Goal: Task Accomplishment & Management: Manage account settings

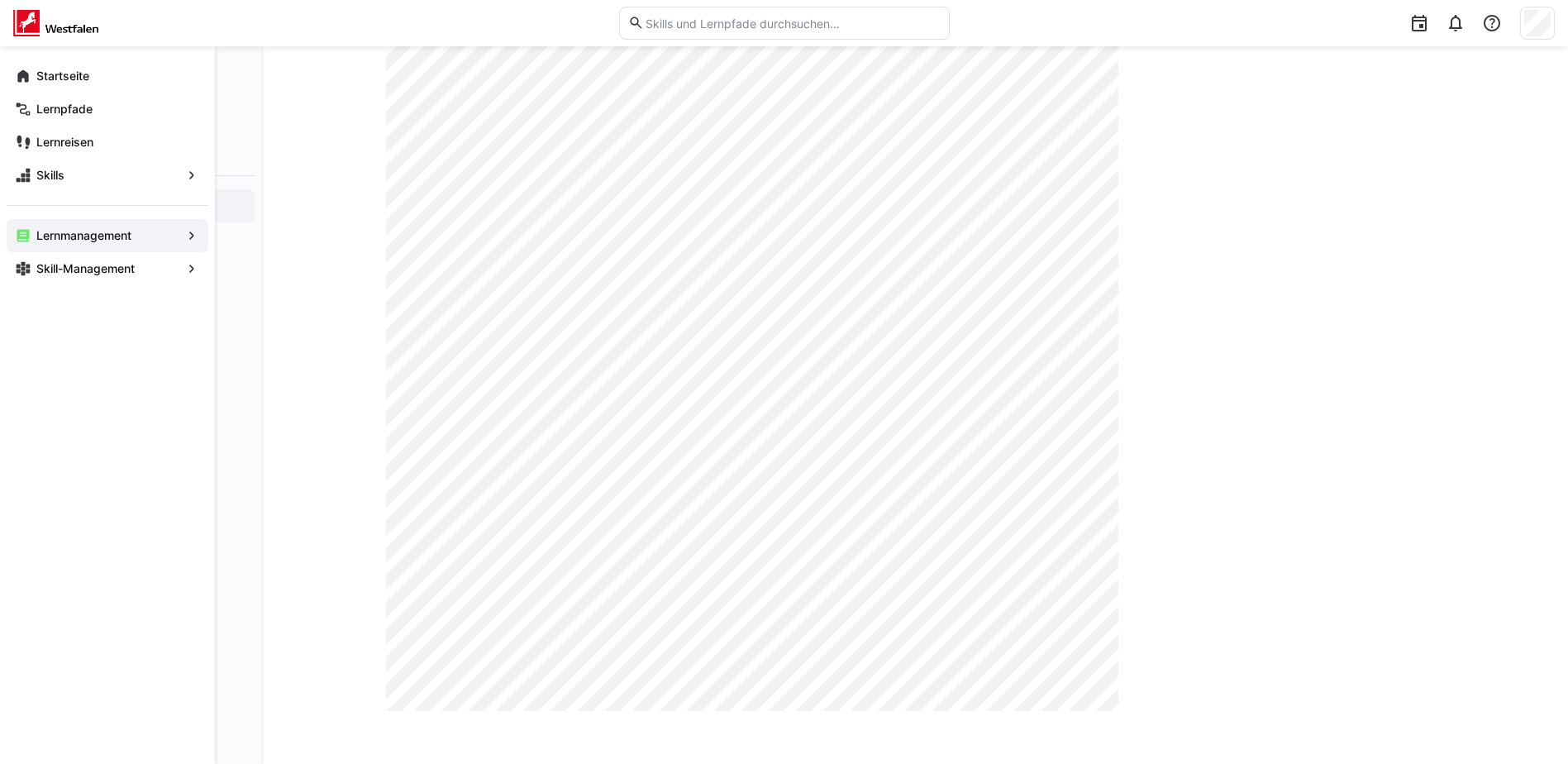
click at [135, 234] on span "Lernmanagement" at bounding box center [107, 235] width 147 height 17
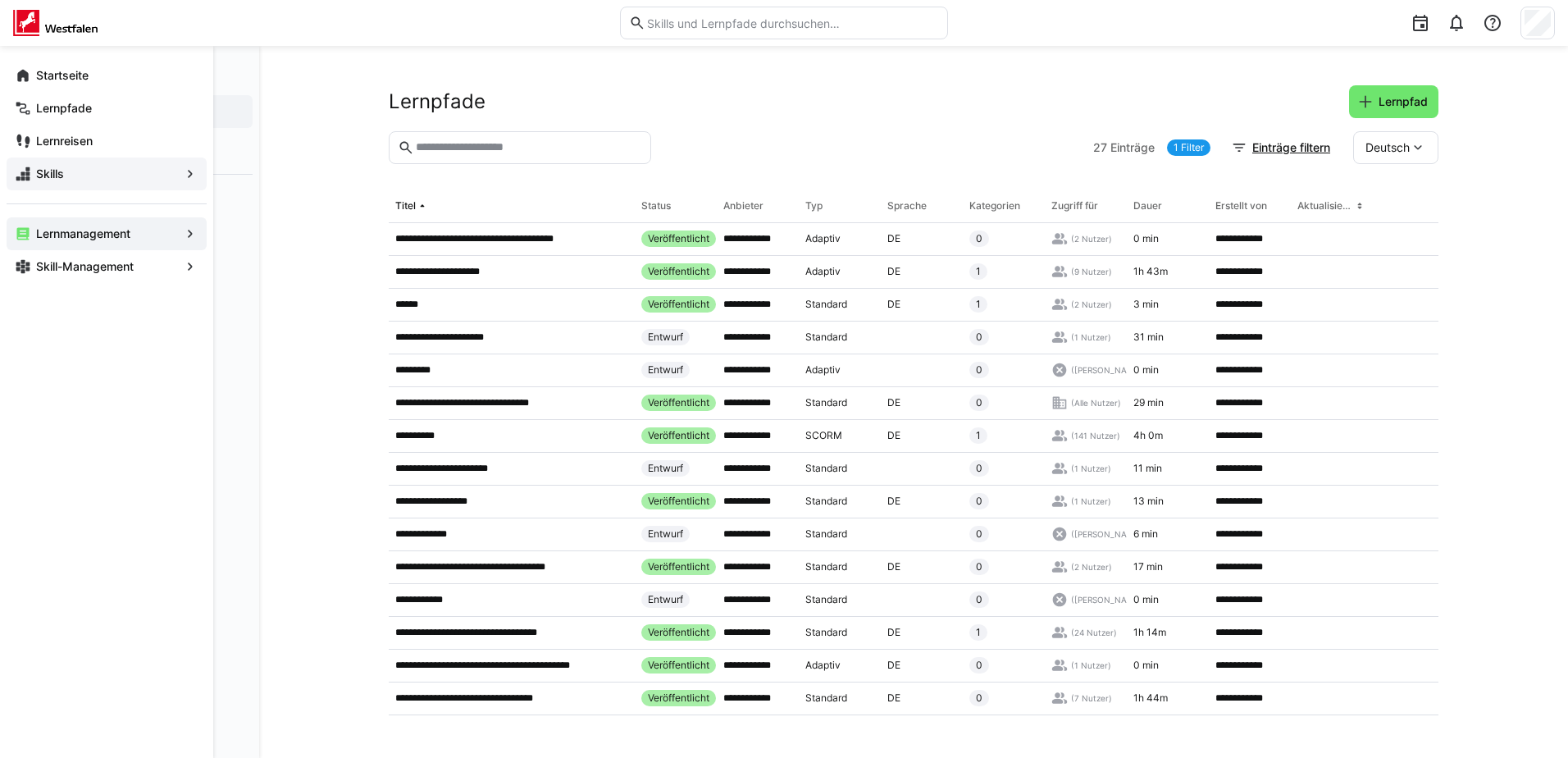
click at [65, 170] on span "Skills" at bounding box center [106, 174] width 146 height 17
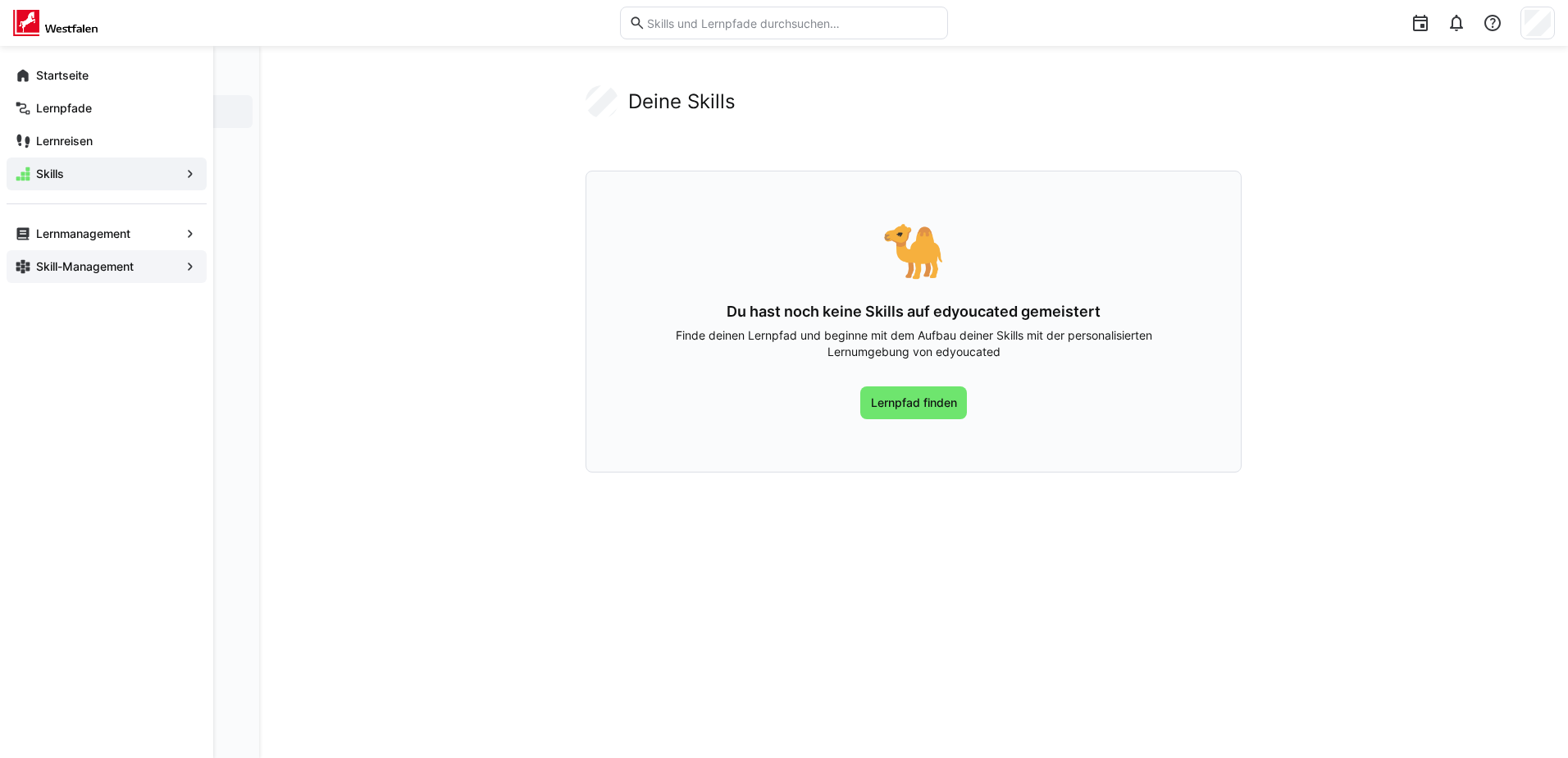
click at [0, 0] on app-navigation-label "Skill-Management" at bounding box center [0, 0] width 0 height 0
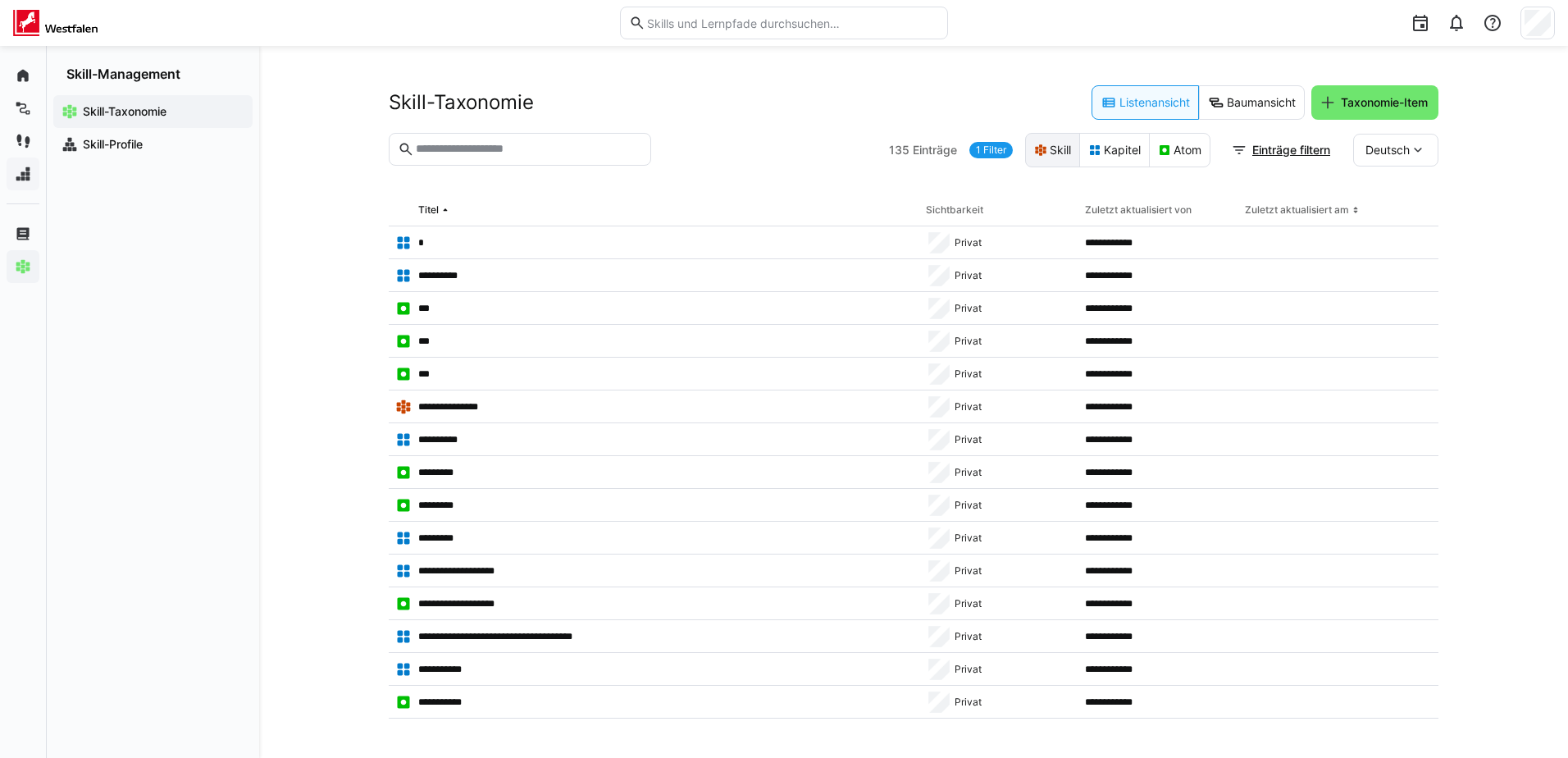
click at [1041, 150] on eds-icon at bounding box center [1040, 150] width 13 height 13
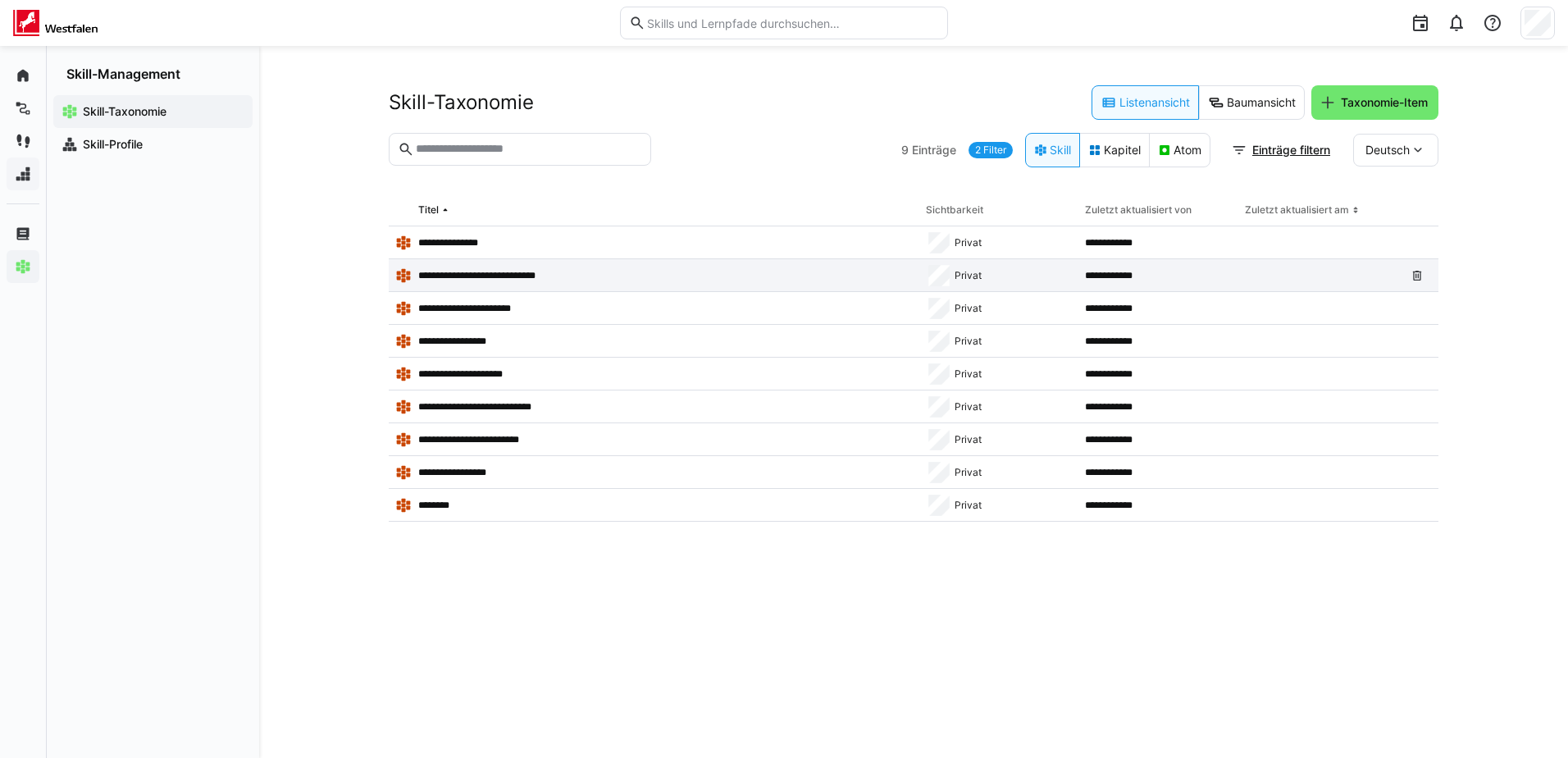
click at [520, 272] on p "**********" at bounding box center [489, 275] width 143 height 13
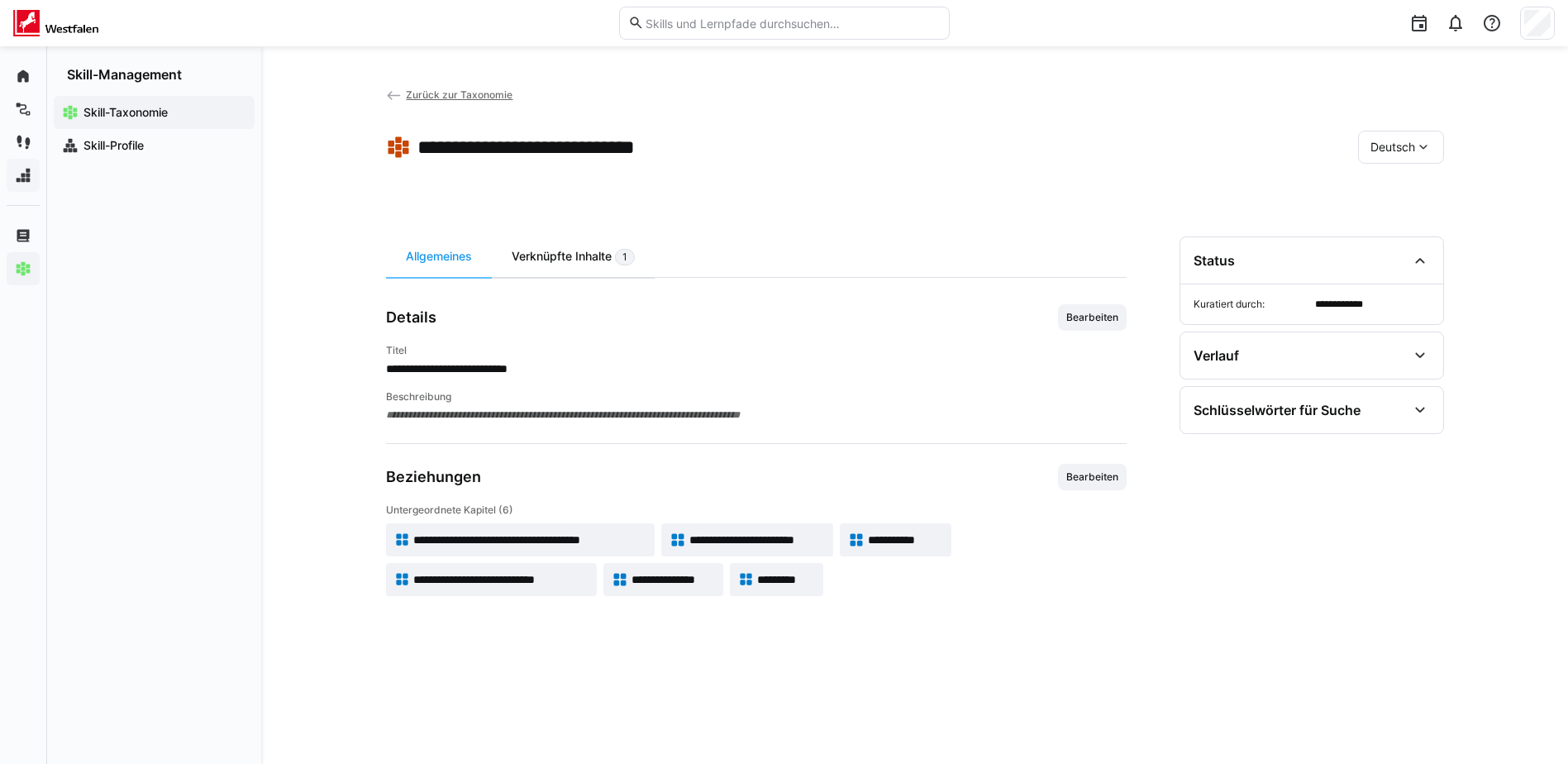
click at [593, 256] on div "Verknüpfte Inhalte 1" at bounding box center [573, 257] width 163 height 41
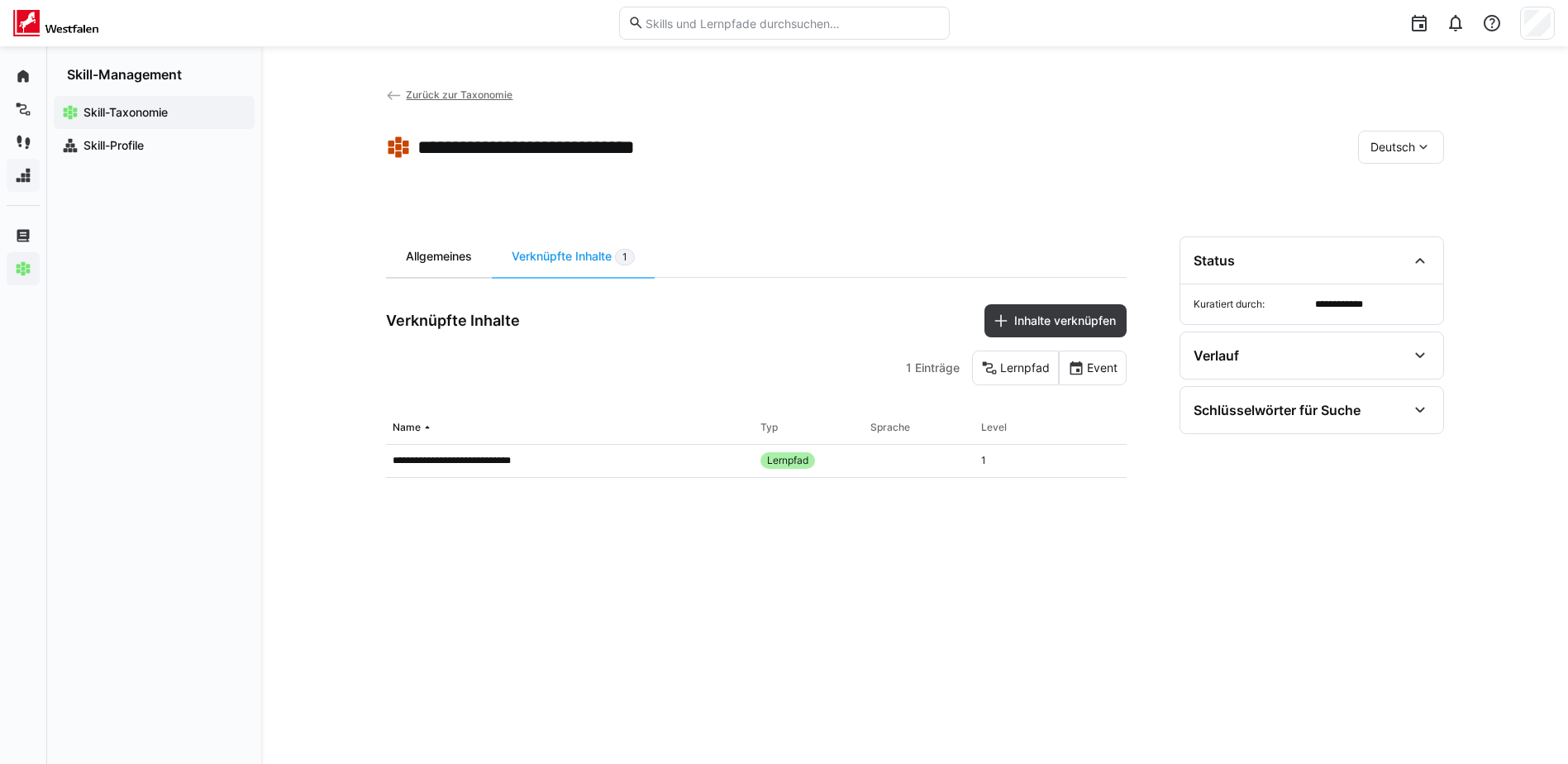
click at [478, 251] on div "Allgemeines" at bounding box center [439, 257] width 106 height 41
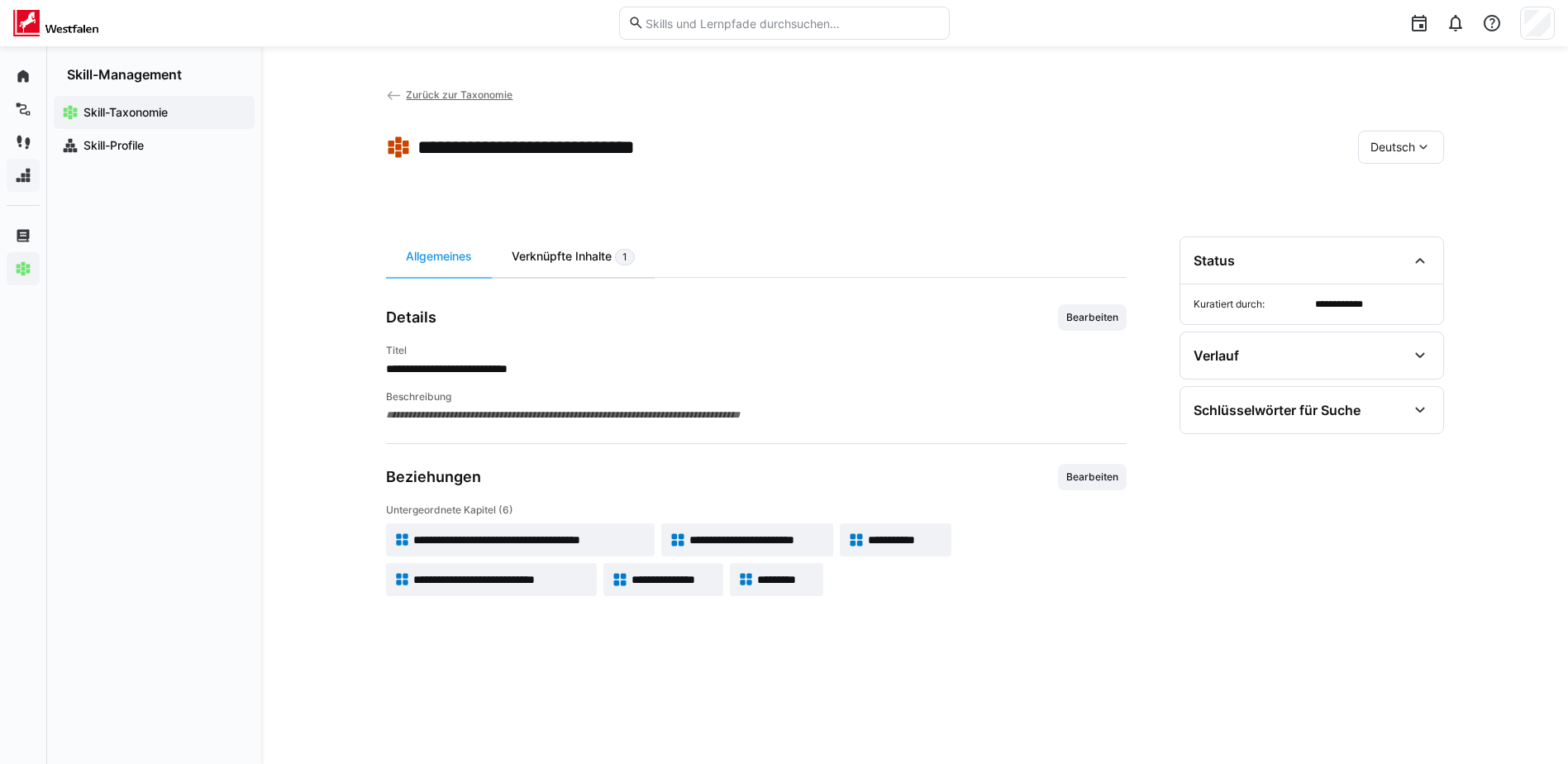
click at [594, 256] on div "Verknüpfte Inhalte 1" at bounding box center [573, 257] width 163 height 41
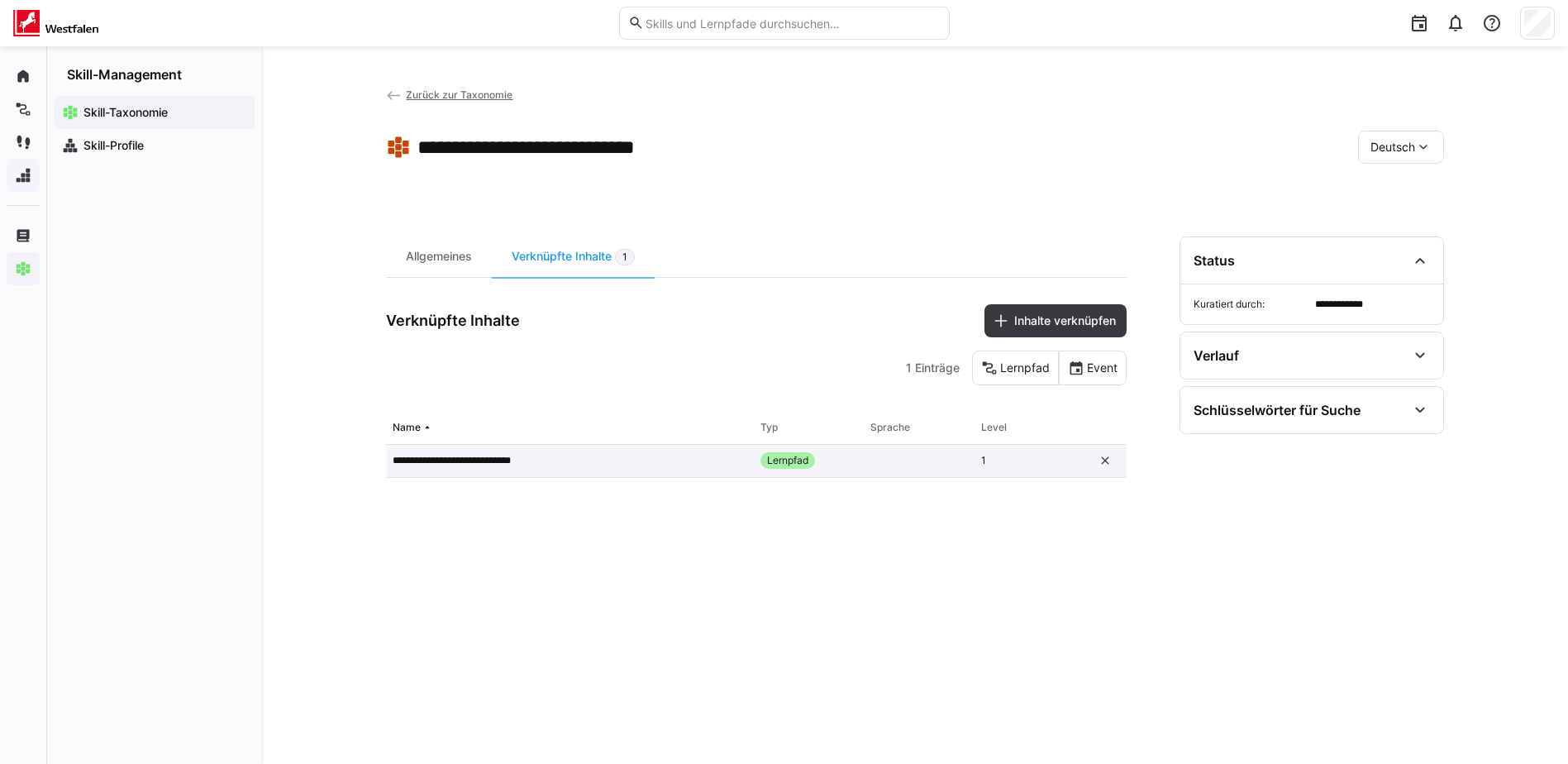
click at [792, 462] on span "Lernpfad" at bounding box center [787, 461] width 55 height 17
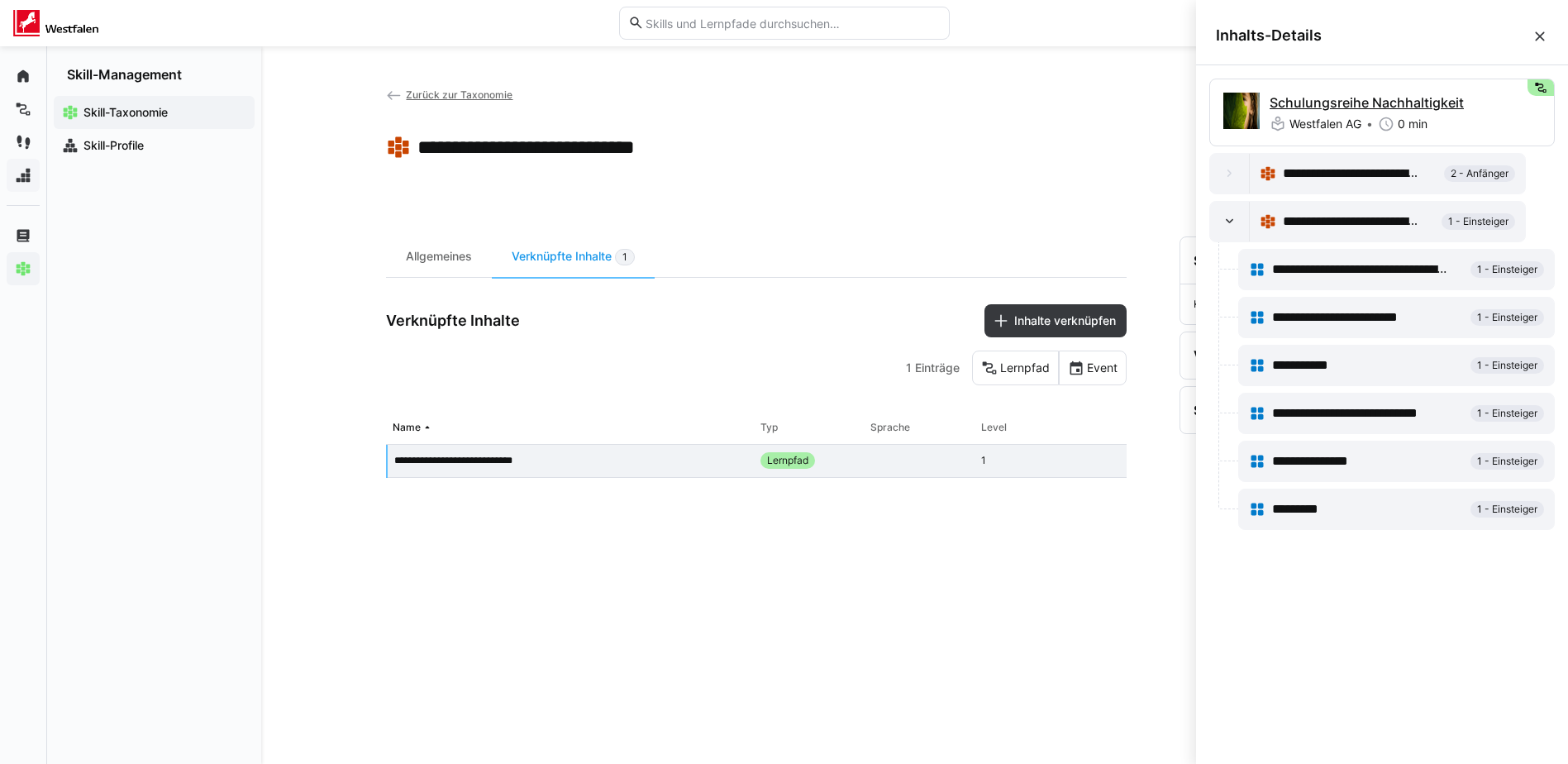
click at [1399, 99] on p "Schulungsreihe Nachhaltigkeit" at bounding box center [1366, 101] width 194 height 20
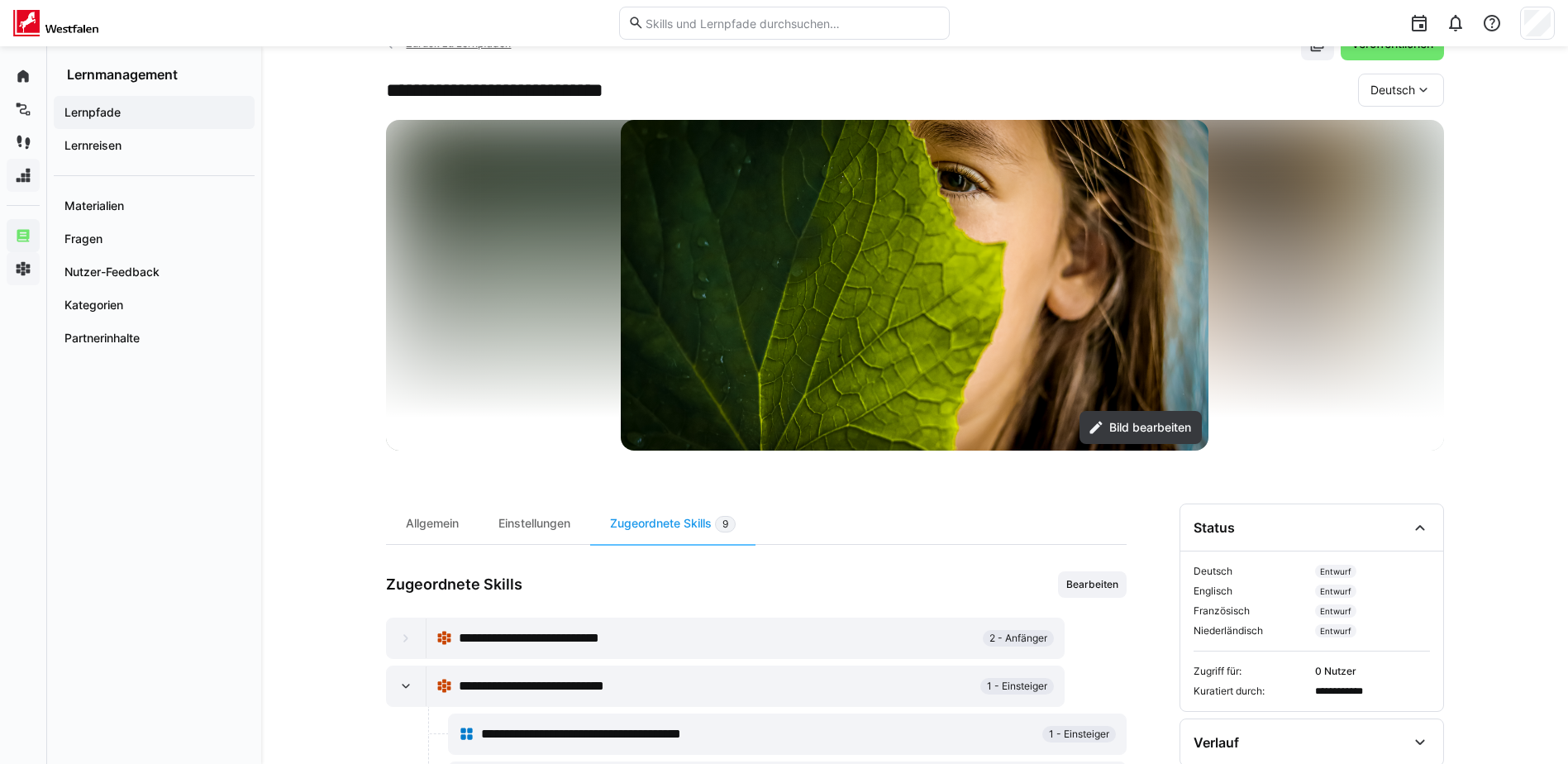
scroll to position [83, 0]
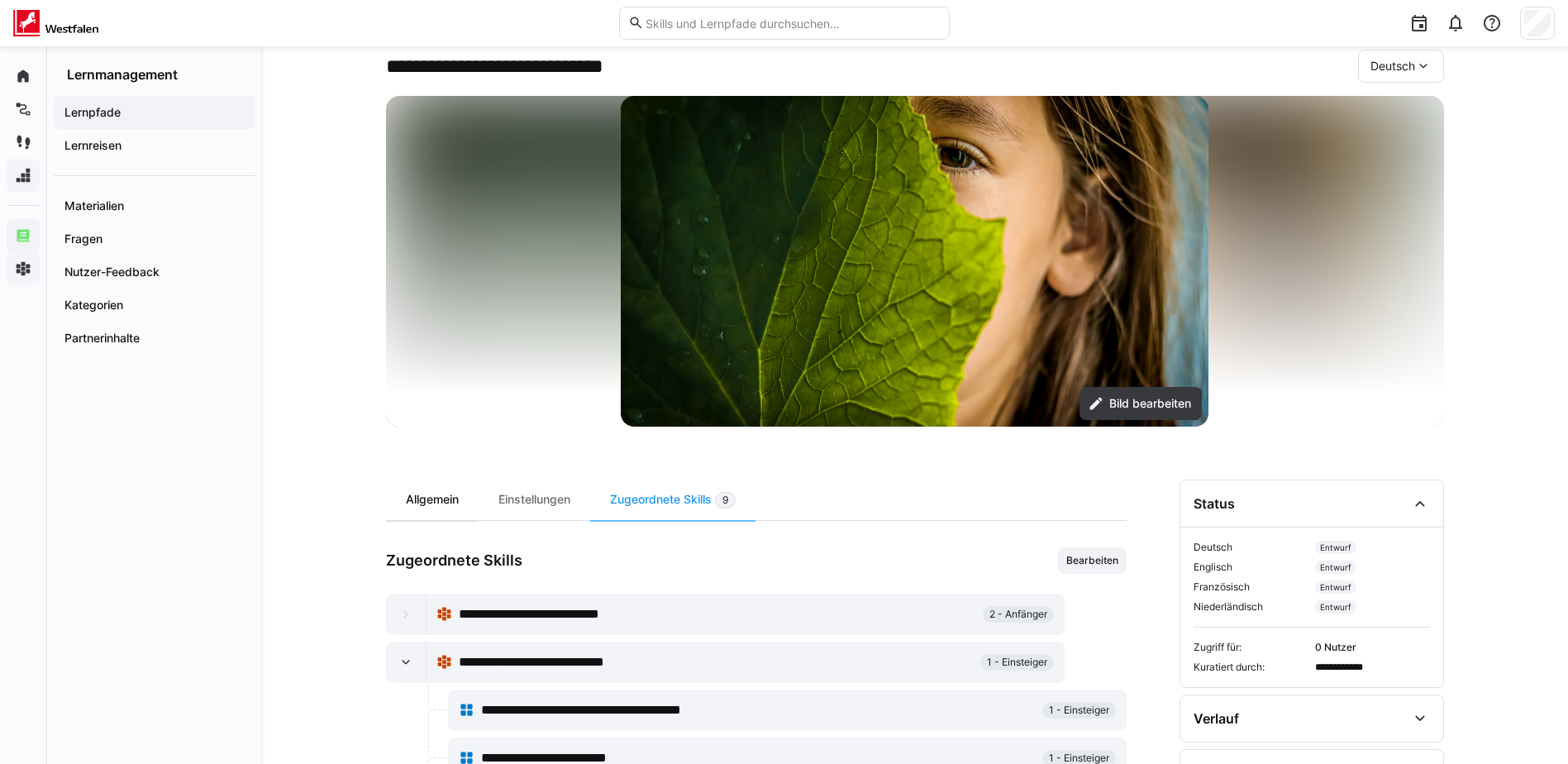
click at [438, 507] on div "Allgemein" at bounding box center [432, 500] width 92 height 41
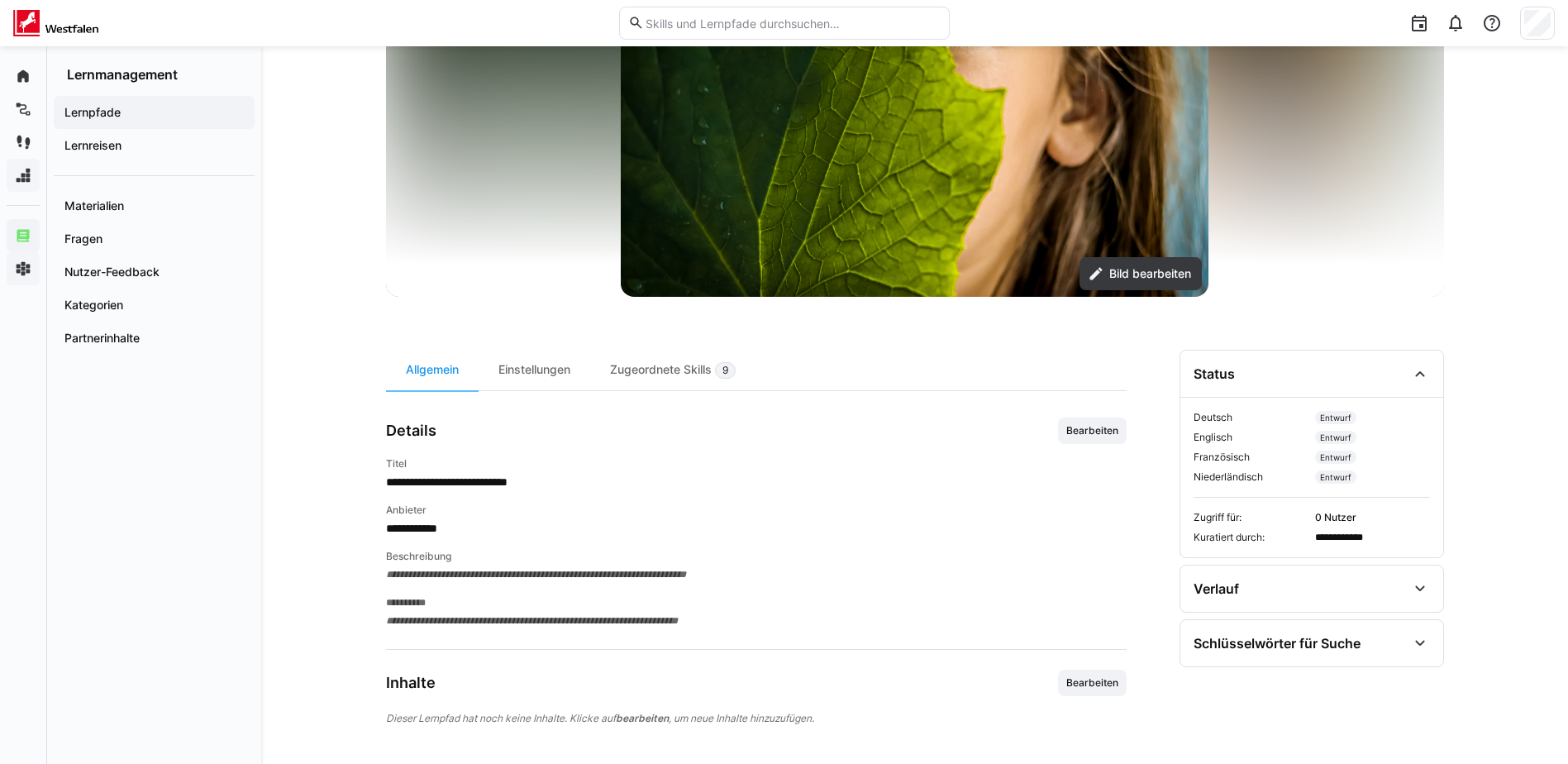
scroll to position [215, 0]
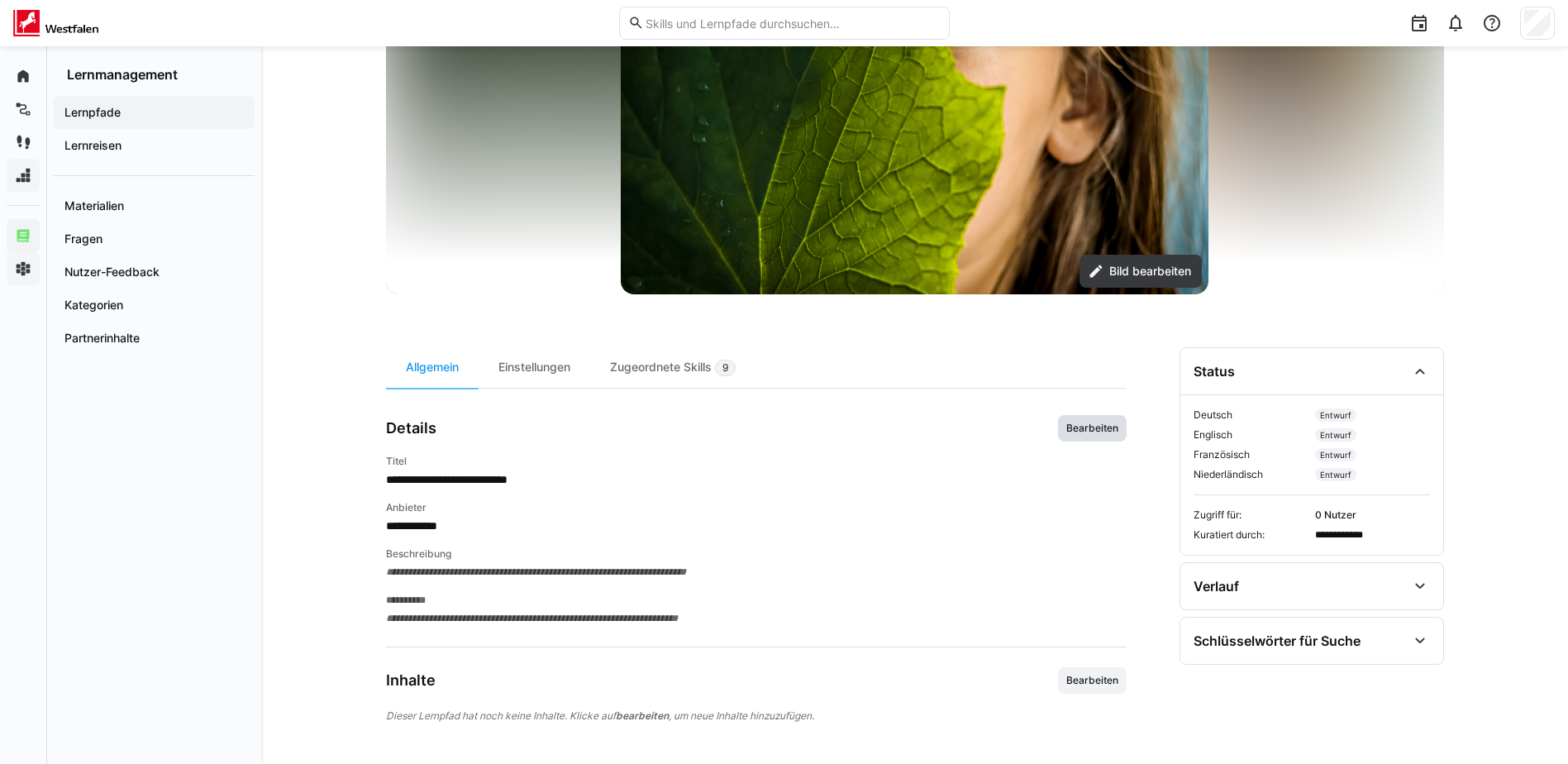
click at [1090, 419] on span "Bearbeiten" at bounding box center [1092, 428] width 69 height 26
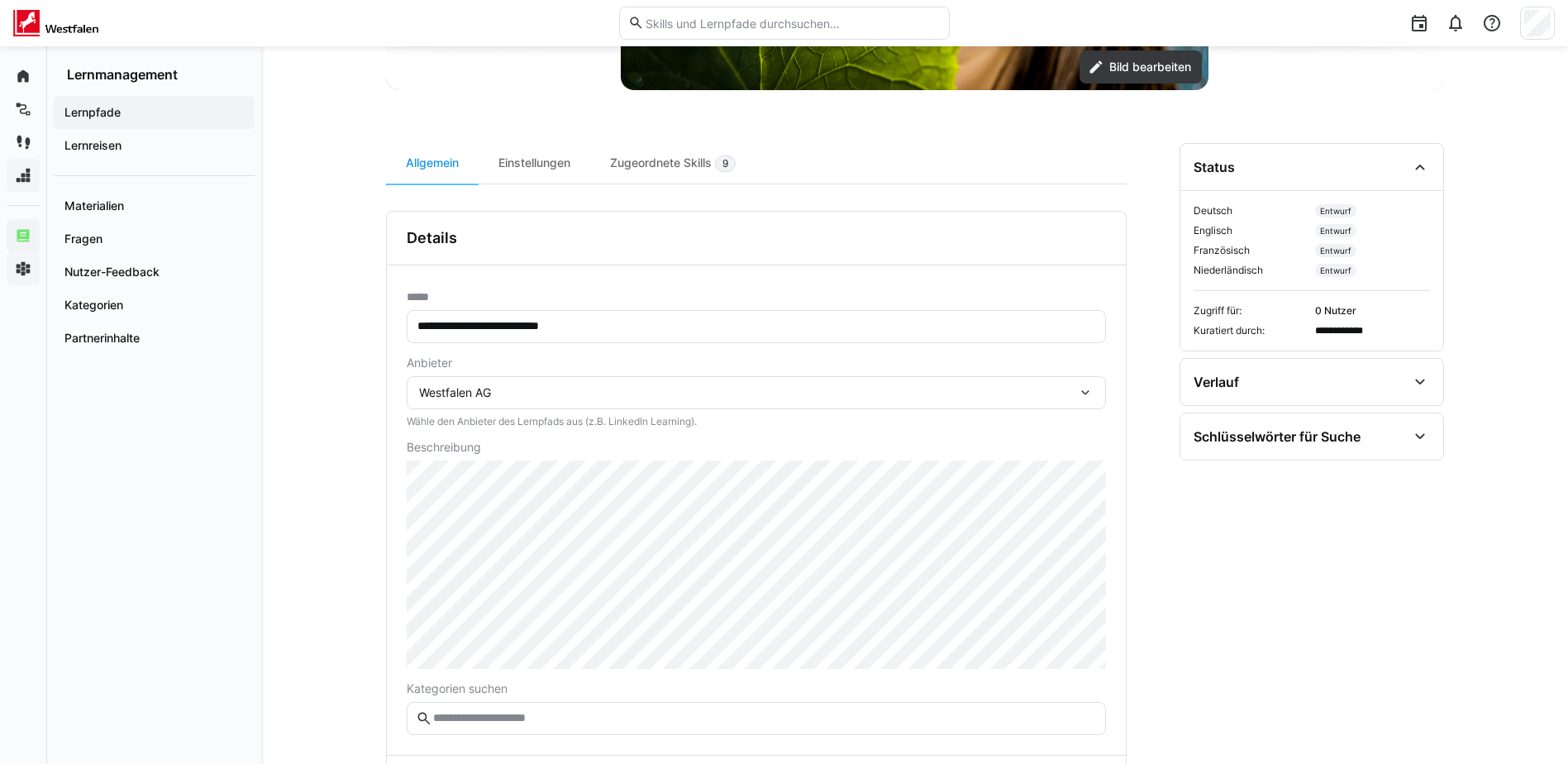
scroll to position [496, 0]
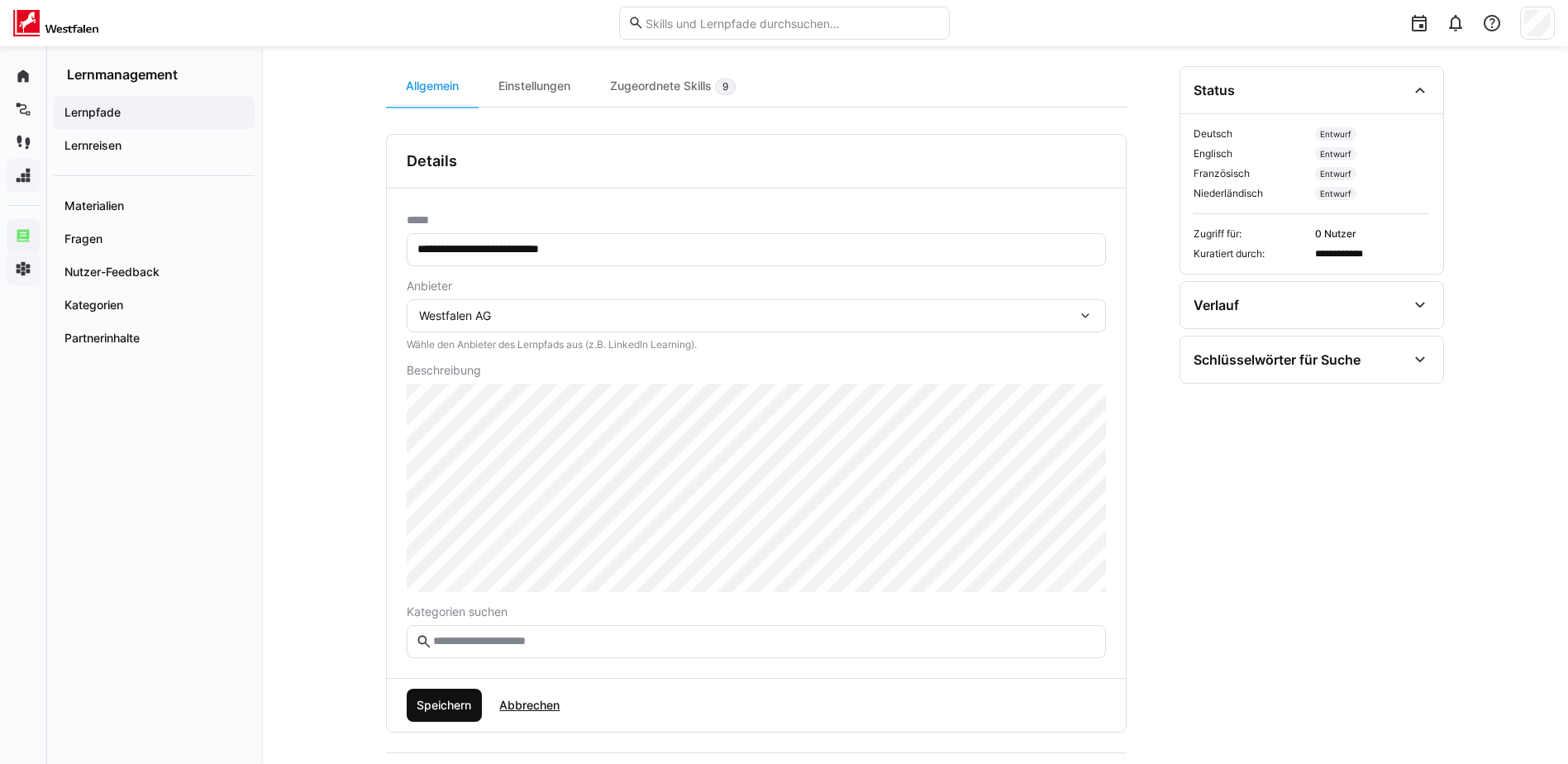
click at [433, 708] on span "Speichern" at bounding box center [444, 705] width 60 height 17
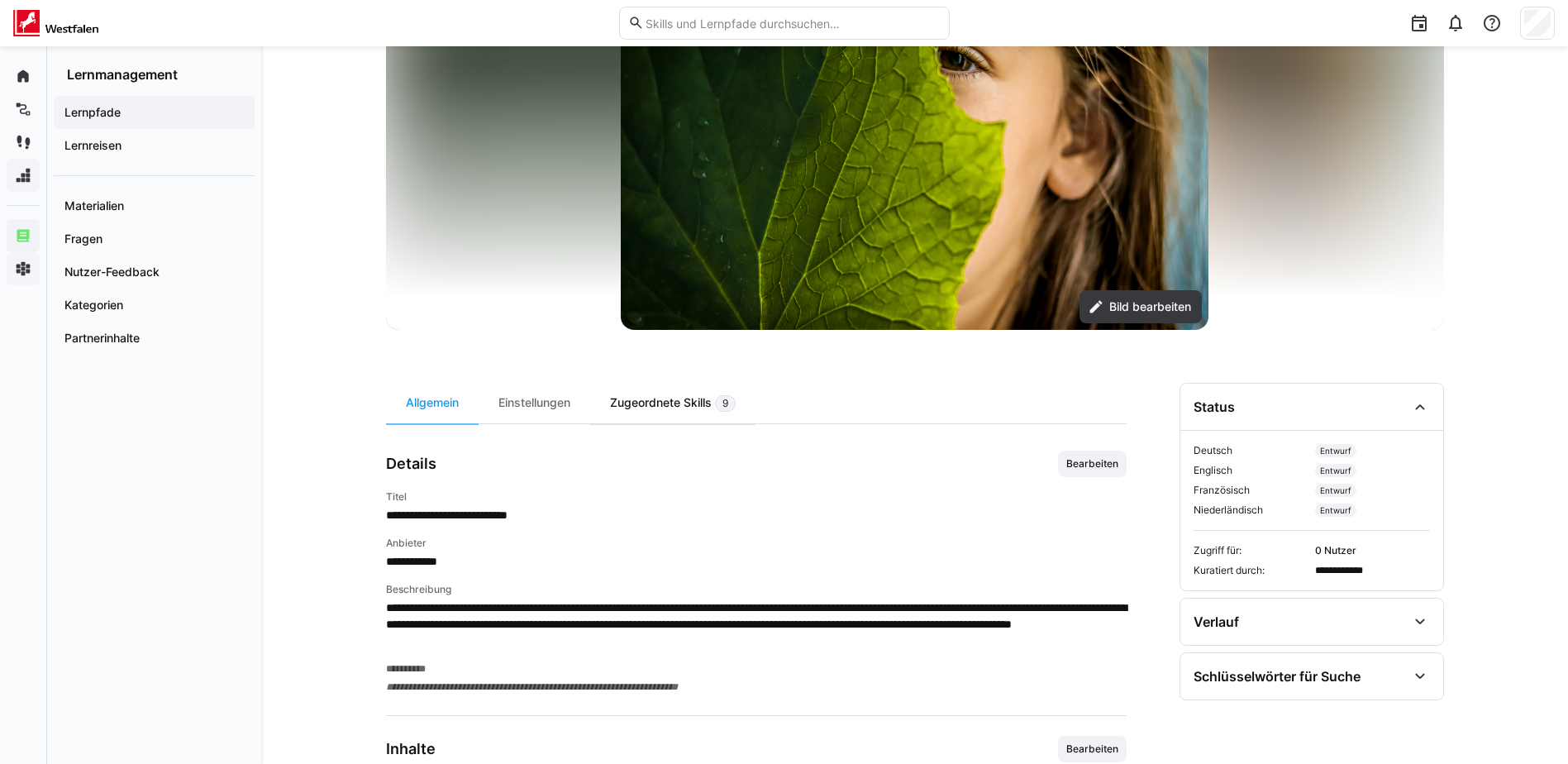
scroll to position [248, 0]
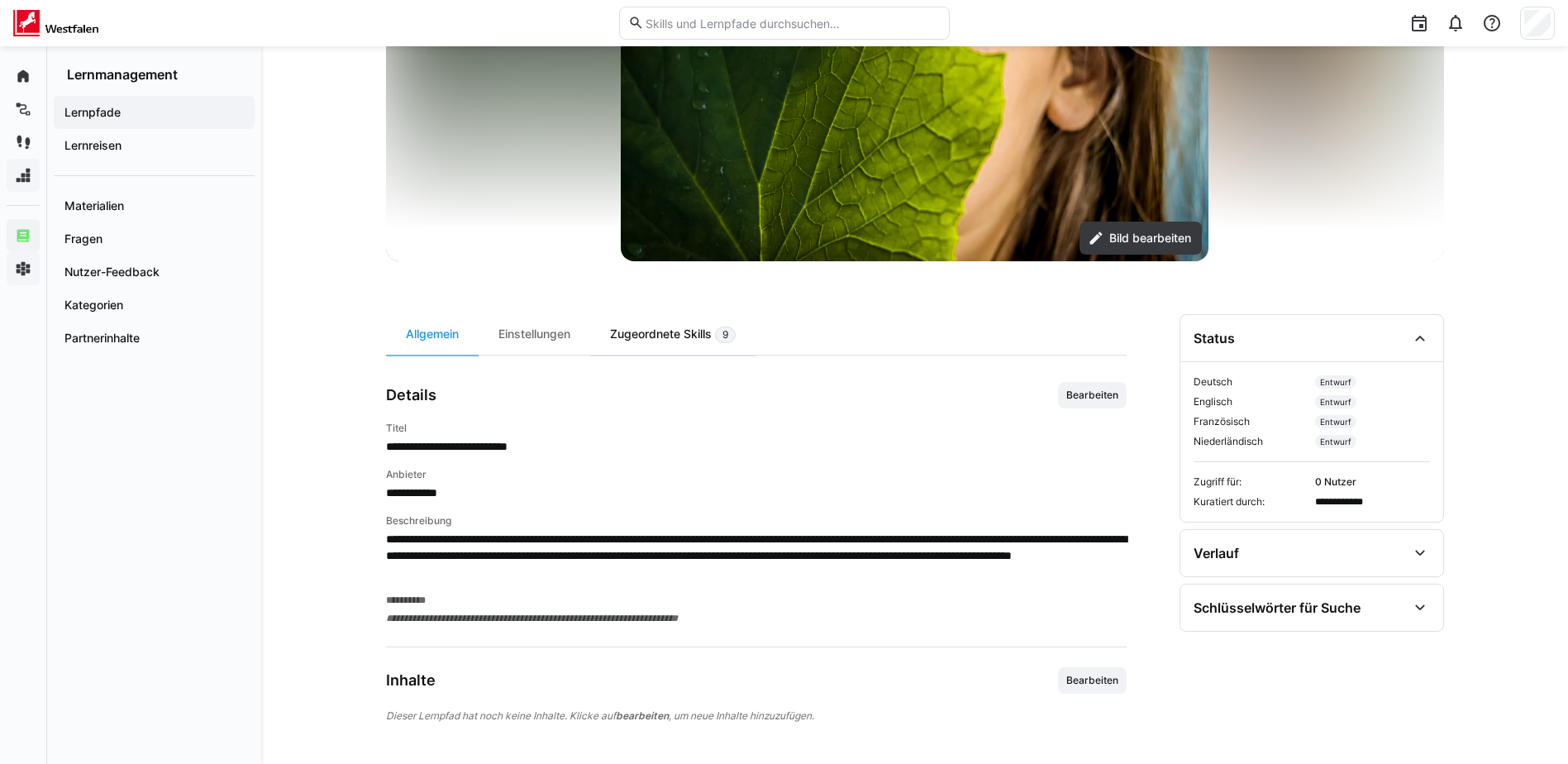
click at [674, 341] on div "Zugeordnete Skills 9" at bounding box center [673, 335] width 166 height 41
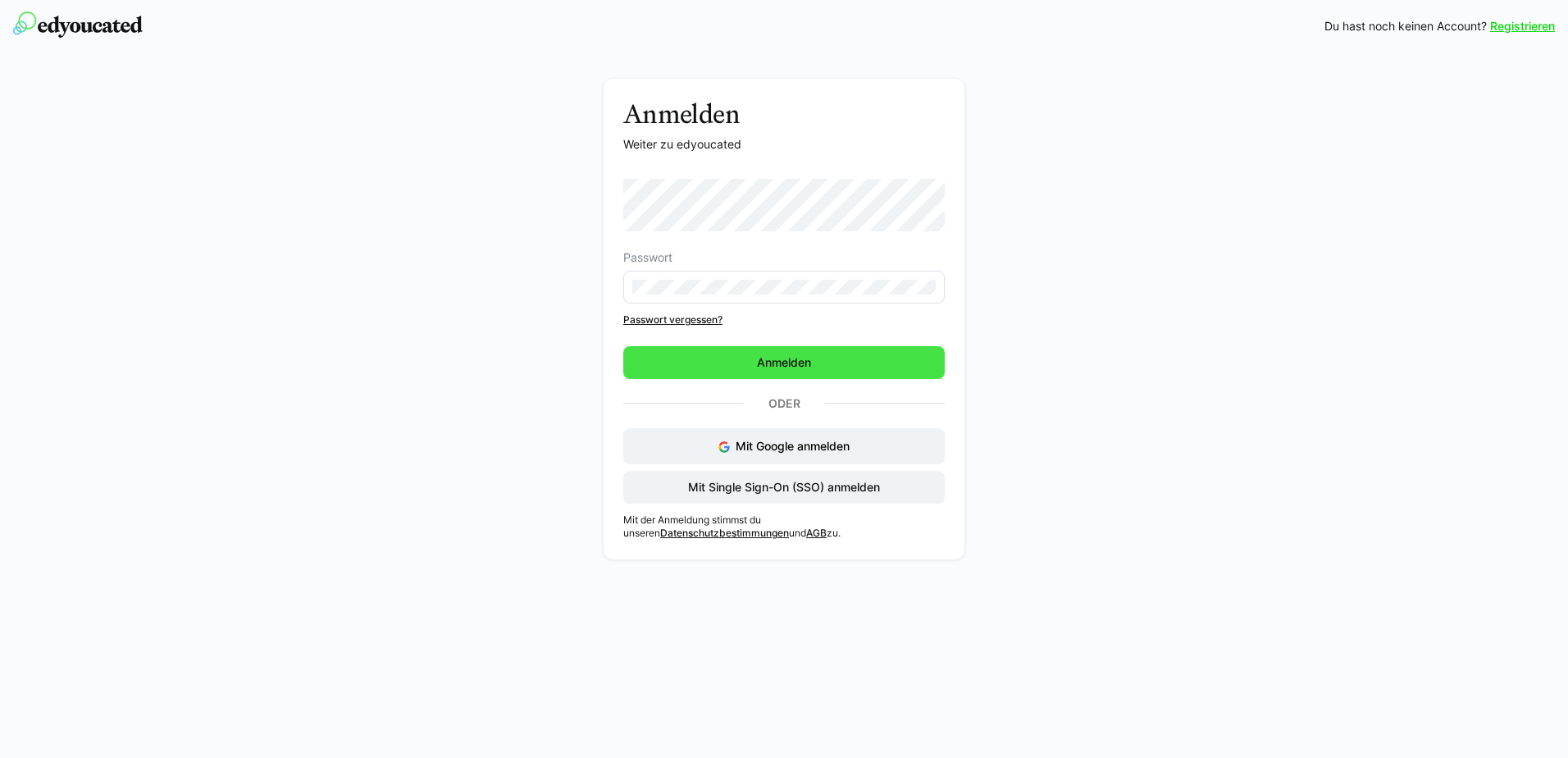
click at [793, 364] on span "Anmelden" at bounding box center [784, 363] width 59 height 17
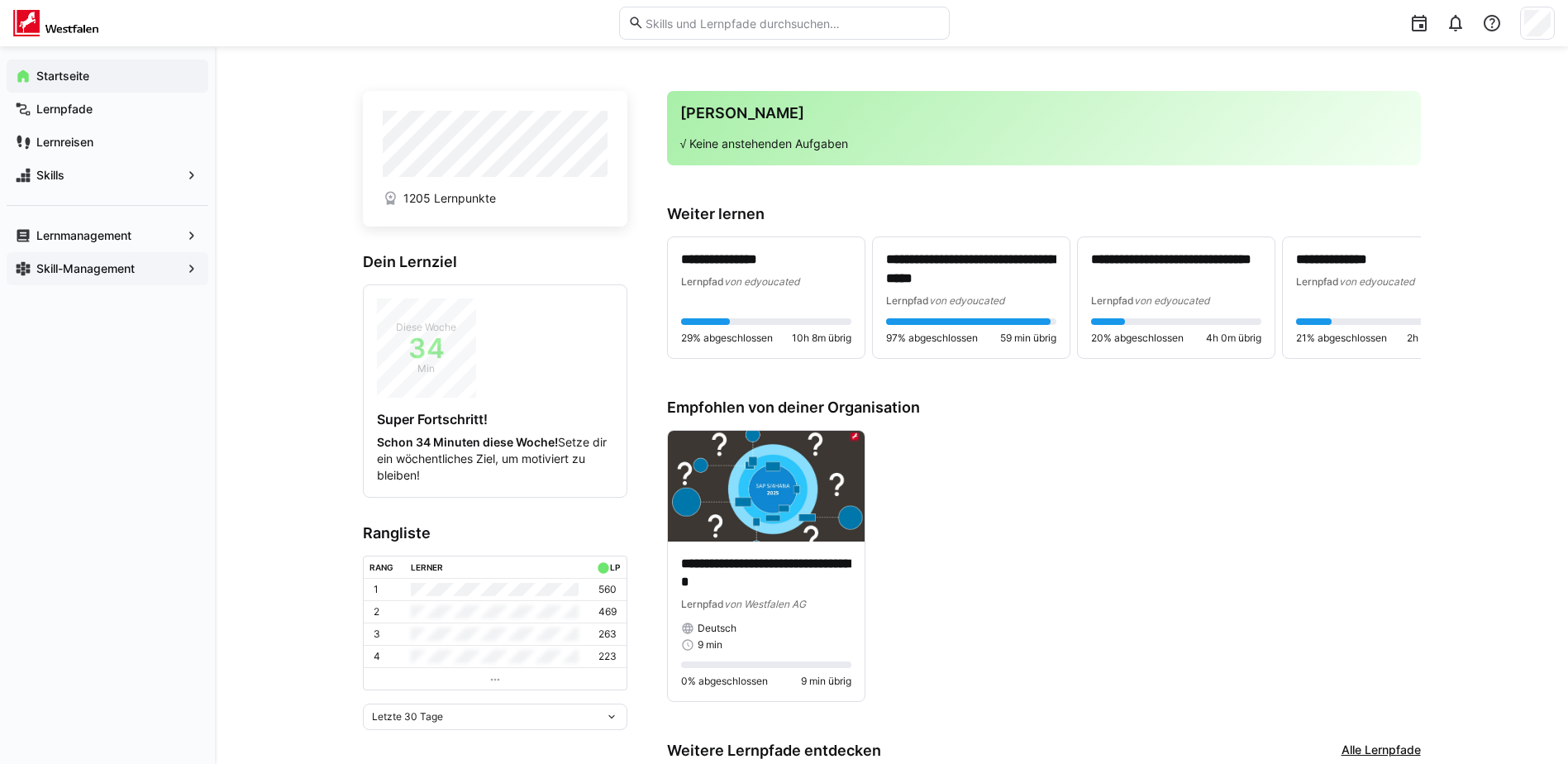
click at [61, 258] on div "Skill-Management" at bounding box center [107, 269] width 202 height 34
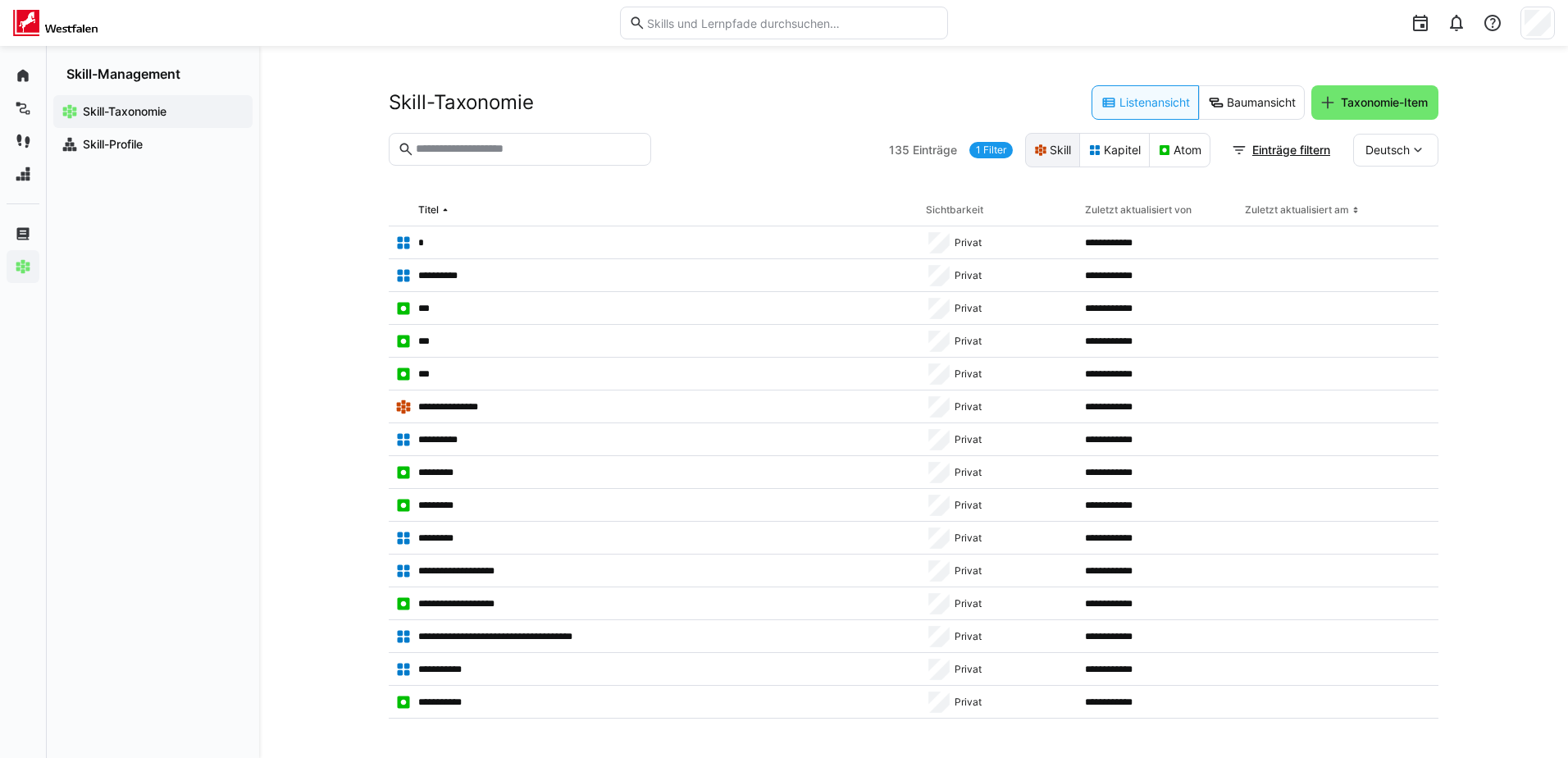
click at [1066, 150] on eds-button-option "Skill" at bounding box center [1052, 150] width 55 height 34
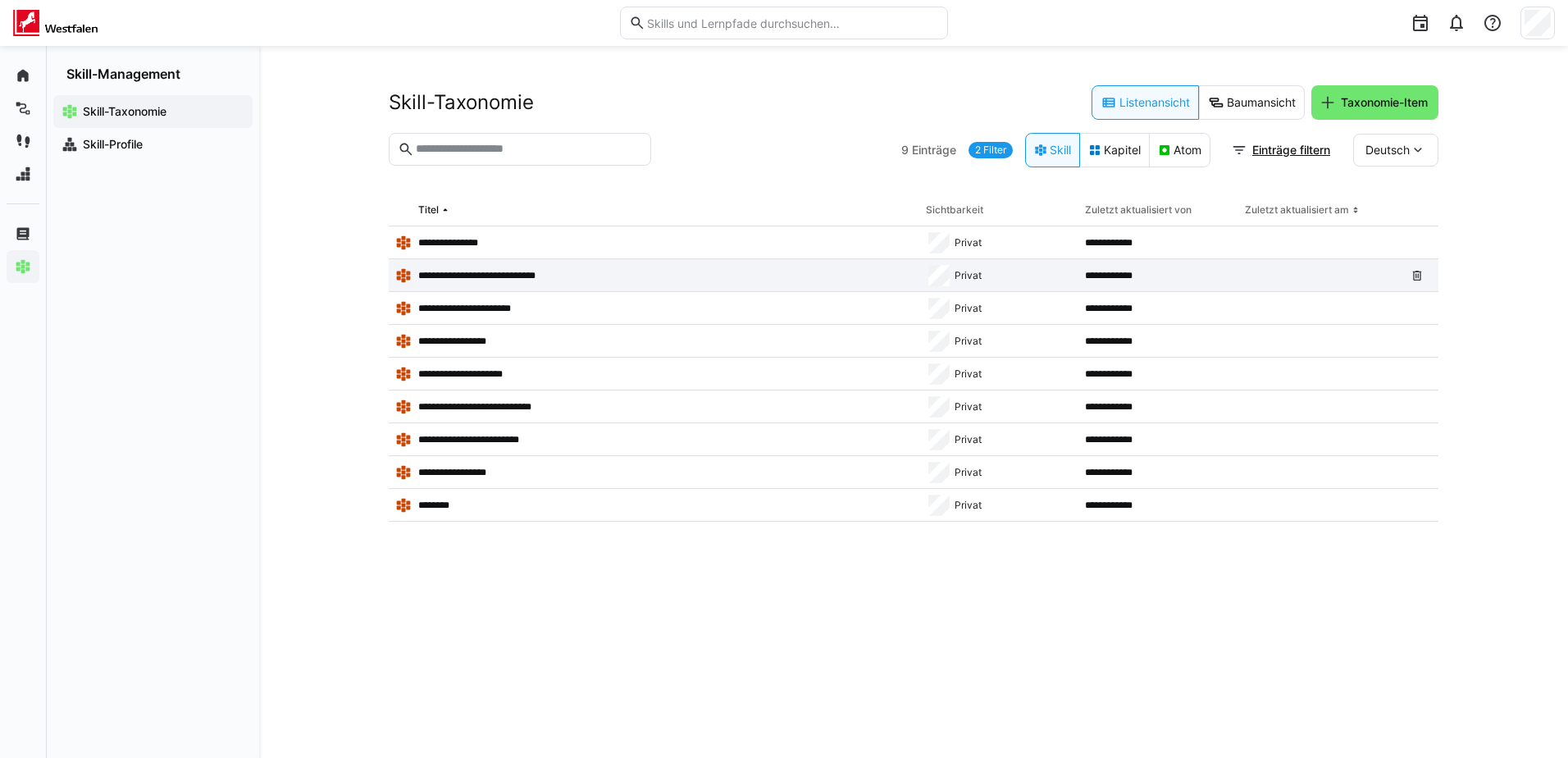
click at [507, 265] on div "**********" at bounding box center [653, 276] width 531 height 33
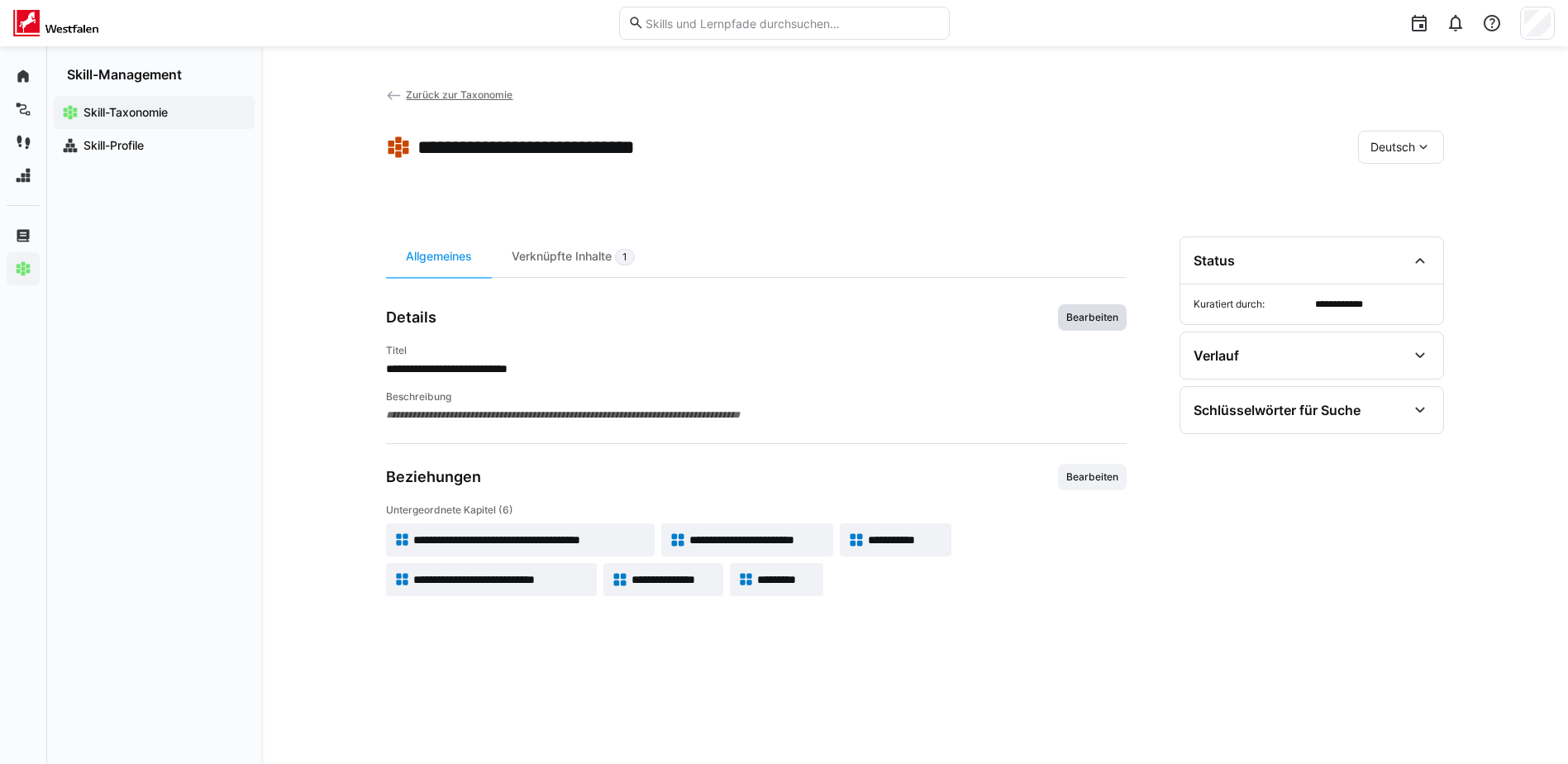
click at [1079, 311] on span "Bearbeiten" at bounding box center [1092, 317] width 56 height 13
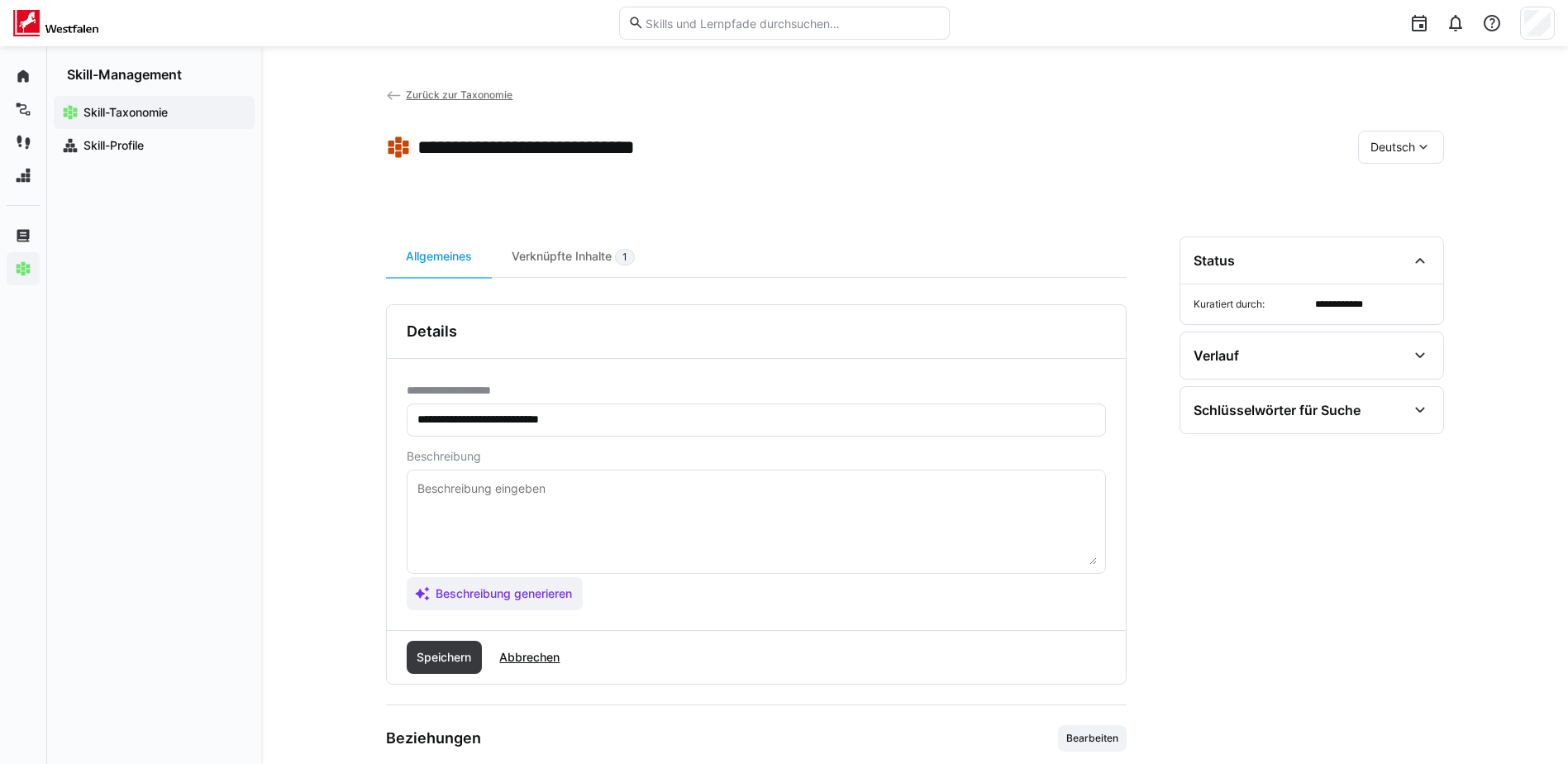
click at [487, 489] on textarea at bounding box center [757, 521] width 681 height 86
click at [671, 483] on textarea at bounding box center [757, 521] width 681 height 86
paste textarea "n dieser Schulung erhältst du eine verständliche Einführung in das Thema Nachha…"
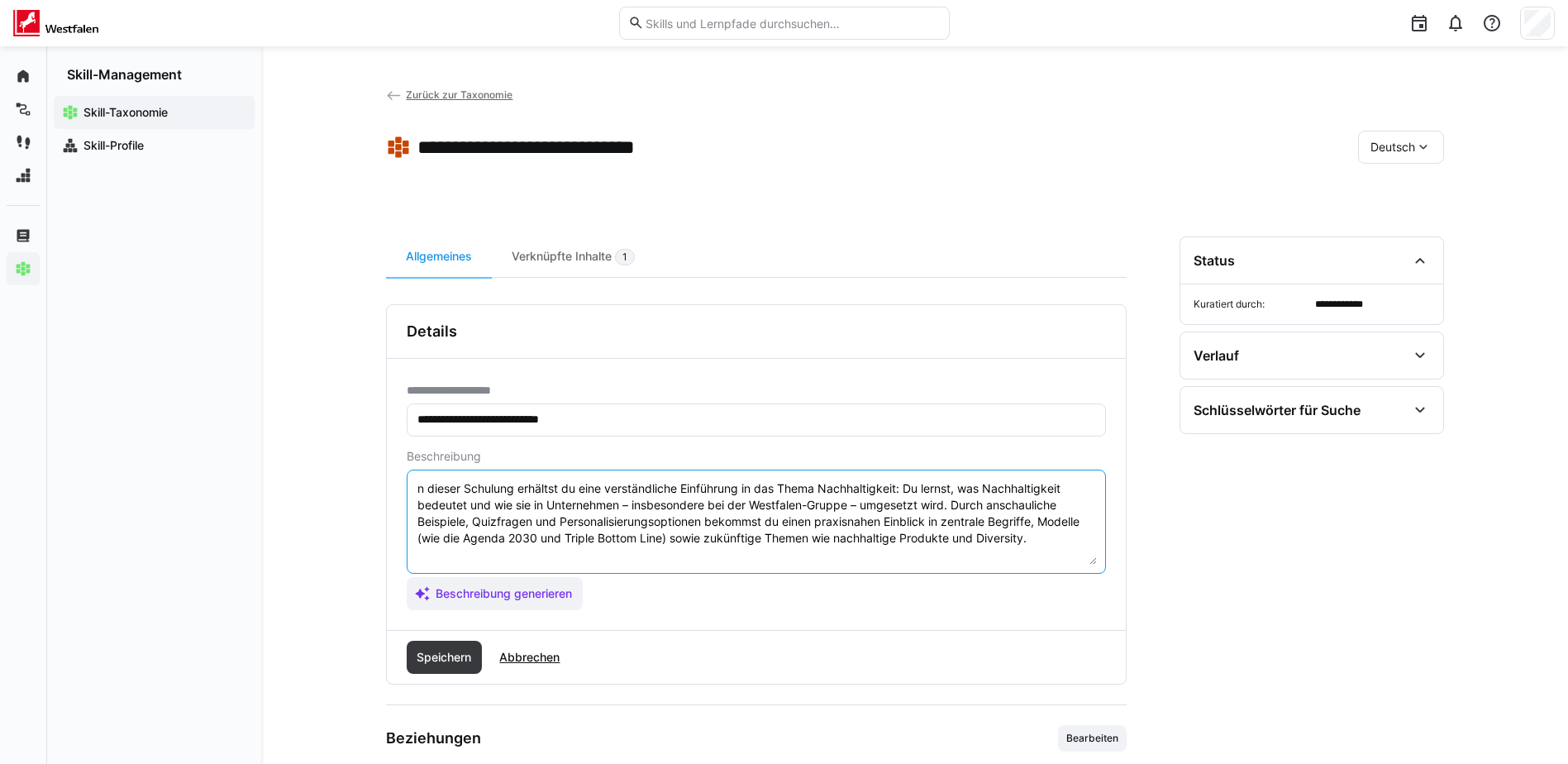
click at [417, 485] on textarea "n dieser Schulung erhältst du eine verständliche Einführung in das Thema Nachha…" at bounding box center [757, 521] width 681 height 86
click at [908, 487] on textarea "In dieser Schulung erhältst du eine verständliche Einführung in das Thema Nachh…" at bounding box center [757, 521] width 681 height 86
drag, startPoint x: 748, startPoint y: 504, endPoint x: 535, endPoint y: 508, distance: 213.0
click at [535, 508] on textarea "In dieser Schulung erhältst du eine verständliche Einführung in das Thema Nachh…" at bounding box center [757, 521] width 681 height 86
click at [666, 500] on textarea "In dieser Schulung erhältst du eine verständliche Einführung in das Thema Nachh…" at bounding box center [757, 521] width 681 height 86
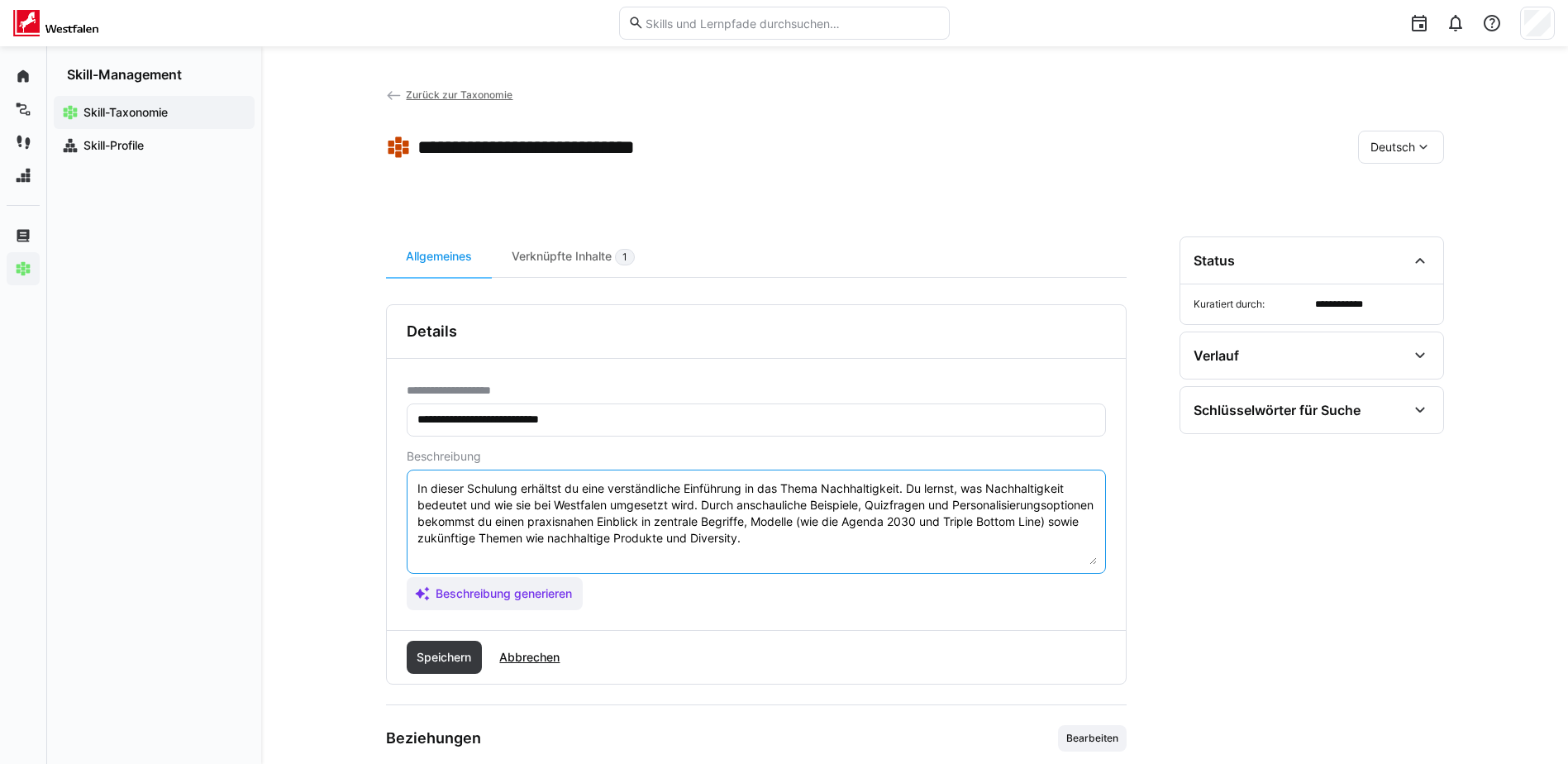
click at [931, 509] on textarea "In dieser Schulung erhältst du eine verständliche Einführung in das Thema Nachh…" at bounding box center [757, 521] width 681 height 86
click at [1040, 502] on textarea "In dieser Schulung erhältst du eine verständliche Einführung in das Thema Nachh…" at bounding box center [757, 521] width 681 height 86
drag, startPoint x: 1036, startPoint y: 505, endPoint x: 864, endPoint y: 507, distance: 172.0
click at [864, 507] on textarea "In dieser Schulung erhältst du eine verständliche Einführung in das Thema Nachh…" at bounding box center [757, 521] width 681 height 86
click at [798, 505] on textarea "In dieser Schulung erhältst du eine verständliche Einführung in das Thema Nachh…" at bounding box center [757, 521] width 681 height 86
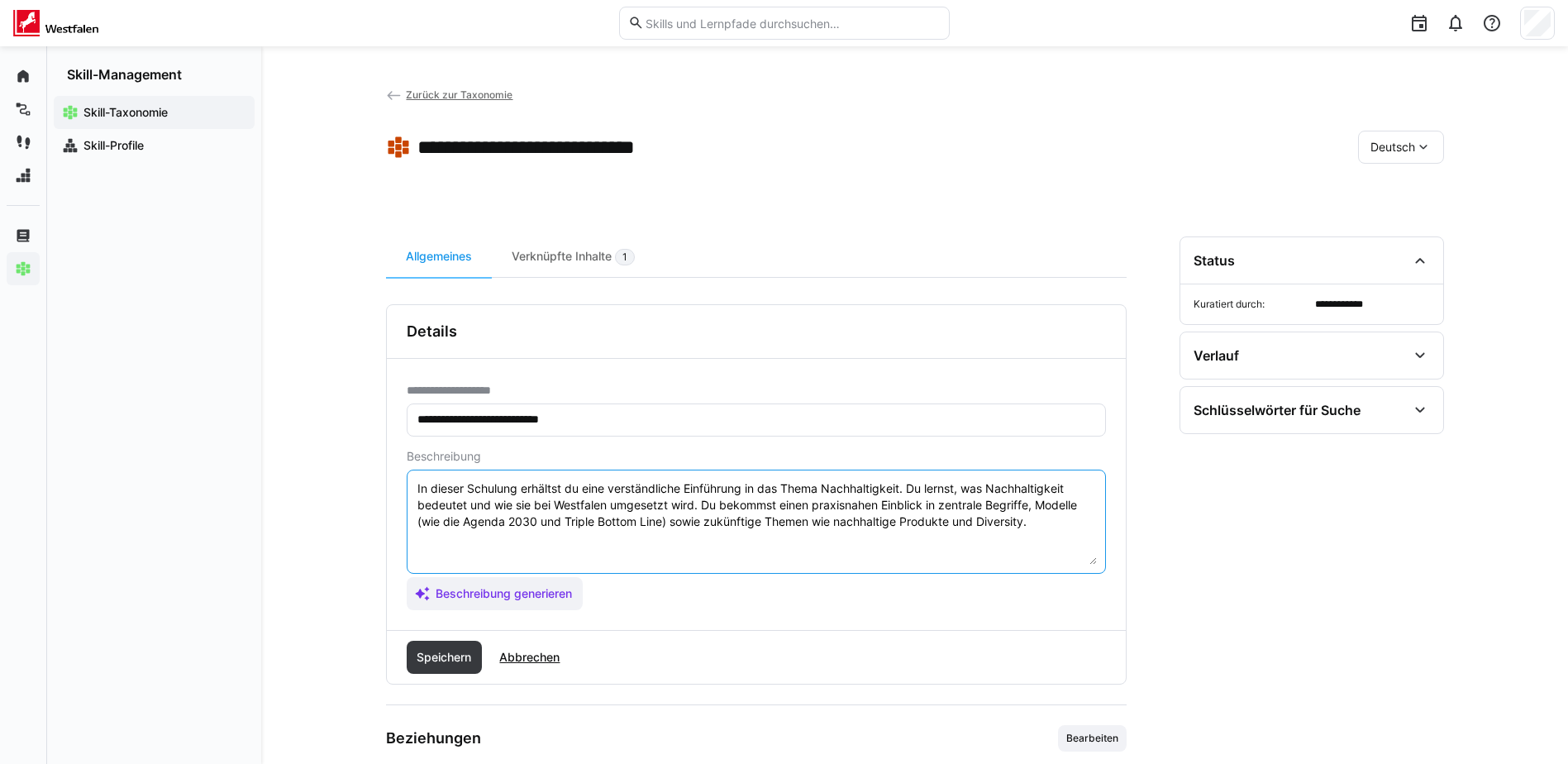
click at [1040, 503] on textarea "In dieser Schulung erhältst du eine verständliche Einführung in das Thema Nachh…" at bounding box center [757, 521] width 681 height 86
click at [470, 521] on textarea "In dieser Schulung erhältst du eine verständliche Einführung in das Thema Nachh…" at bounding box center [757, 521] width 681 height 86
click at [714, 522] on textarea "In dieser Schulung erhältst du eine verständliche Einführung in das Thema Nachh…" at bounding box center [757, 521] width 681 height 86
click at [804, 527] on textarea "In dieser Schulung erhältst du eine verständliche Einführung in das Thema Nachh…" at bounding box center [757, 521] width 681 height 86
click at [476, 544] on textarea "In dieser Schulung erhältst du eine verständliche Einführung in das Thema Nachh…" at bounding box center [757, 521] width 681 height 86
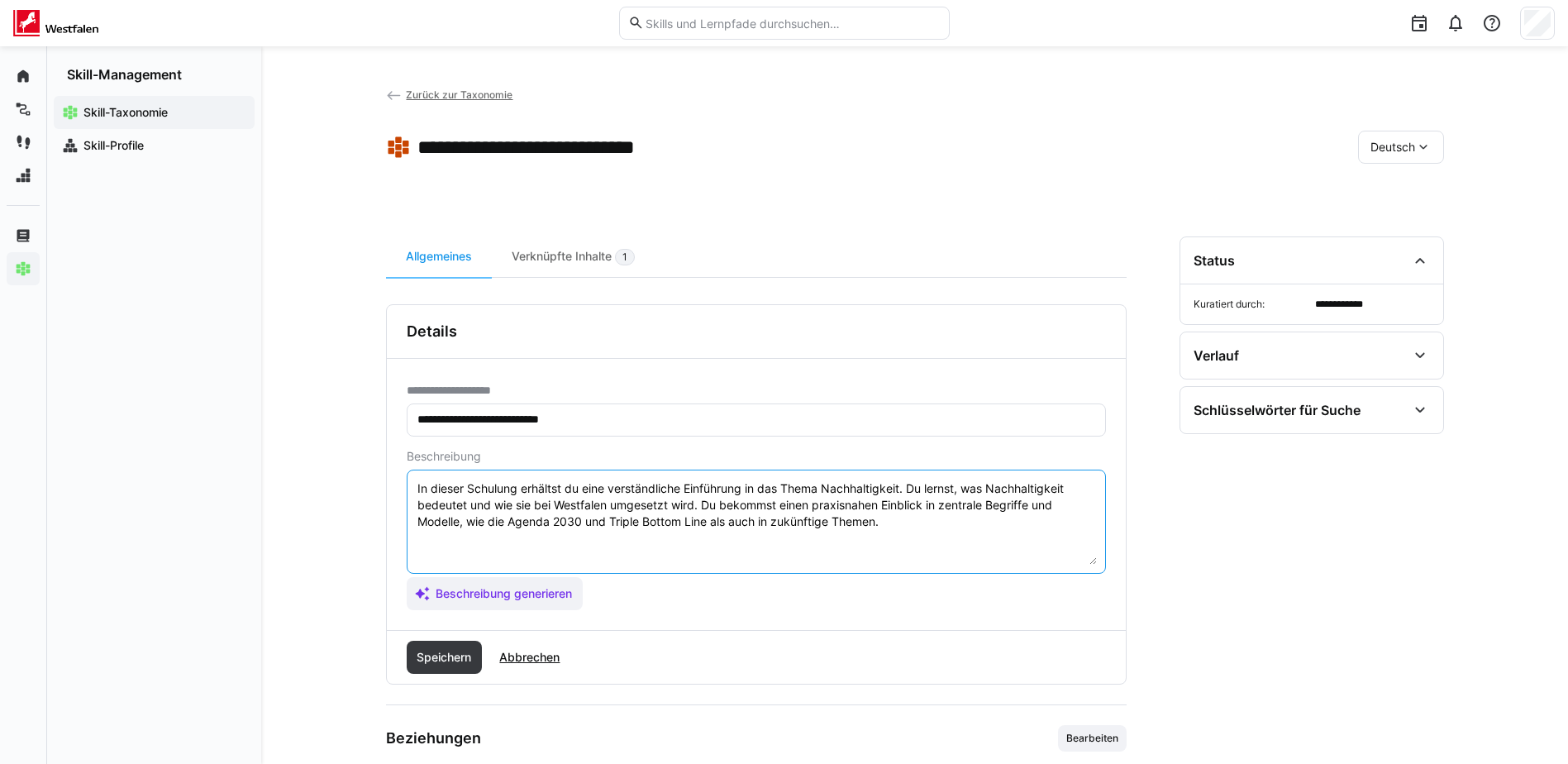
drag, startPoint x: 892, startPoint y: 524, endPoint x: 715, endPoint y: 529, distance: 177.1
click at [715, 529] on textarea "In dieser Schulung erhältst du eine verständliche Einführung in das Thema Nachh…" at bounding box center [757, 521] width 681 height 86
click at [488, 517] on textarea "In dieser Schulung erhältst du eine verständliche Einführung in das Thema Nachh…" at bounding box center [757, 521] width 681 height 86
click at [730, 532] on textarea "In dieser Schulung erhältst du eine verständliche Einführung in das Thema Nachh…" at bounding box center [757, 521] width 681 height 86
click at [1071, 506] on textarea "In dieser Schulung erhältst du eine verständliche Einführung in das Thema Nachh…" at bounding box center [757, 521] width 681 height 86
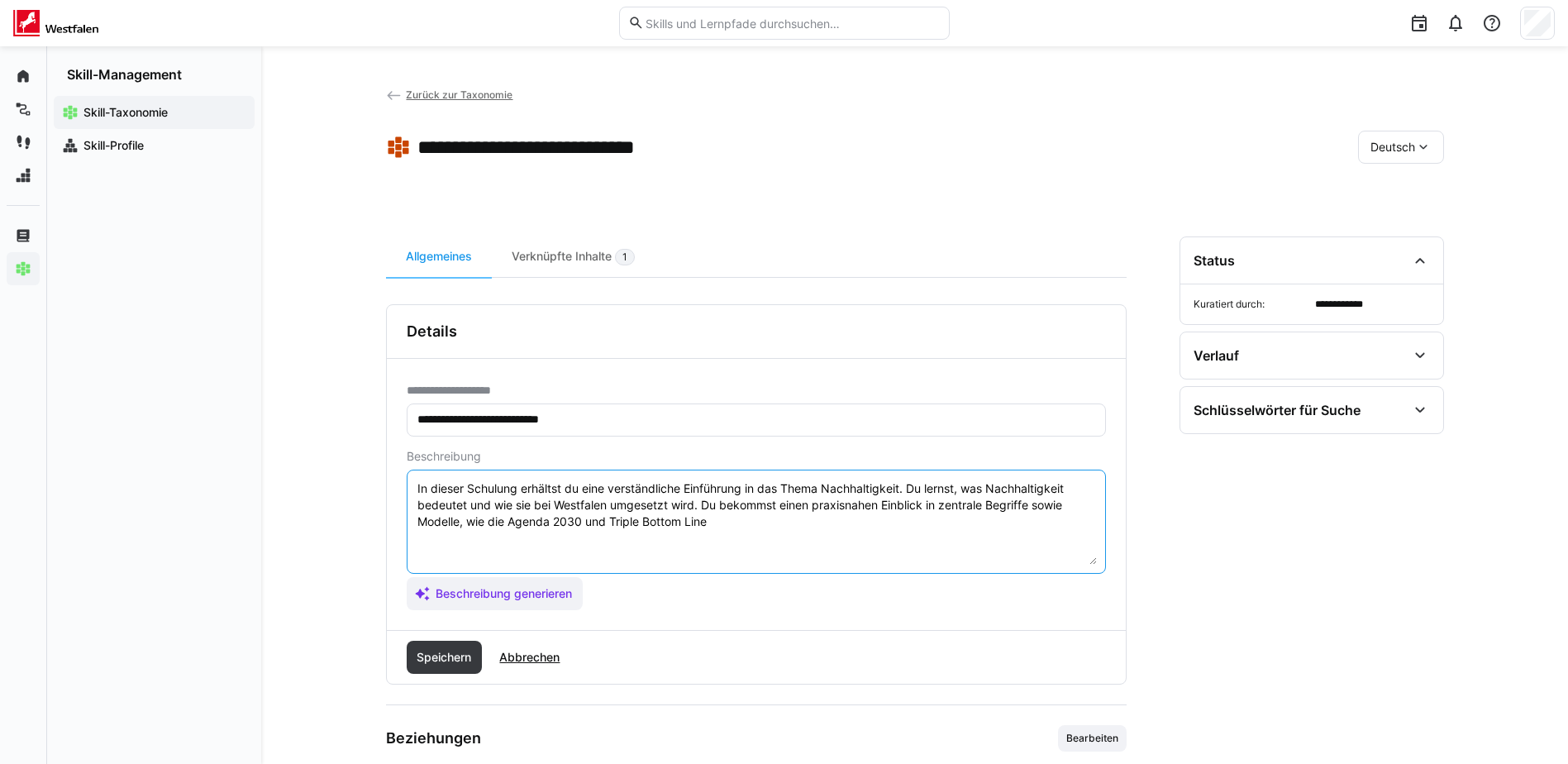
click at [487, 522] on textarea "In dieser Schulung erhältst du eine verständliche Einführung in das Thema Nachh…" at bounding box center [757, 521] width 681 height 86
click at [790, 528] on textarea "In dieser Schulung erhältst du eine verständliche Einführung in das Thema Nachh…" at bounding box center [757, 521] width 681 height 86
click at [691, 522] on textarea "In dieser Schulung erhältst du eine verständliche Einführung in das Thema Nachh…" at bounding box center [757, 521] width 681 height 86
click at [805, 520] on textarea "In dieser Schulung erhältst du eine verständliche Einführung in das Thema Nachh…" at bounding box center [757, 521] width 681 height 86
click at [1083, 505] on textarea "In dieser Schulung erhältst du eine verständliche Einführung in das Thema Nachh…" at bounding box center [757, 521] width 681 height 86
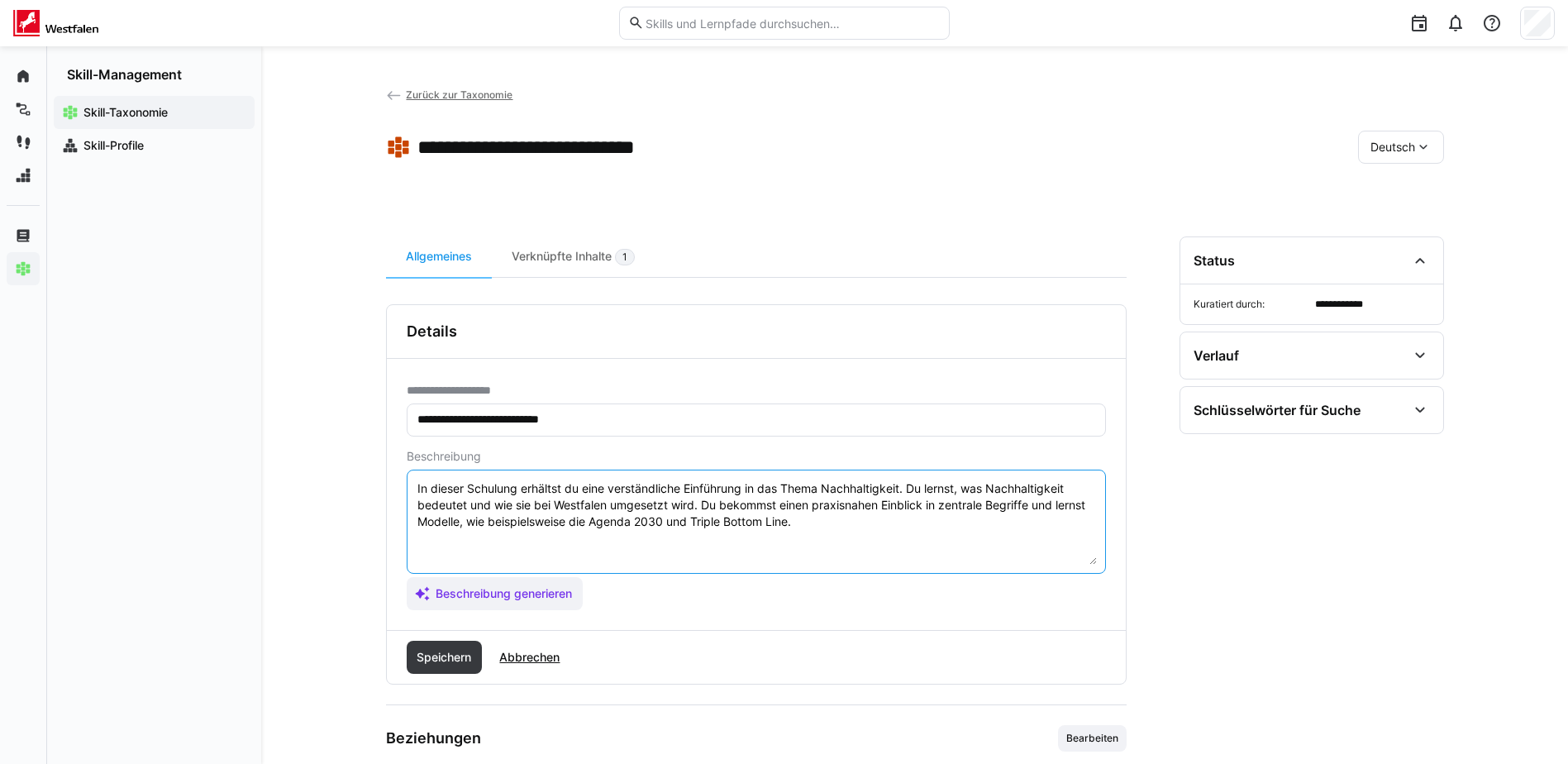
click at [694, 521] on textarea "In dieser Schulung erhältst du eine verständliche Einführung in das Thema Nachh…" at bounding box center [757, 521] width 681 height 86
click at [829, 534] on textarea "In dieser Schulung erhältst du eine verständliche Einführung in das Thema Nachh…" at bounding box center [757, 521] width 681 height 86
click at [723, 503] on textarea "In dieser Schulung erhältst du eine verständliche Einführung in das Thema Nachh…" at bounding box center [757, 521] width 681 height 86
click at [823, 511] on textarea "In dieser Schulung erhältst du eine verständliche Einführung in das Thema Nachh…" at bounding box center [757, 521] width 681 height 86
click at [945, 522] on textarea "In dieser Schulung erhältst du eine verständliche Einführung in das Thema Nachh…" at bounding box center [757, 521] width 681 height 86
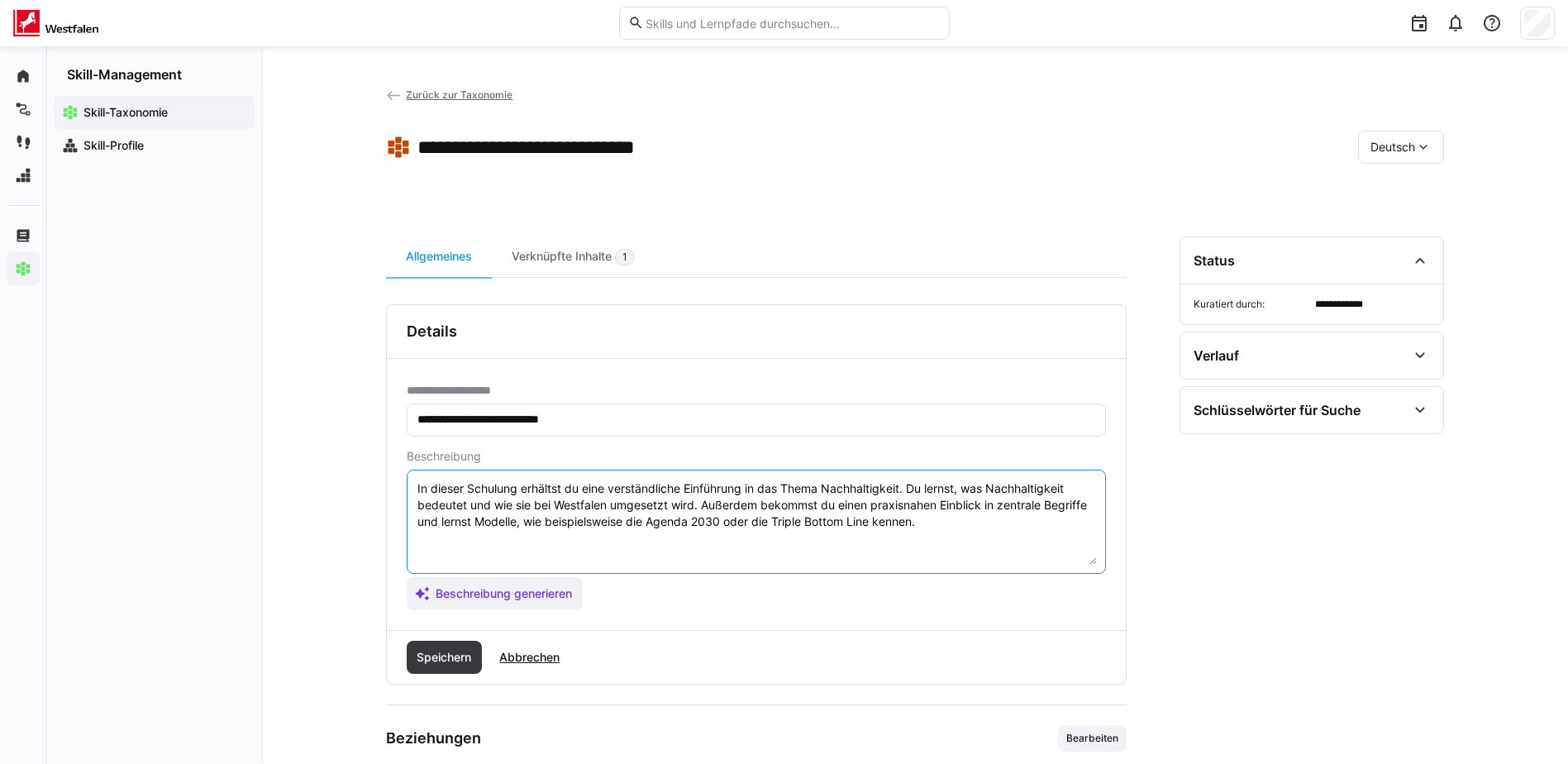
click at [762, 505] on textarea "In dieser Schulung erhältst du eine verständliche Einführung in das Thema Nachh…" at bounding box center [757, 521] width 681 height 86
click at [756, 521] on textarea "In dieser Schulung erhältst du eine verständliche Einführung in das Thema Nachh…" at bounding box center [757, 521] width 681 height 86
click at [818, 508] on textarea "In dieser Schulung erhältst du eine verständliche Einführung in das Thema Nachh…" at bounding box center [757, 521] width 681 height 86
click at [568, 523] on textarea "In dieser Schulung erhältst du eine verständliche Einführung in das Thema Nachh…" at bounding box center [757, 521] width 681 height 86
click at [1001, 520] on textarea "In dieser Schulung erhältst du eine verständliche Einführung in das Thema Nachh…" at bounding box center [757, 521] width 681 height 86
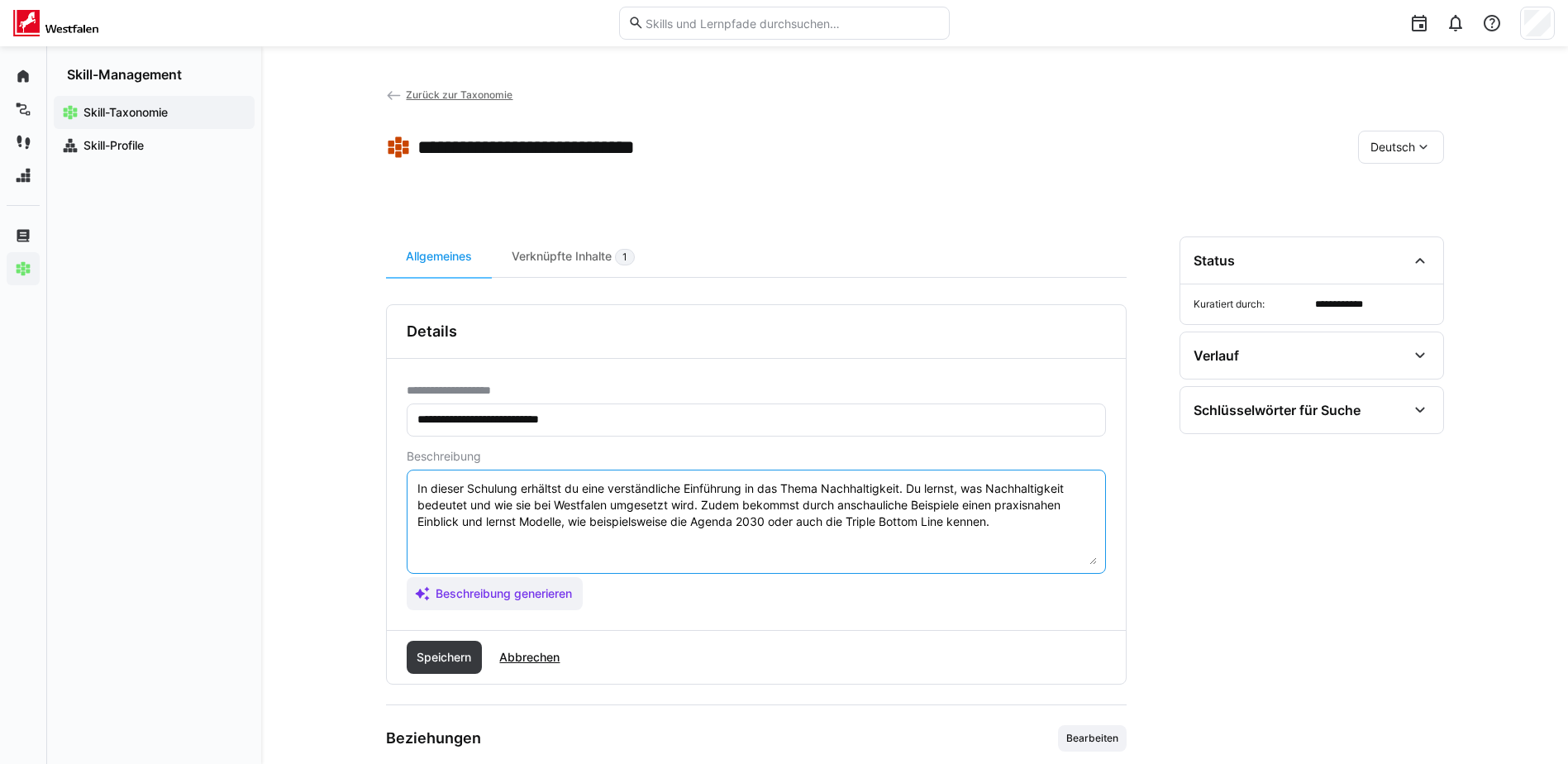
type textarea "In dieser Schulung erhältst du eine verständliche Einführung in das Thema Nachh…"
click at [448, 651] on span "Speichern" at bounding box center [444, 657] width 60 height 17
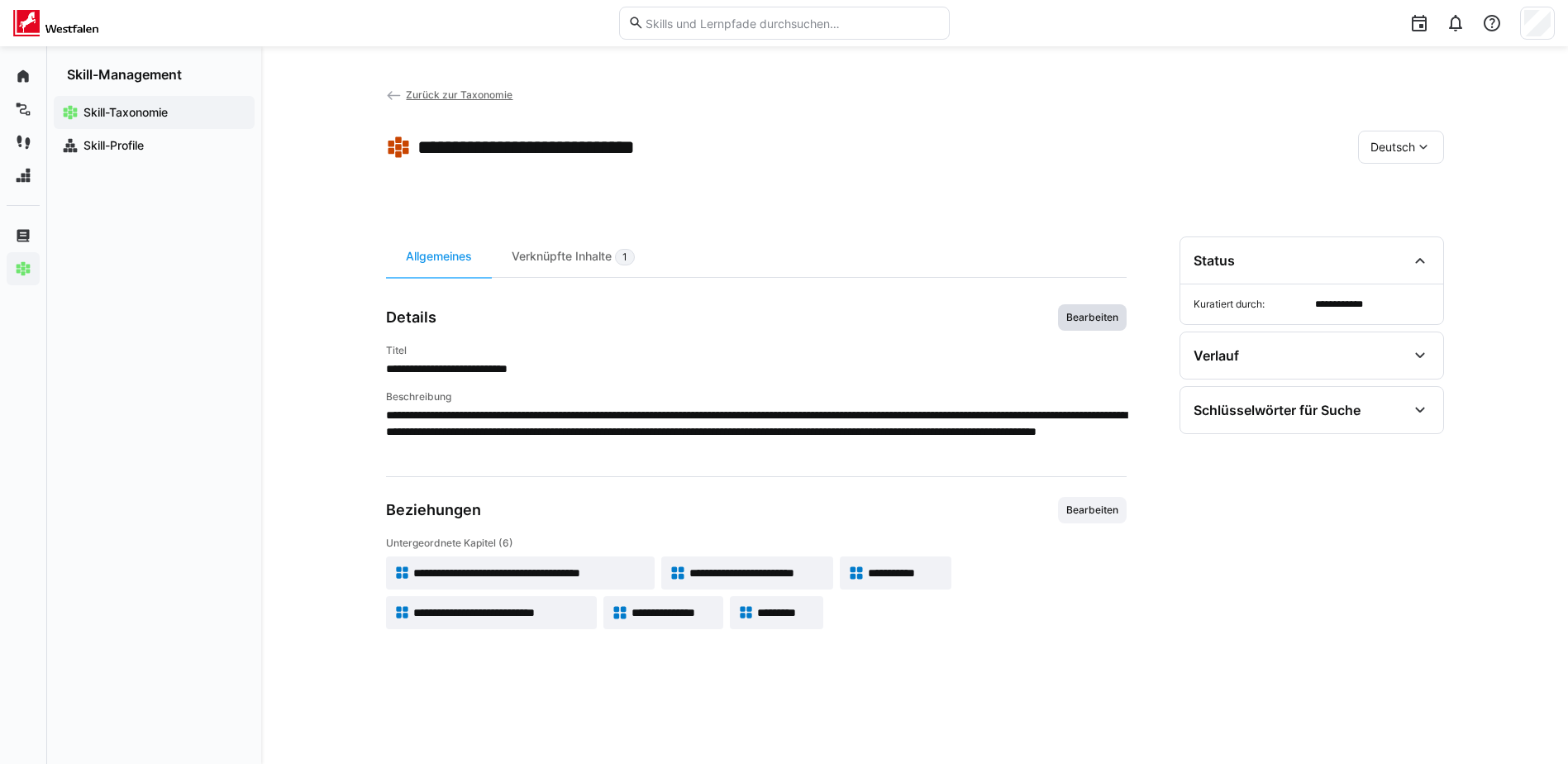
click at [1067, 324] on span "Bearbeiten" at bounding box center [1092, 317] width 69 height 26
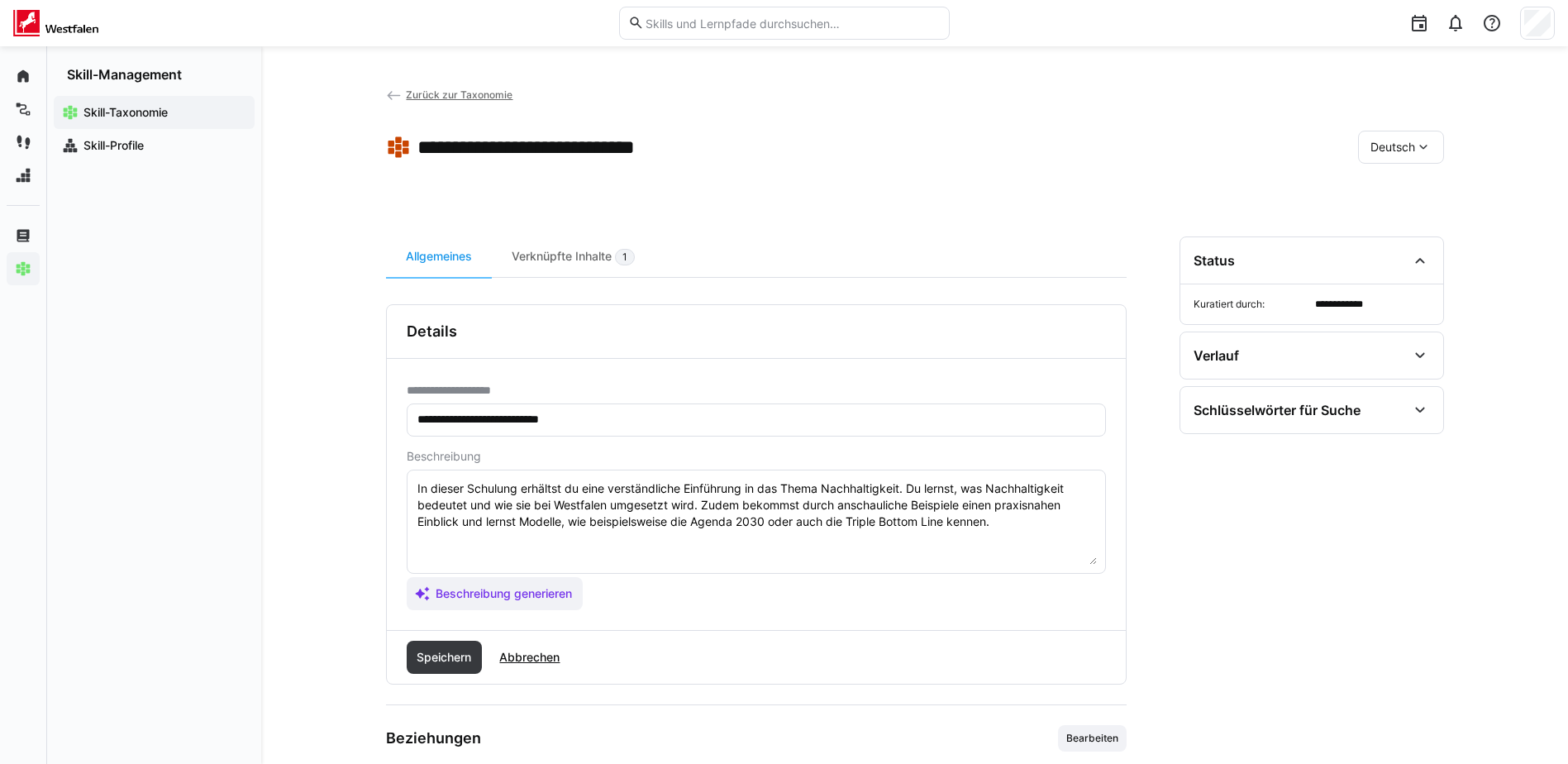
click at [806, 508] on textarea "In dieser Schulung erhältst du eine verständliche Einführung in das Thema Nachh…" at bounding box center [757, 521] width 681 height 86
type textarea "In dieser Schulung erhältst du eine verständliche Einführung in das Thema Nachh…"
click at [446, 663] on span "Speichern" at bounding box center [444, 657] width 60 height 17
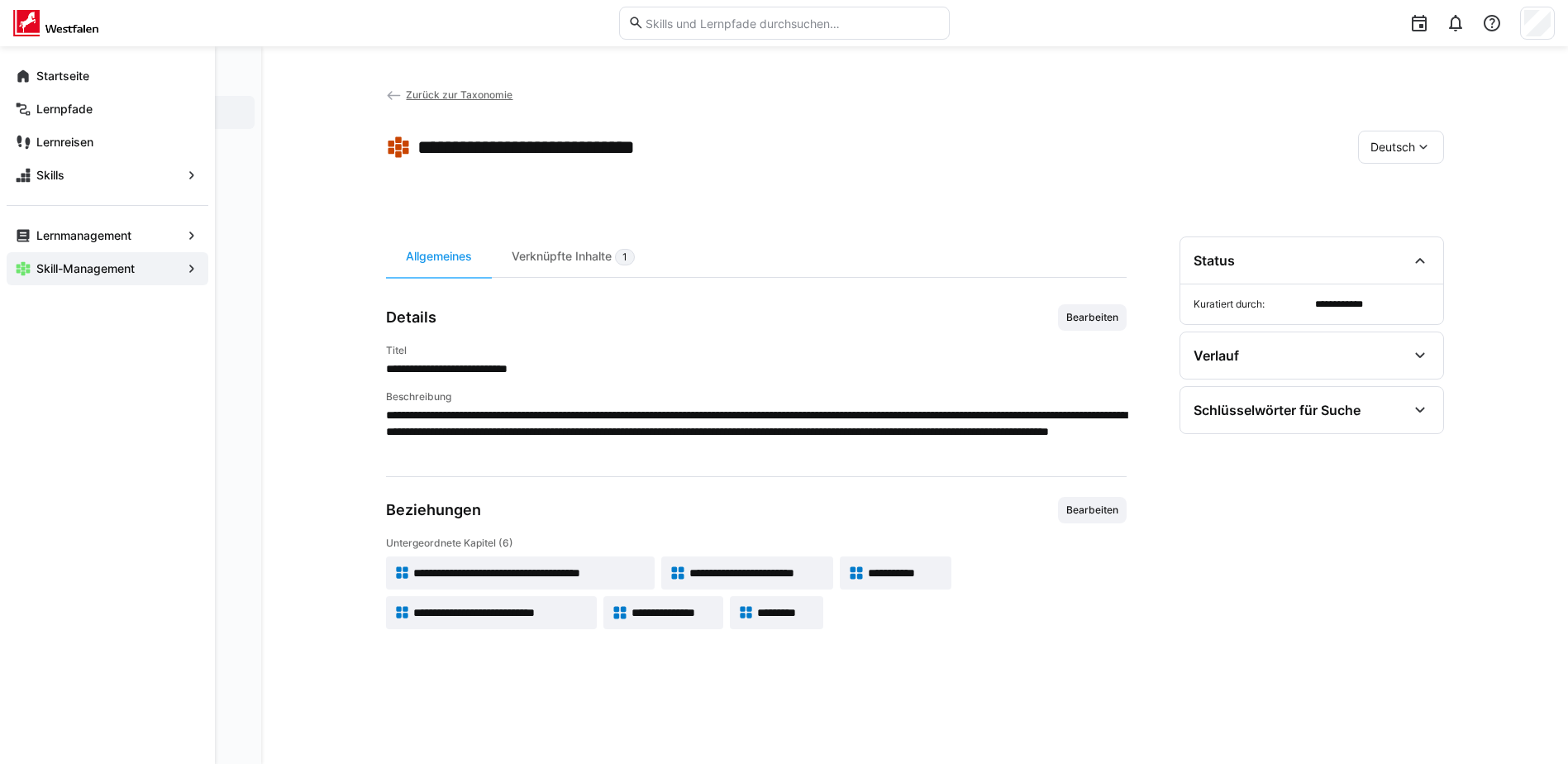
click at [124, 259] on div "Skill-Management" at bounding box center [107, 269] width 202 height 34
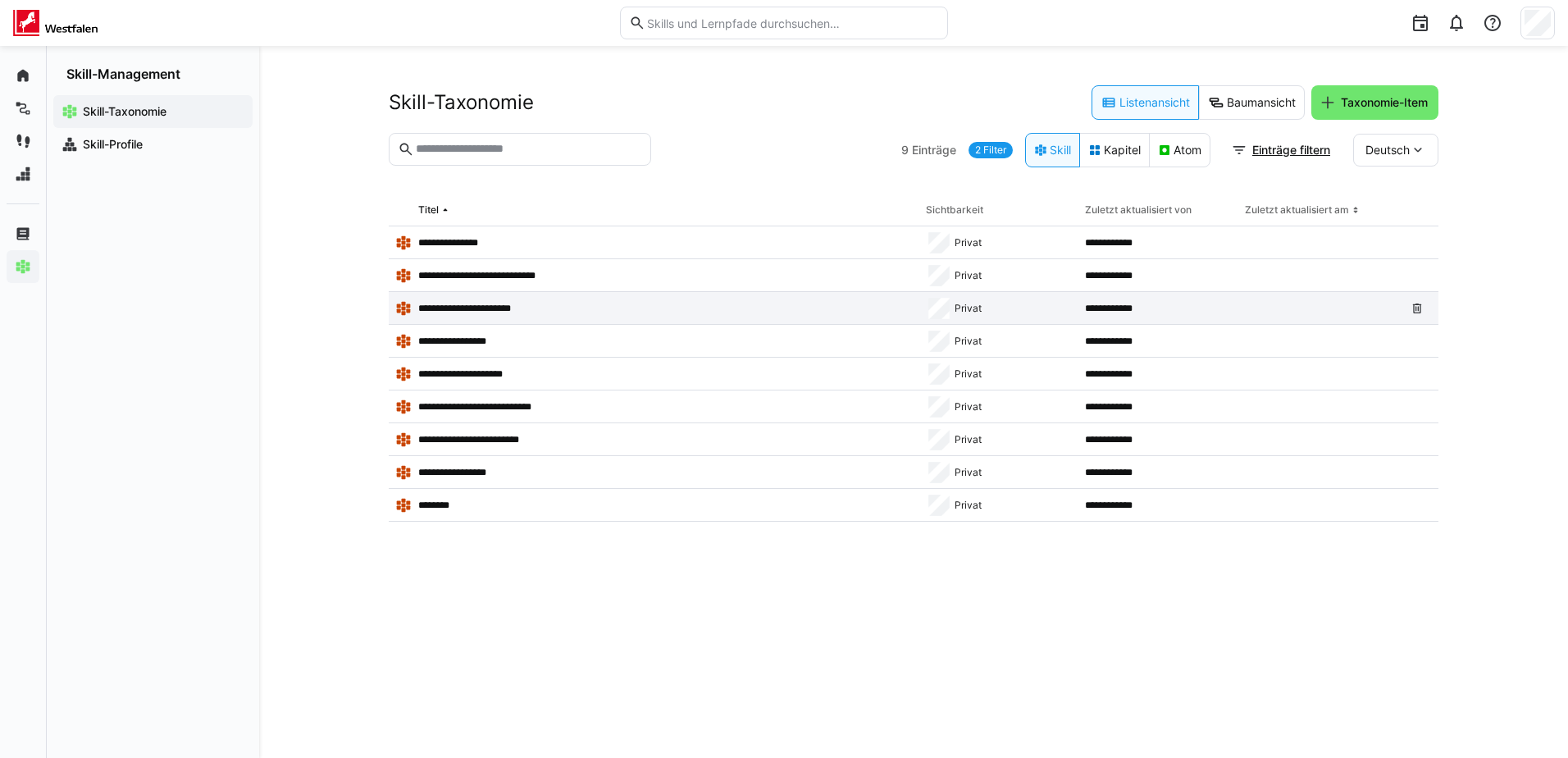
click at [467, 306] on p "**********" at bounding box center [472, 308] width 108 height 13
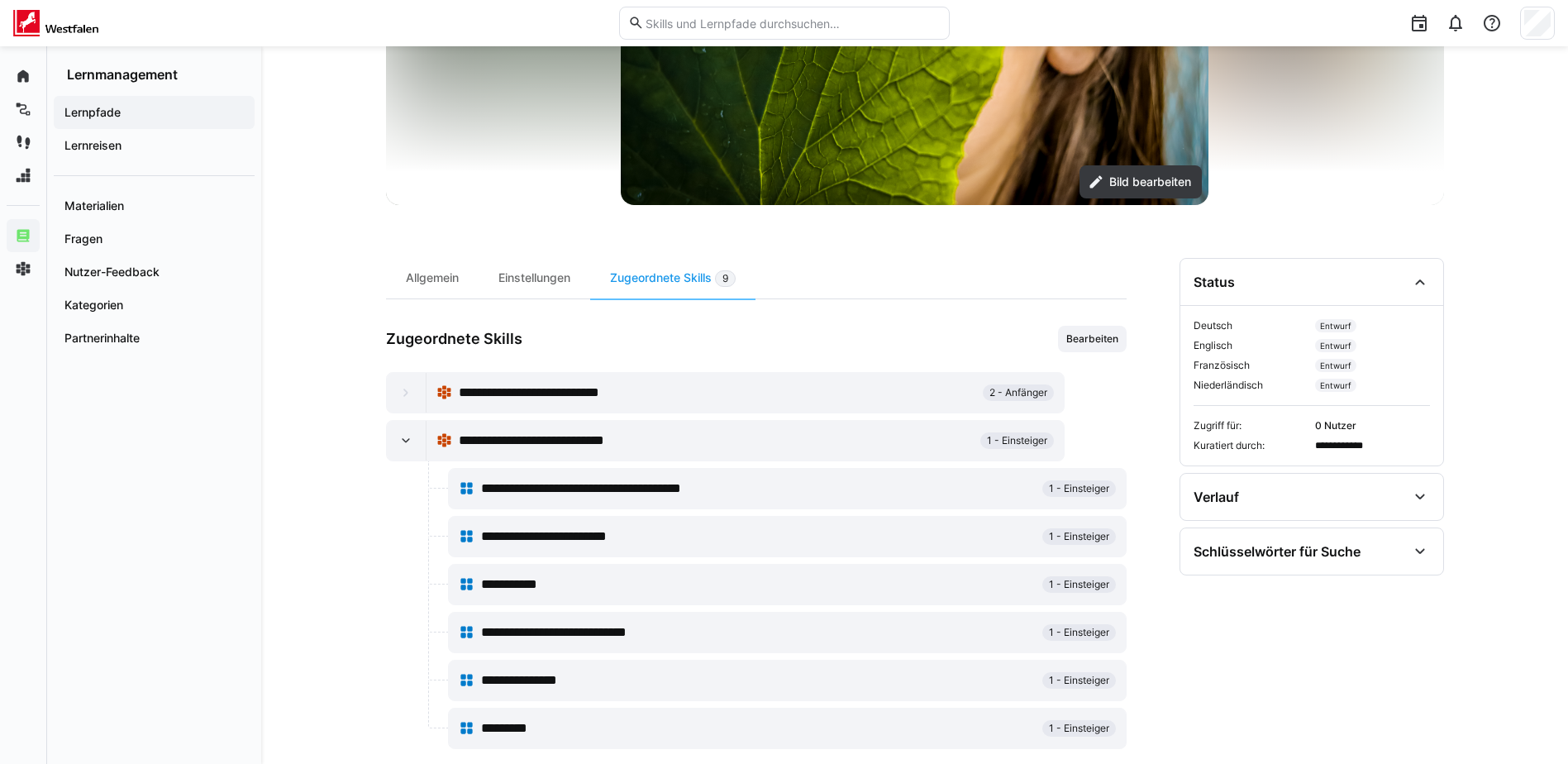
scroll to position [329, 0]
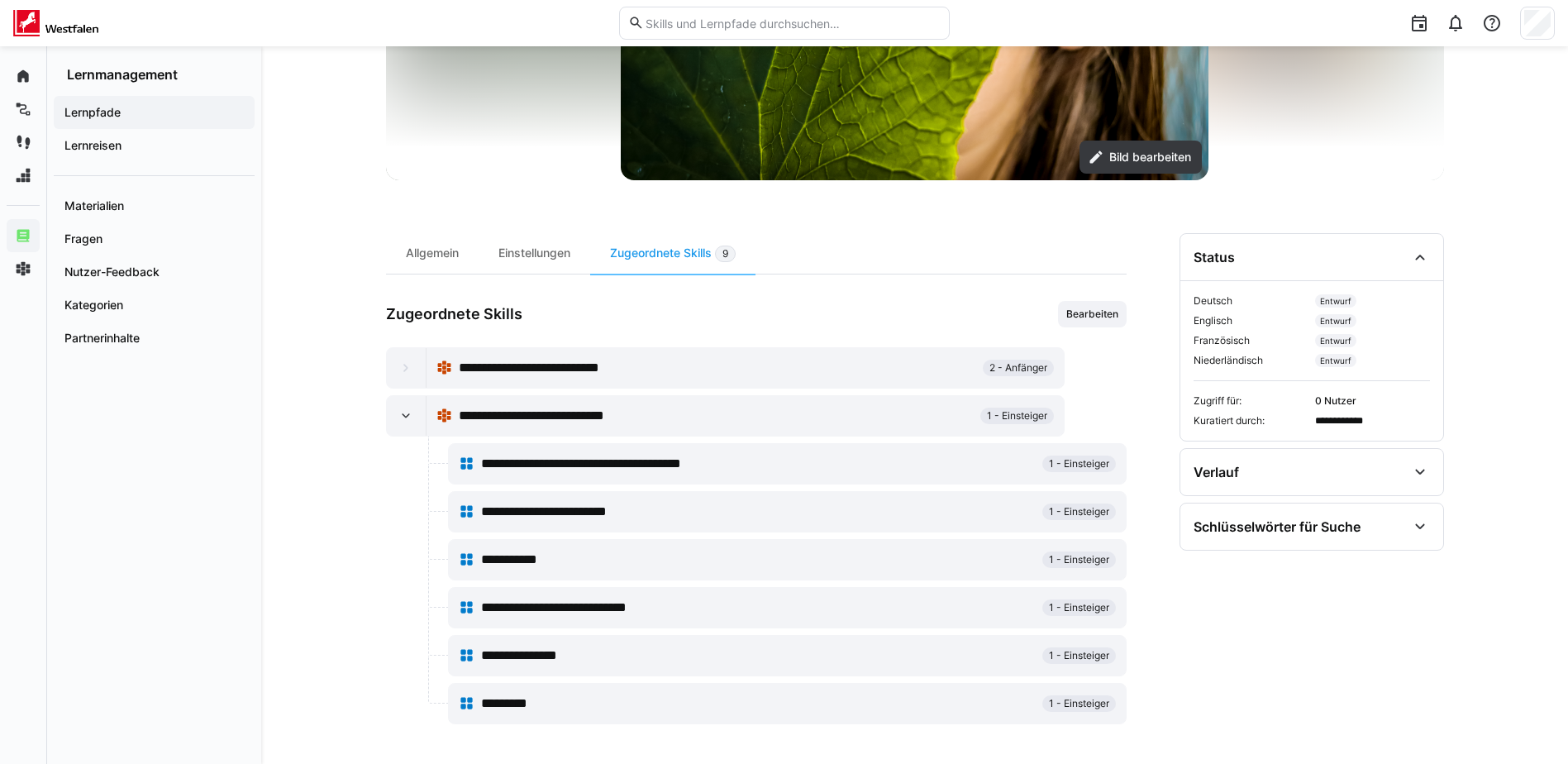
click at [407, 366] on eds-icon at bounding box center [406, 368] width 17 height 17
click at [407, 372] on eds-icon at bounding box center [406, 368] width 17 height 17
click at [407, 422] on eds-icon at bounding box center [406, 416] width 17 height 17
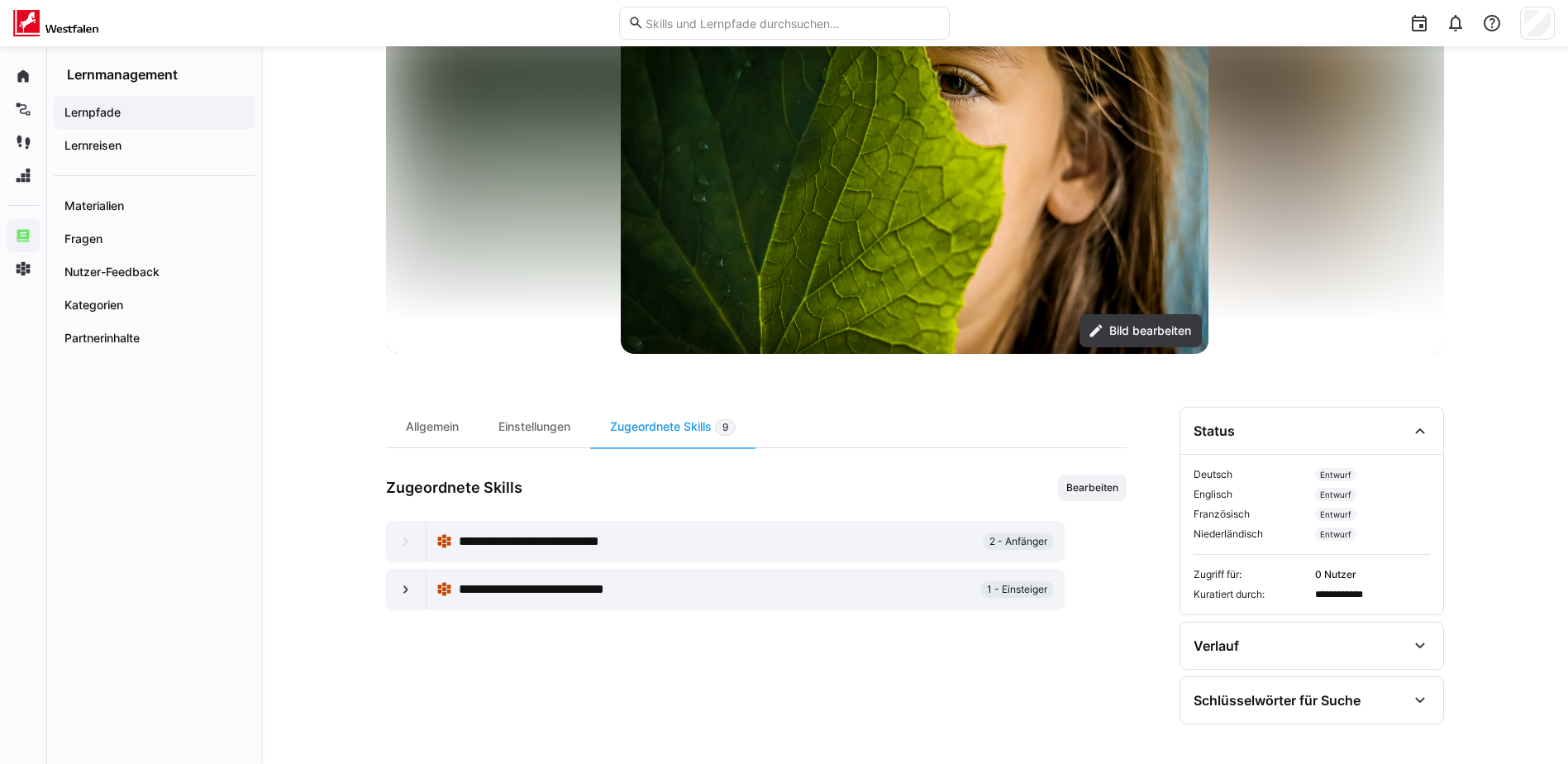
click at [404, 545] on eds-icon at bounding box center [406, 542] width 17 height 17
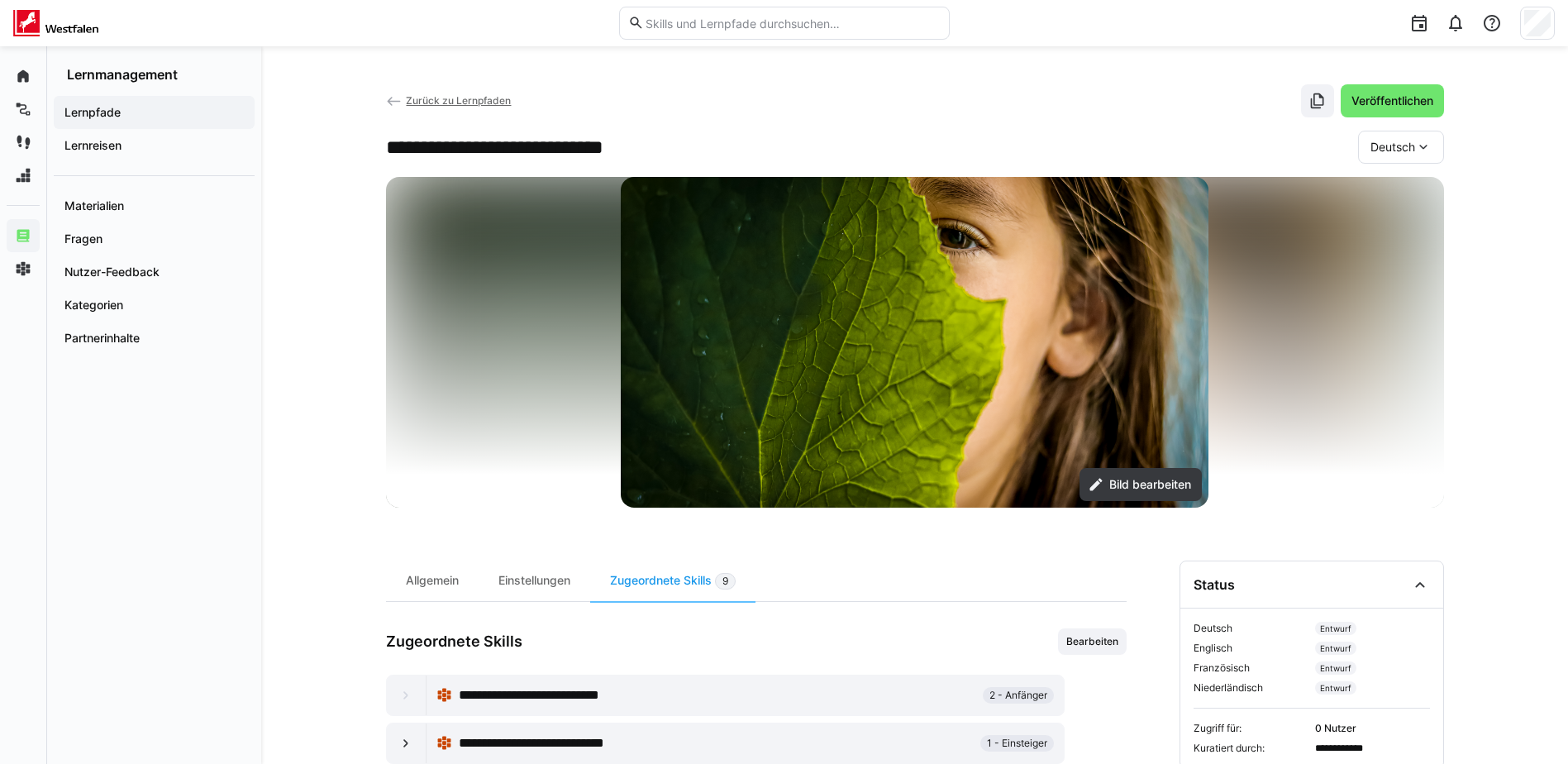
scroll to position [0, 0]
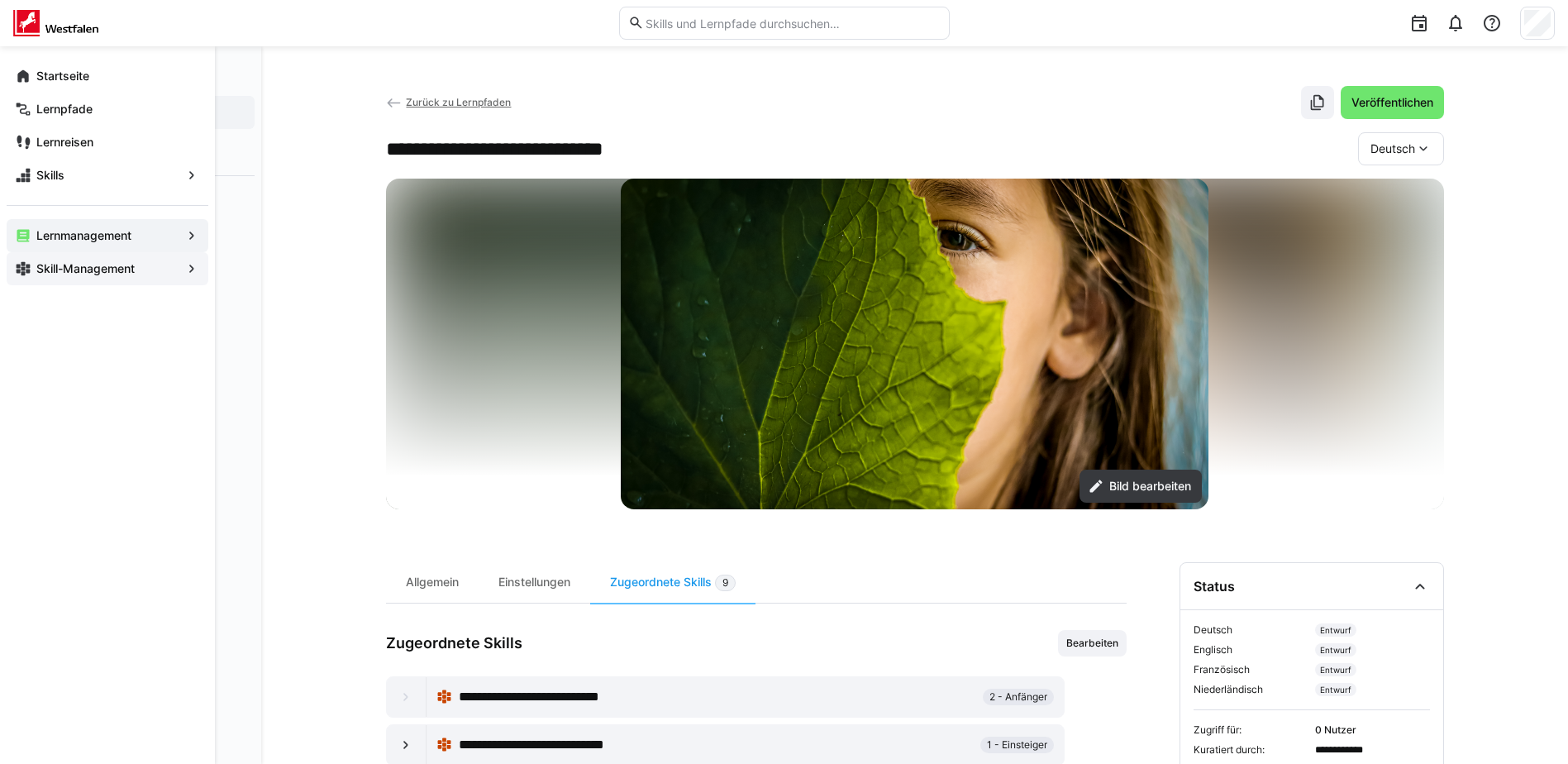
click at [34, 266] on span "Skill-Management" at bounding box center [107, 269] width 147 height 17
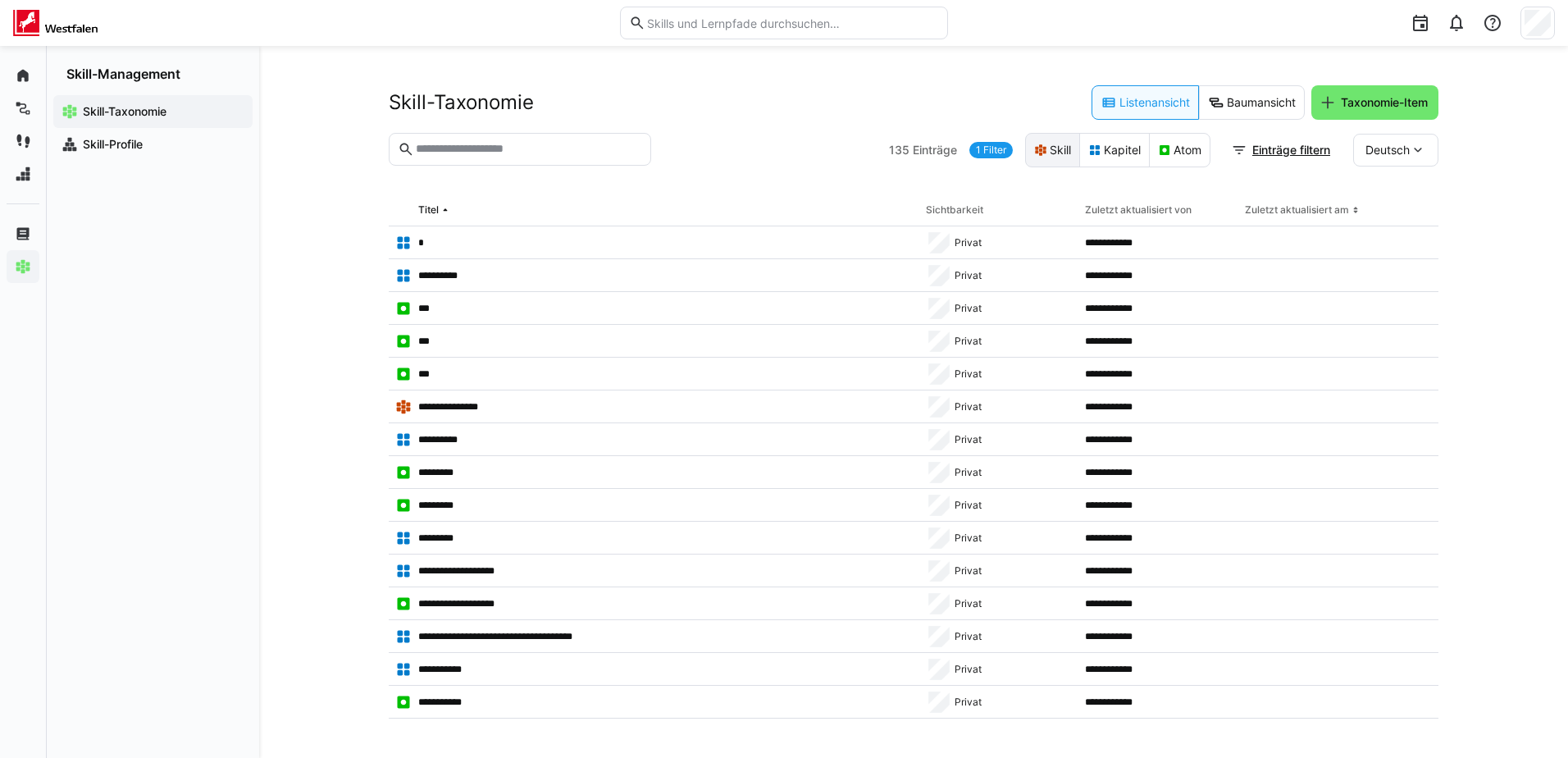
click at [1054, 143] on eds-button-option "Skill" at bounding box center [1052, 150] width 55 height 34
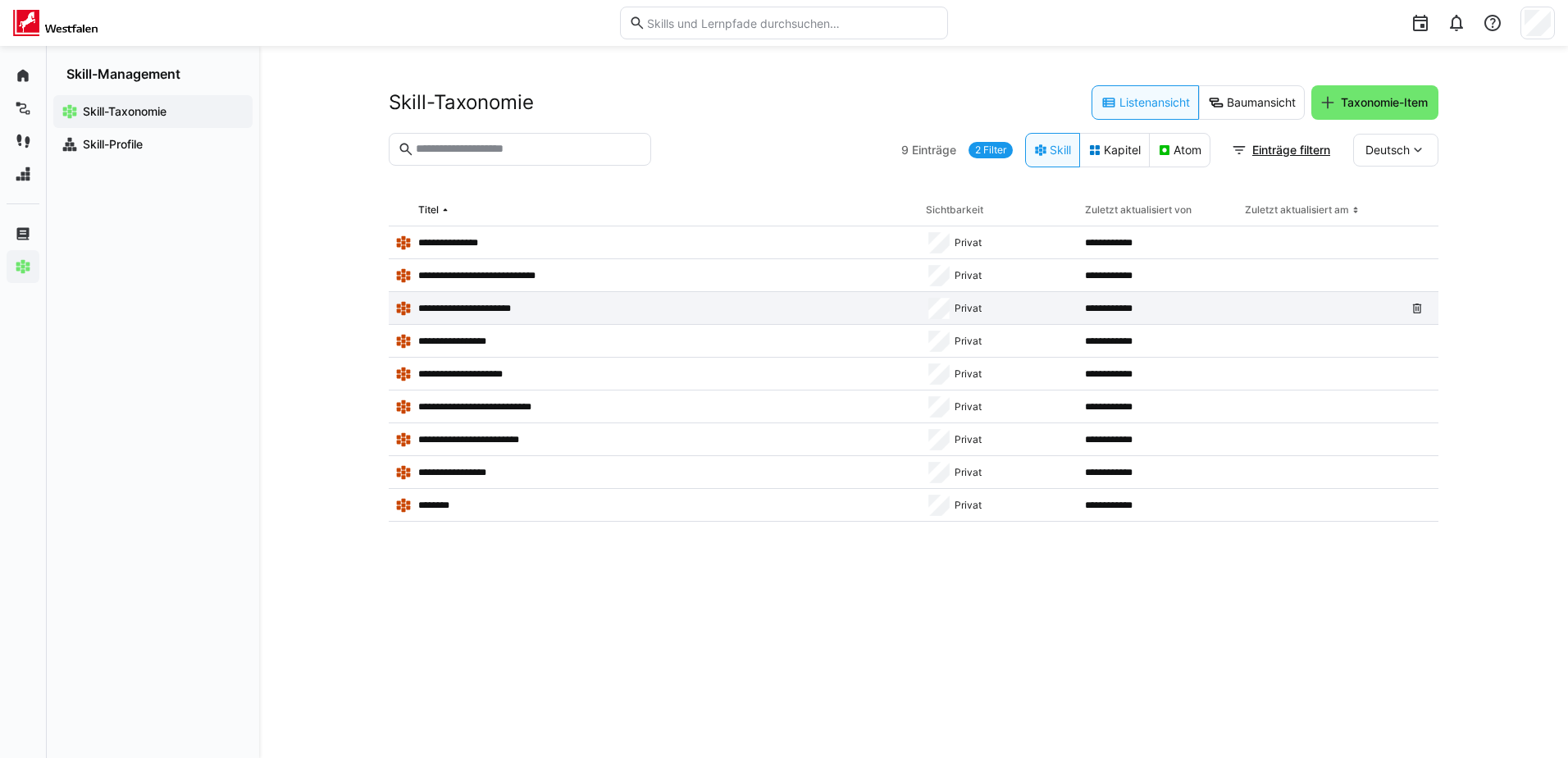
click at [509, 307] on p "**********" at bounding box center [472, 308] width 108 height 13
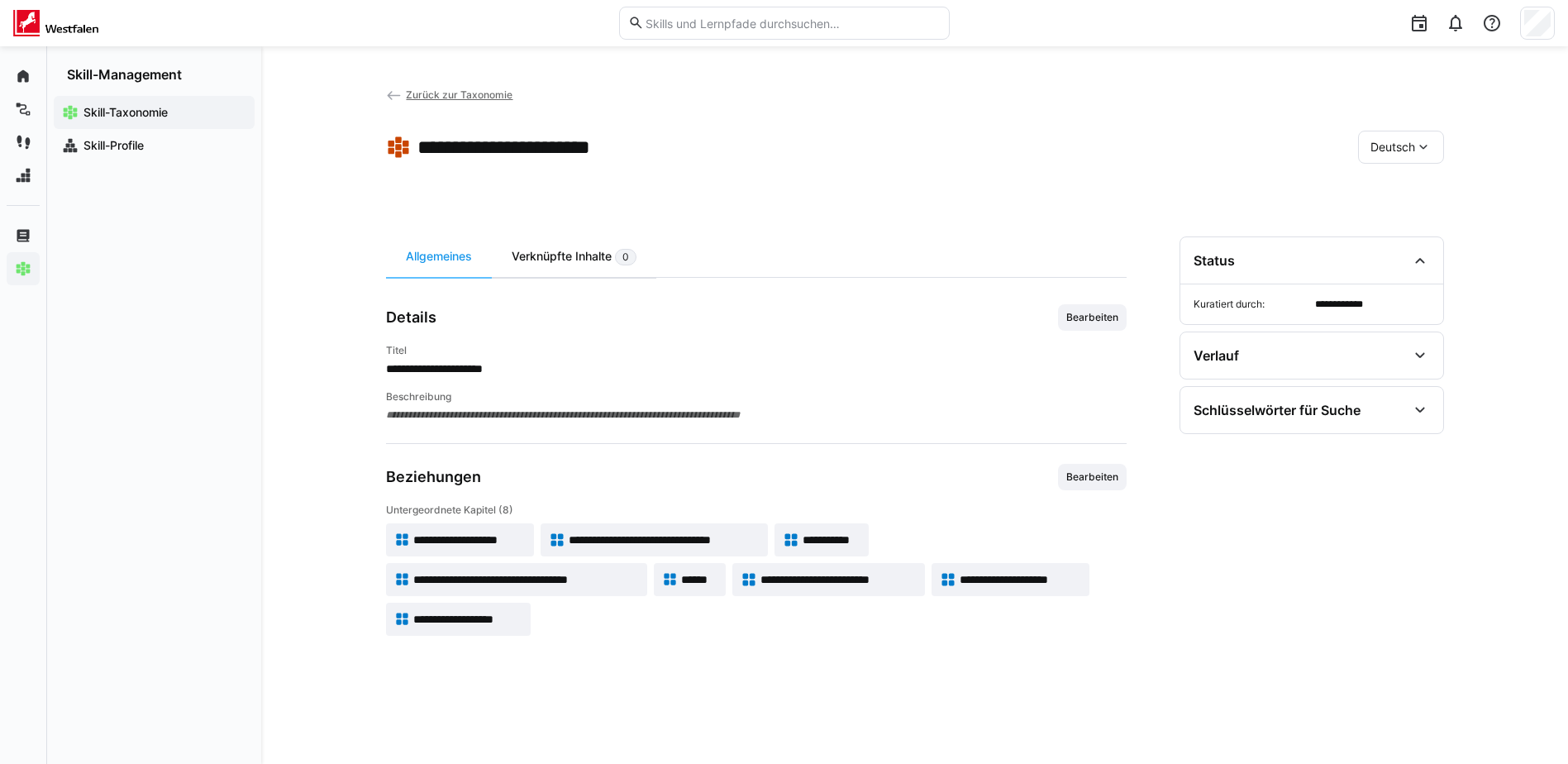
click at [574, 263] on div "Verknüpfte Inhalte 0" at bounding box center [574, 257] width 165 height 41
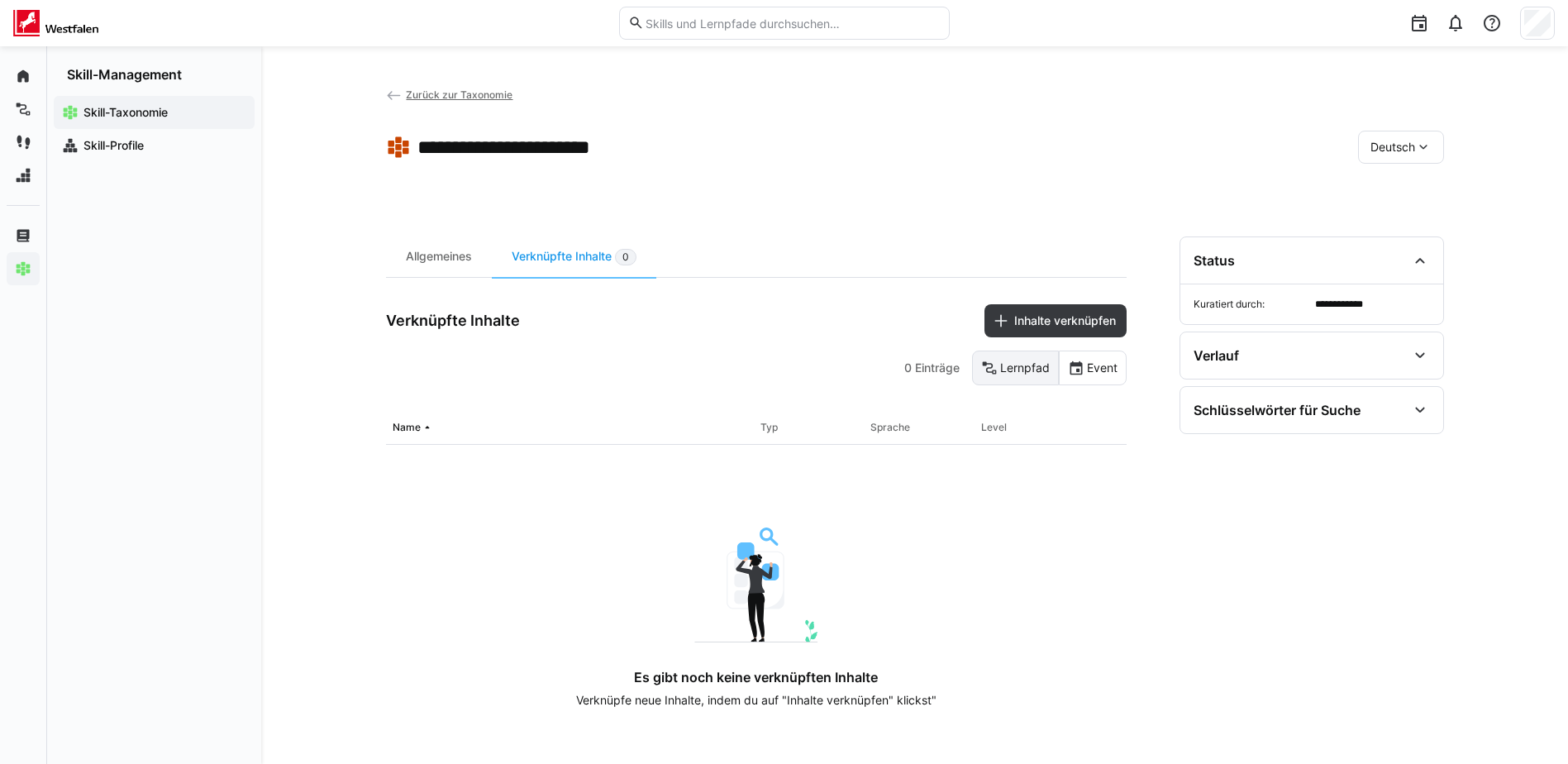
click at [1002, 358] on eds-button-option "Lernpfad" at bounding box center [1015, 368] width 87 height 34
click at [1040, 319] on span "Inhalte verknüpfen" at bounding box center [1065, 321] width 107 height 17
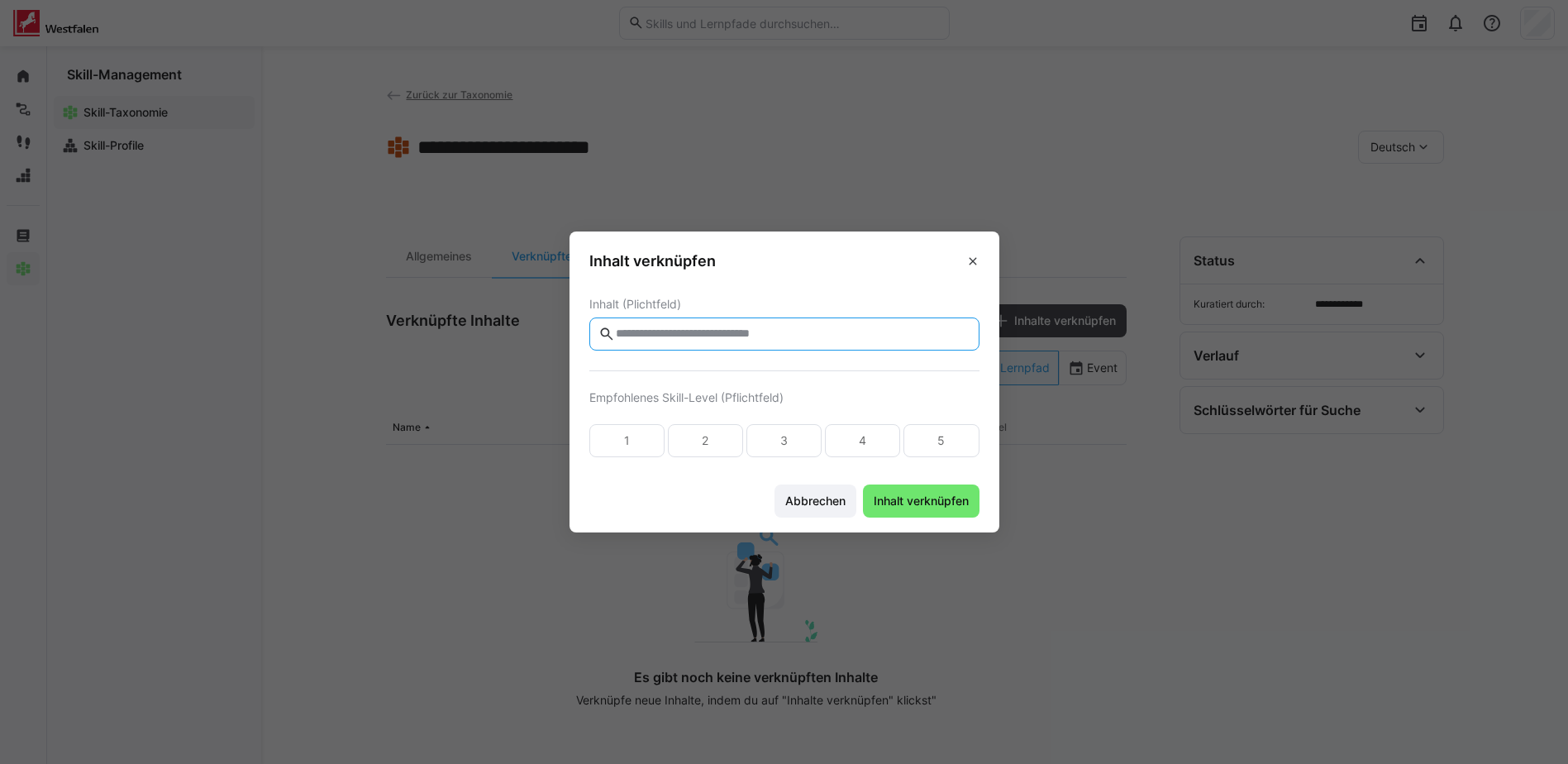
click at [729, 328] on input "text" at bounding box center [792, 334] width 355 height 15
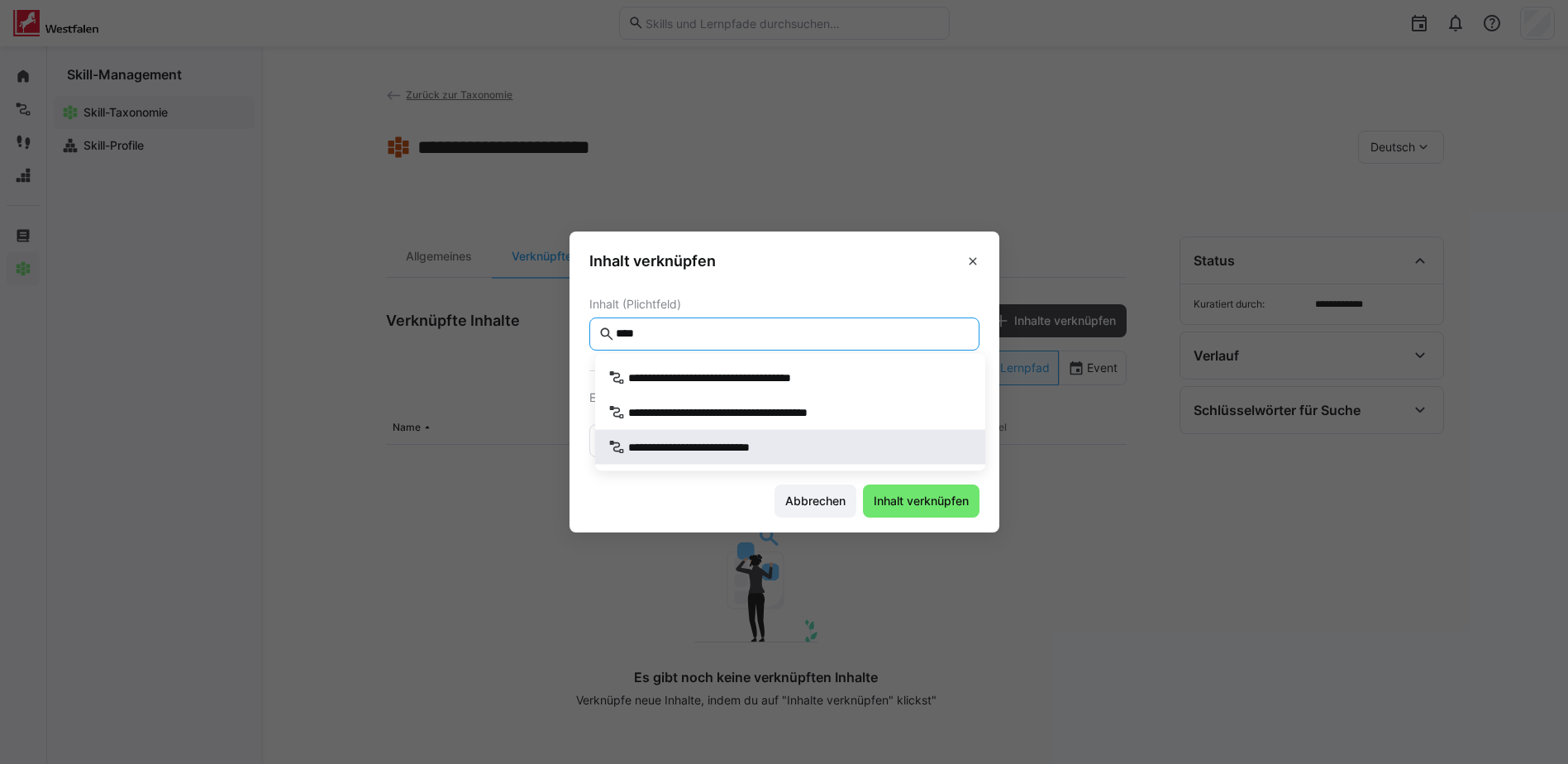
type input "****"
click at [819, 444] on div "**********" at bounding box center [790, 448] width 364 height 17
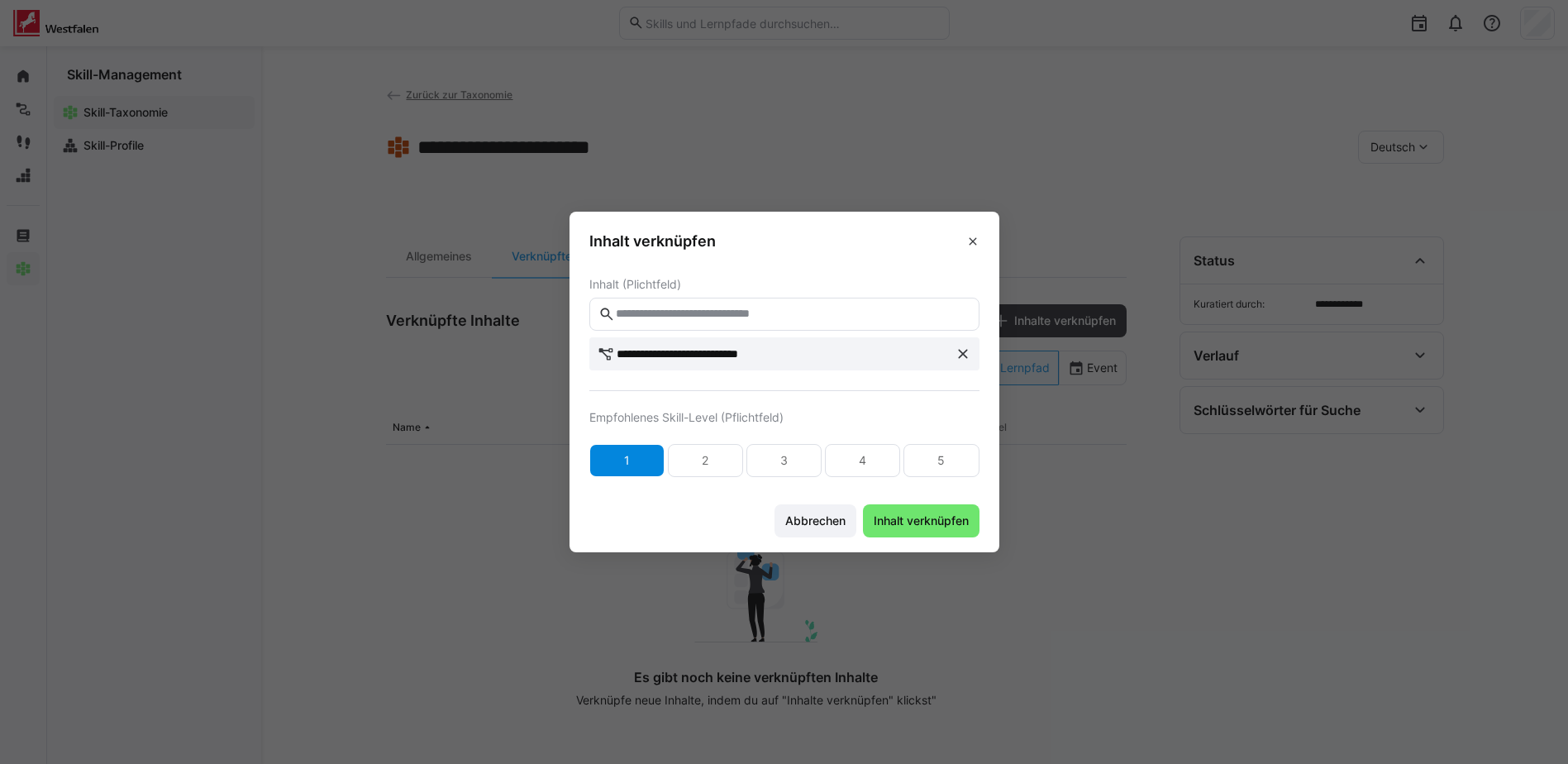
click at [663, 456] on div "1" at bounding box center [626, 461] width 75 height 34
click at [951, 517] on span "Inhalt verknüpfen" at bounding box center [920, 521] width 100 height 17
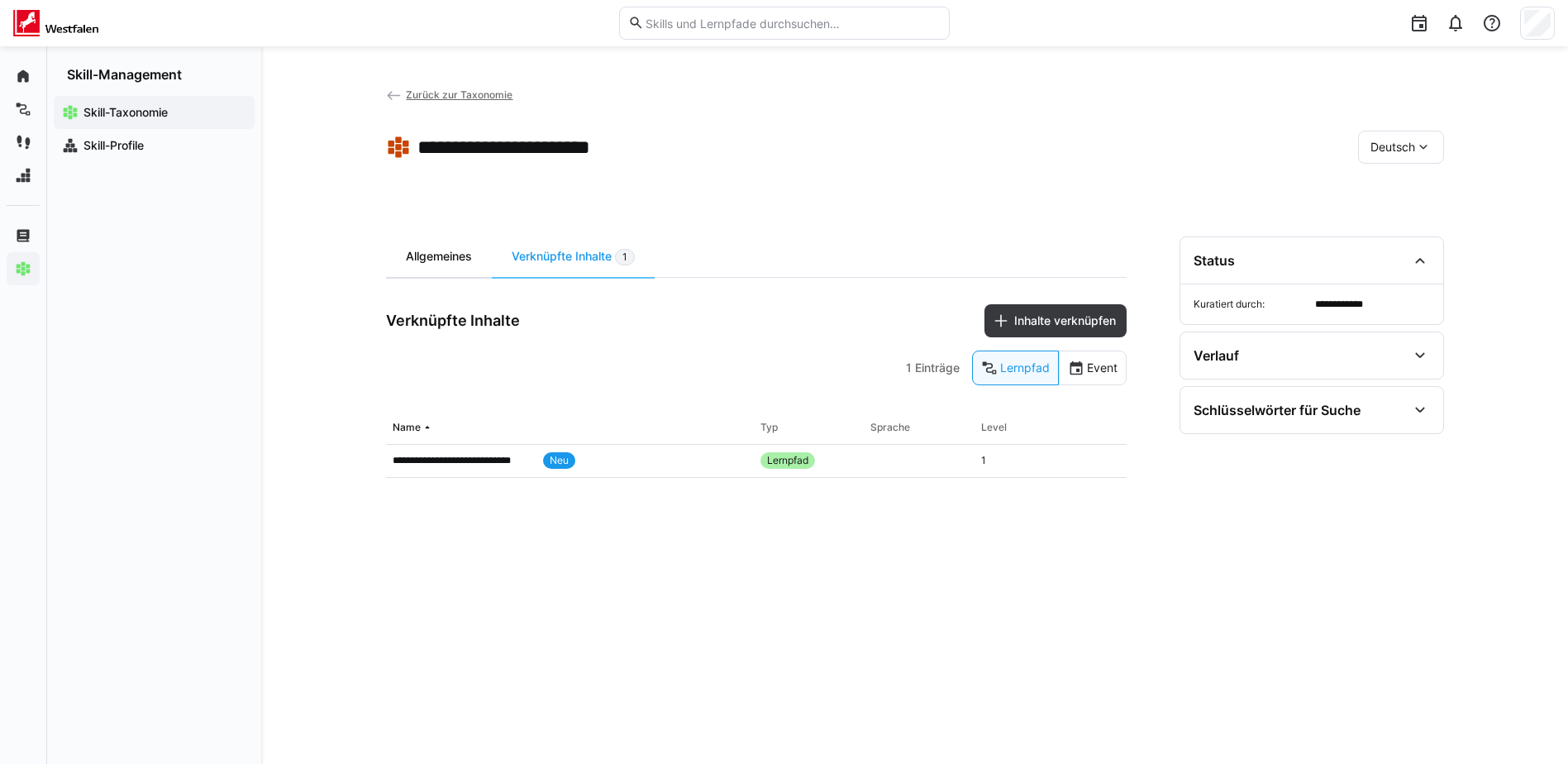
click at [462, 266] on div "Allgemeines" at bounding box center [439, 257] width 106 height 41
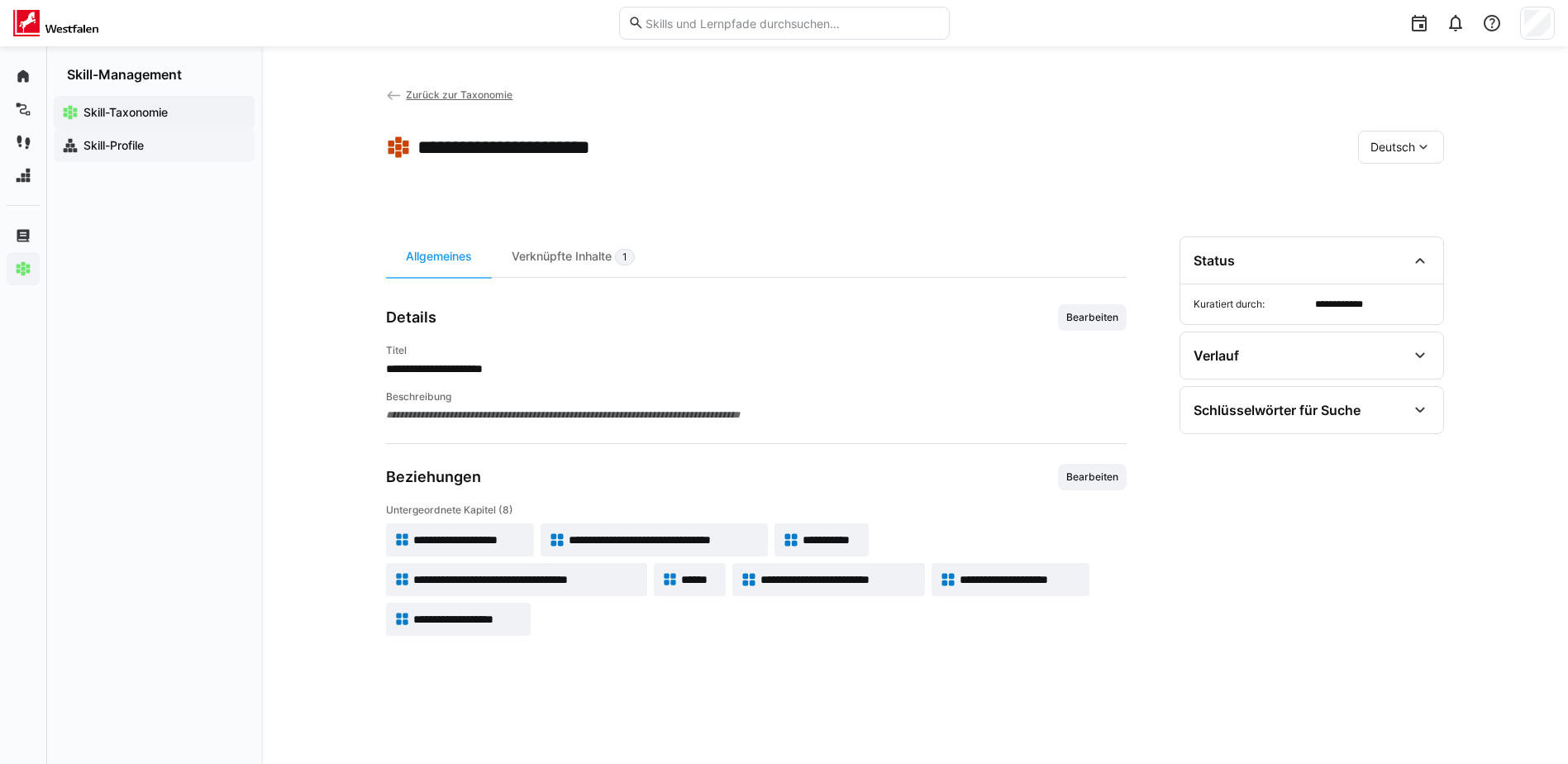
click at [111, 134] on div "Skill-Profile" at bounding box center [154, 146] width 201 height 34
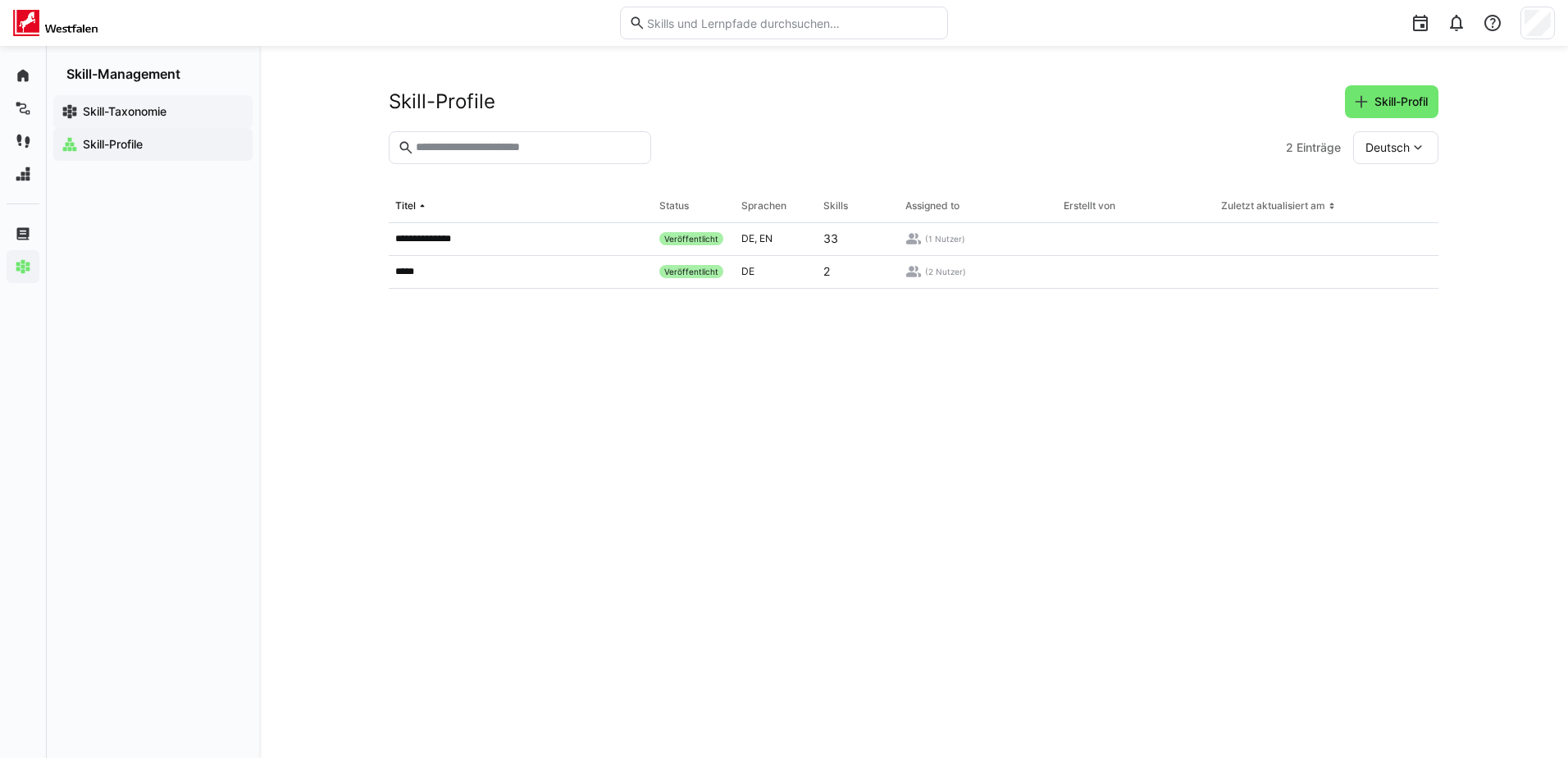
click at [0, 0] on app-navigation-label "Skill-Taxonomie" at bounding box center [0, 0] width 0 height 0
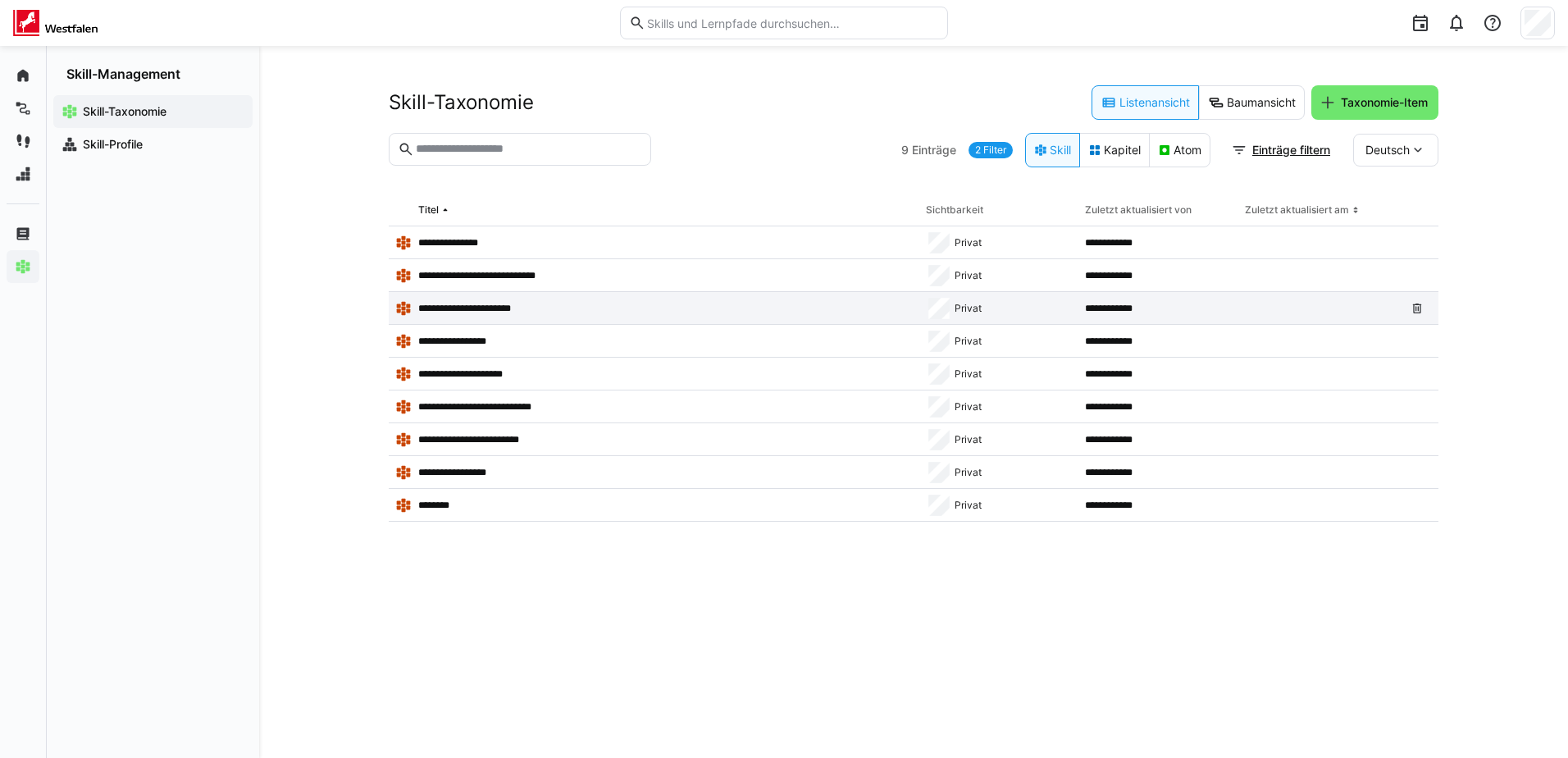
click at [482, 300] on app-table-first-column "**********" at bounding box center [653, 308] width 518 height 17
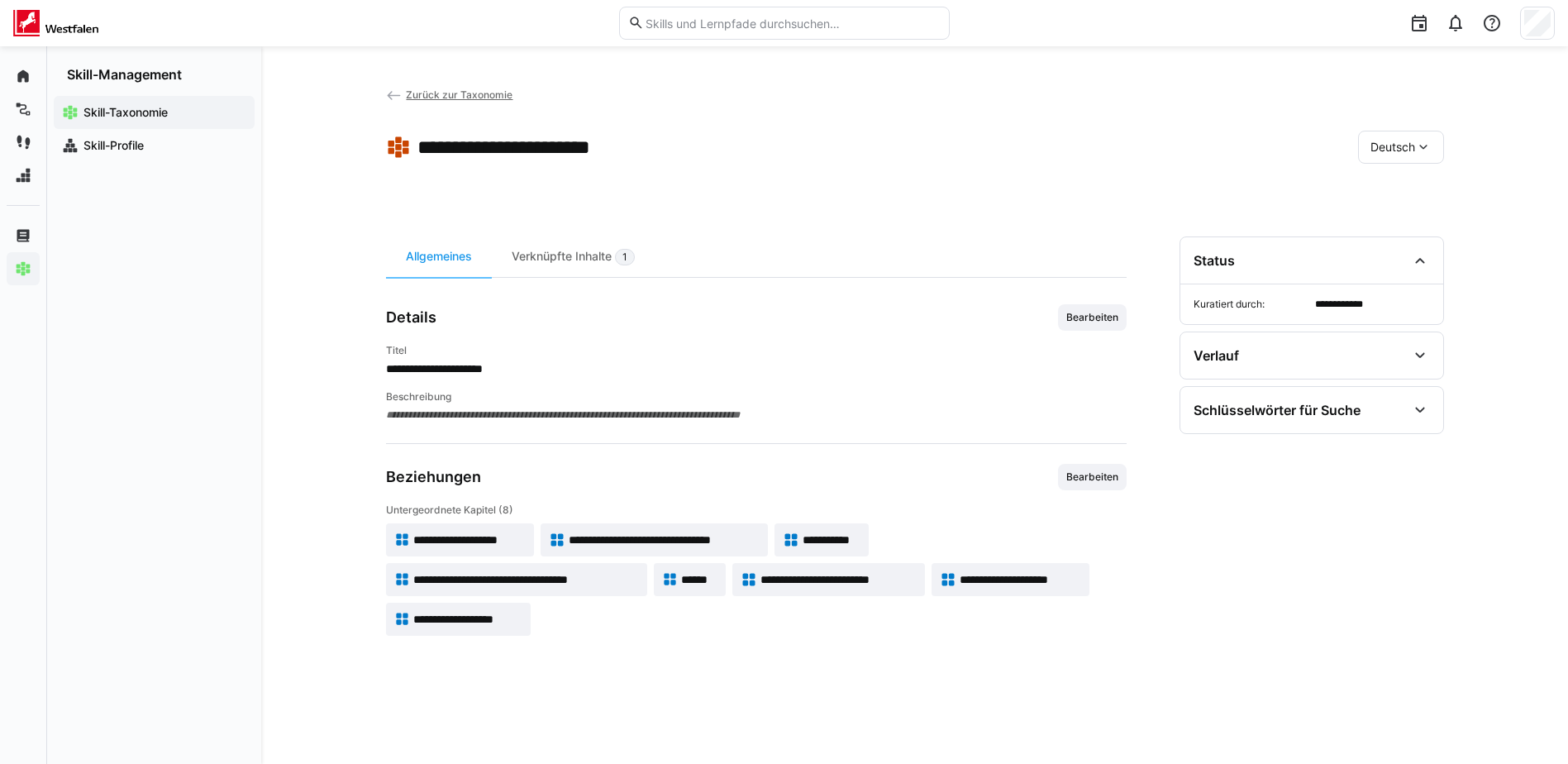
click at [0, 0] on app-navigation-label "Skill-Taxonomie" at bounding box center [0, 0] width 0 height 0
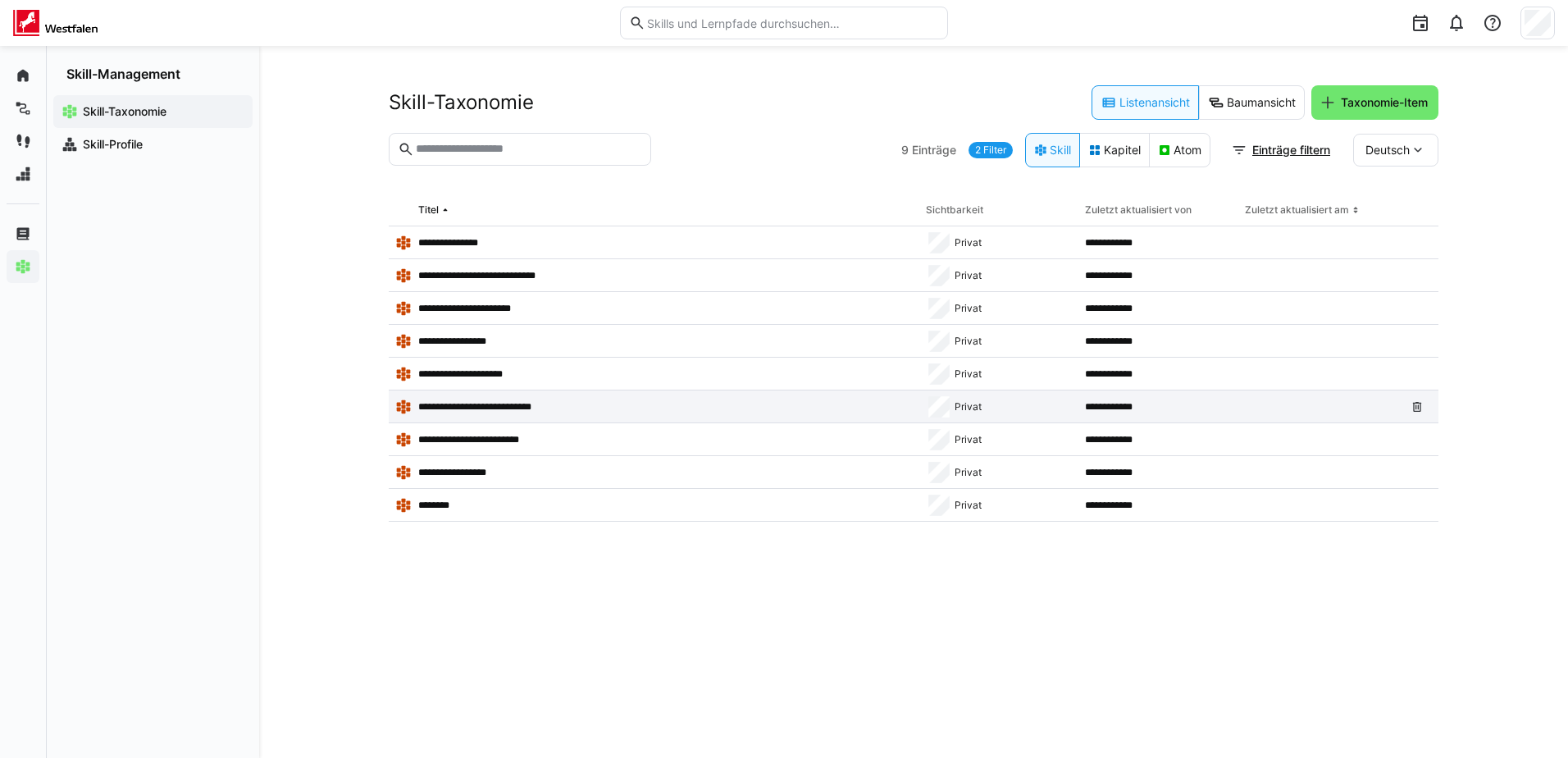
click at [471, 404] on p "**********" at bounding box center [485, 407] width 135 height 13
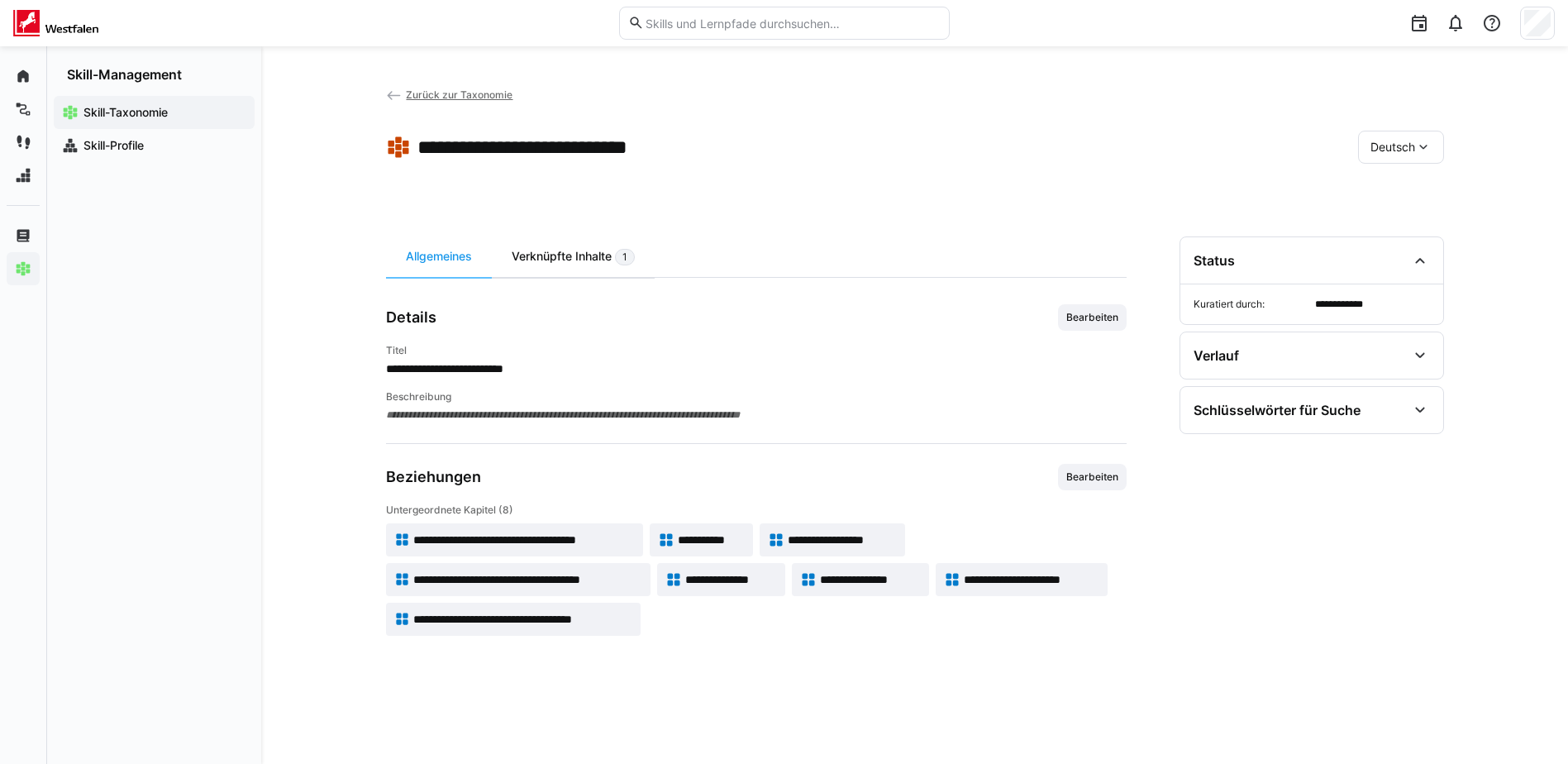
click at [536, 259] on div "Verknüpfte Inhalte 1" at bounding box center [573, 257] width 163 height 41
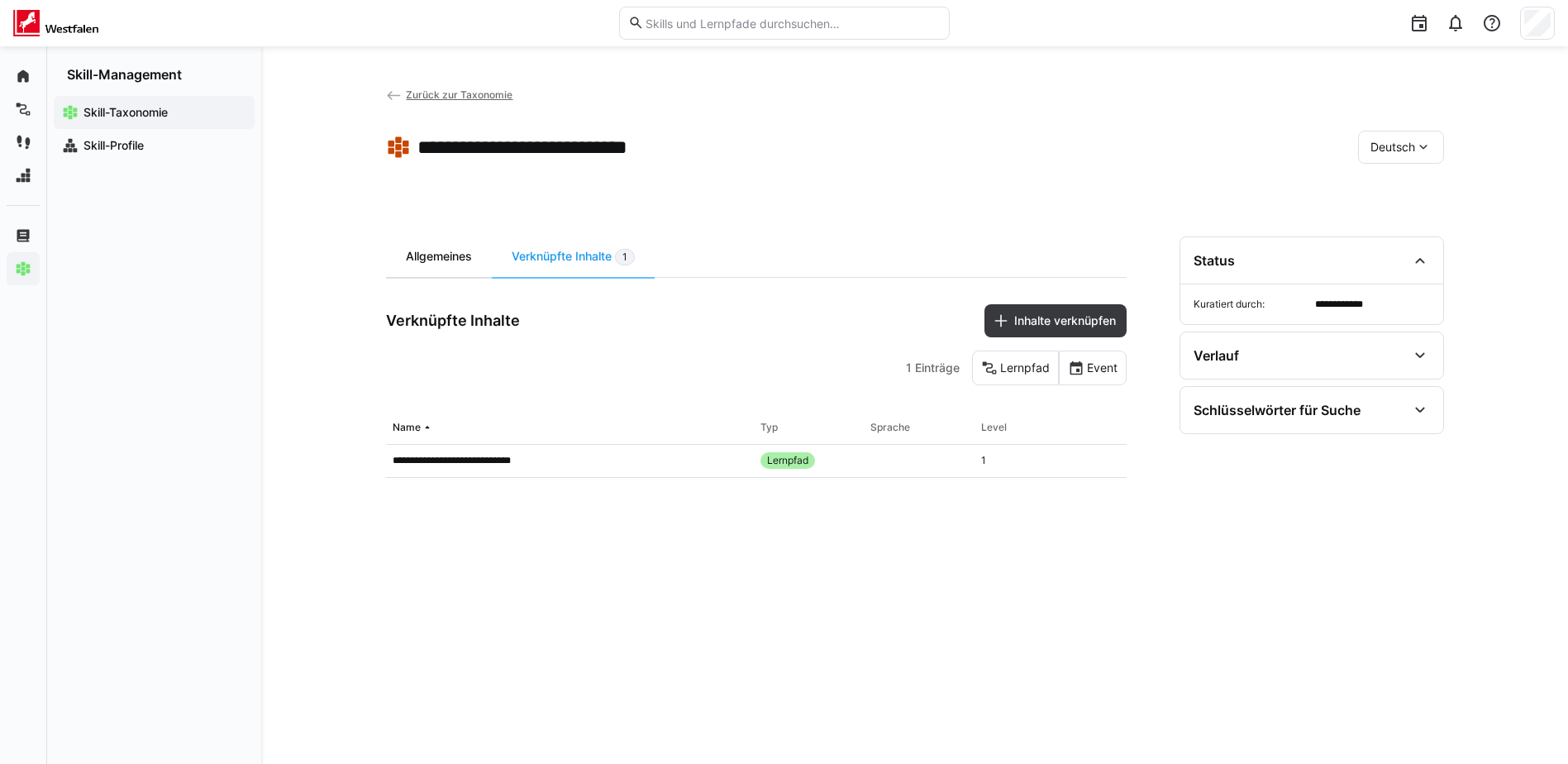
click at [457, 259] on div "Allgemeines" at bounding box center [439, 257] width 106 height 41
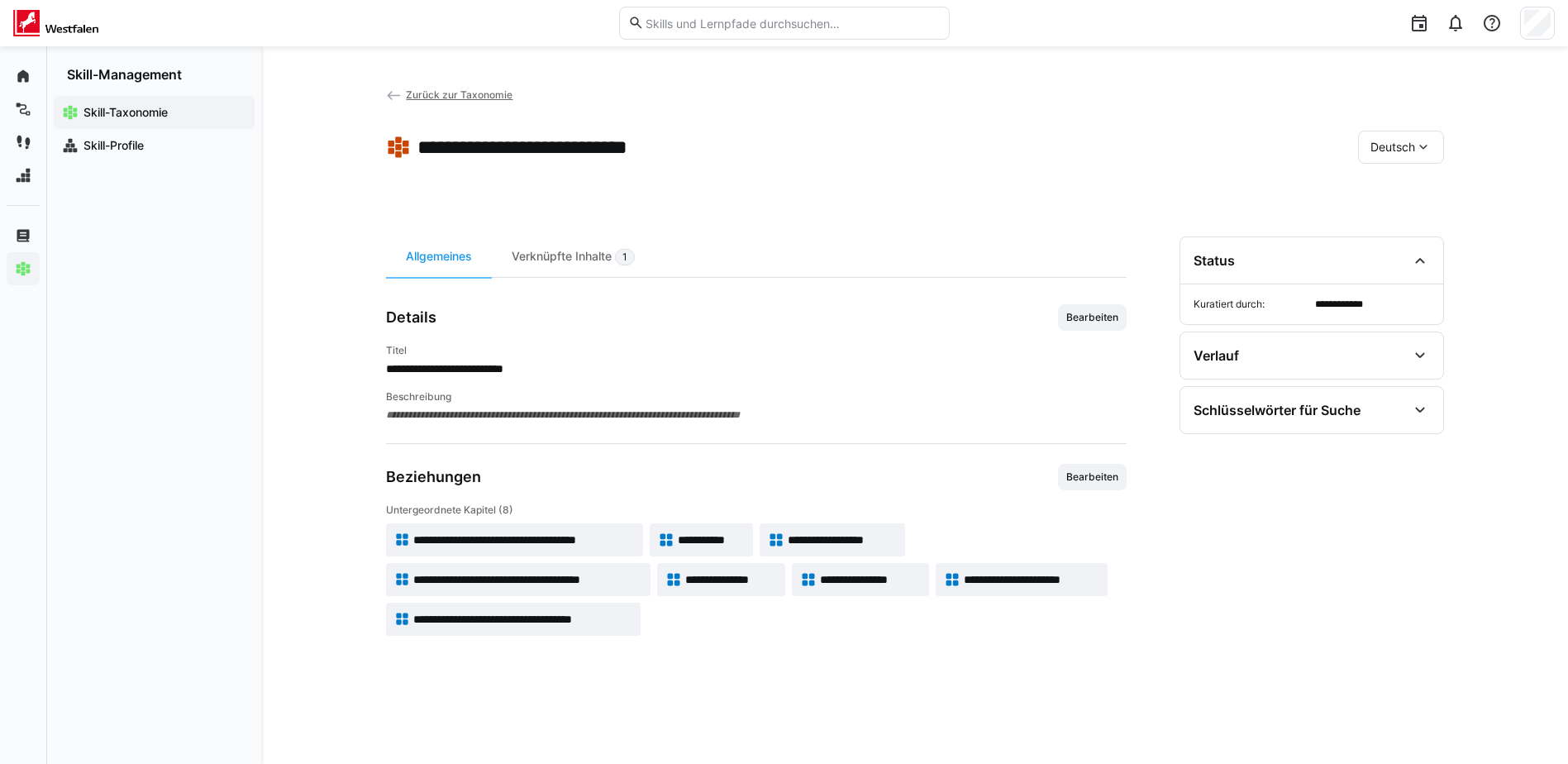
click at [0, 0] on app-navigation-label "Skill-Taxonomie" at bounding box center [0, 0] width 0 height 0
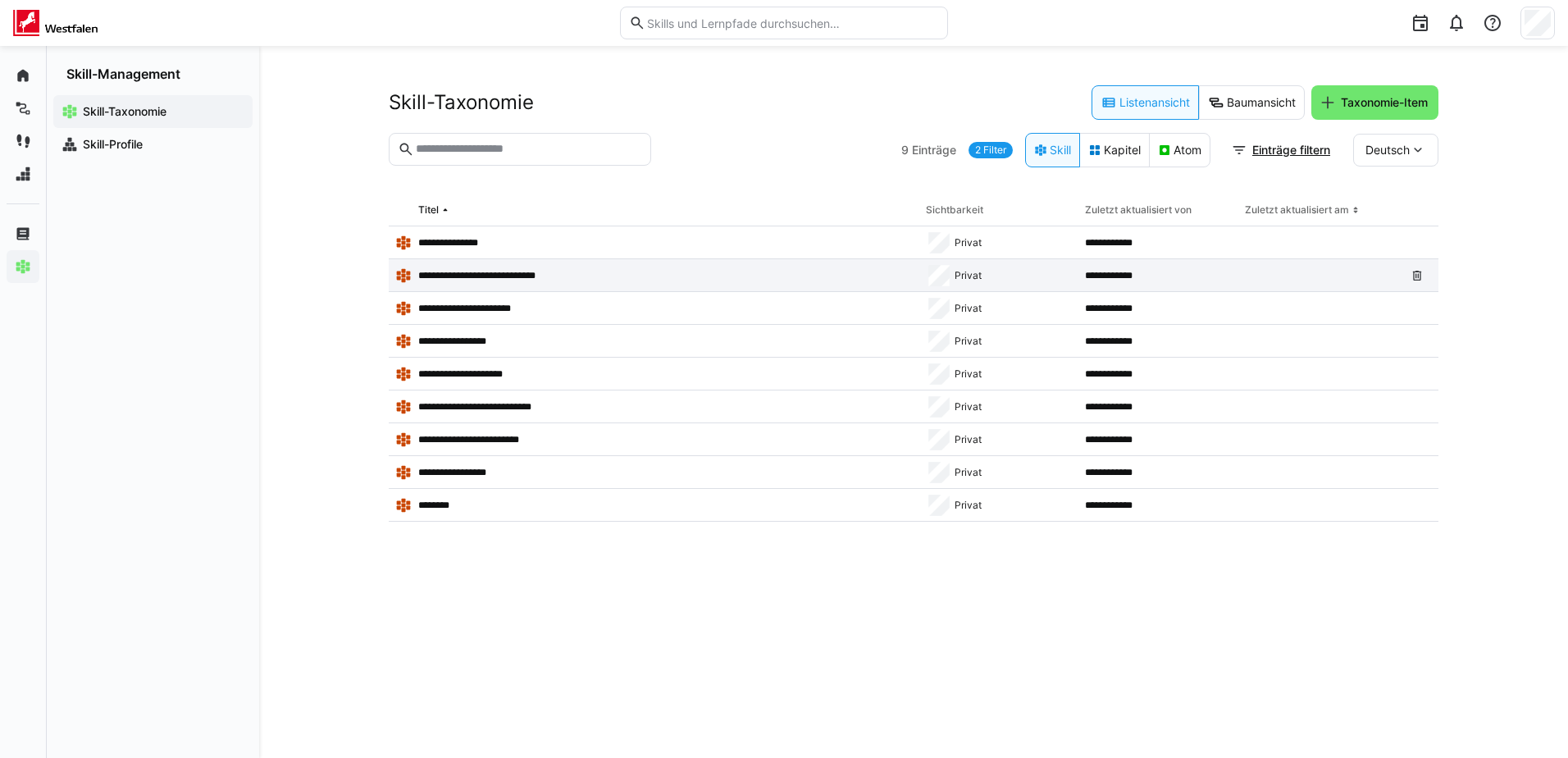
click at [503, 265] on div "**********" at bounding box center [653, 276] width 531 height 33
